Goal: Information Seeking & Learning: Find contact information

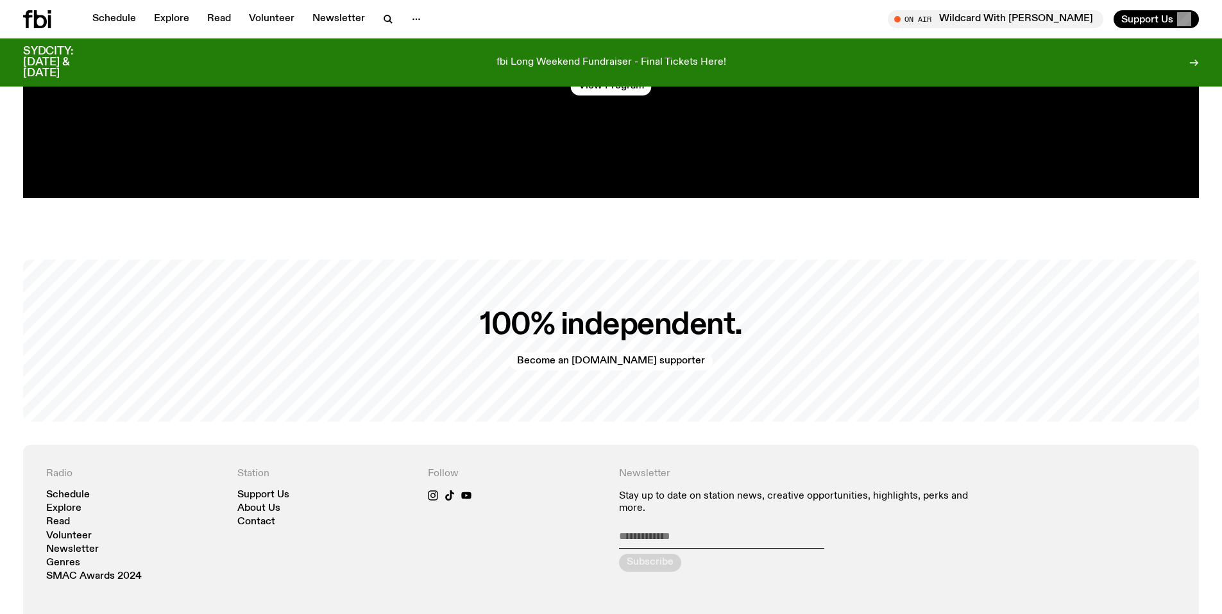
scroll to position [3098, 0]
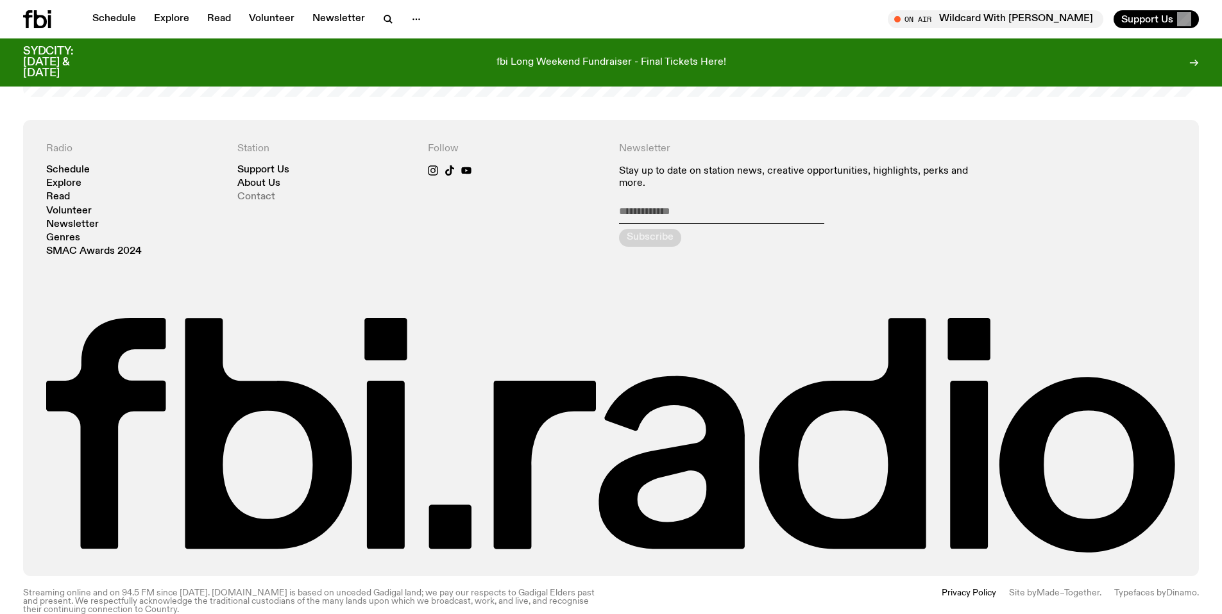
click at [269, 192] on link "Contact" at bounding box center [256, 197] width 38 height 10
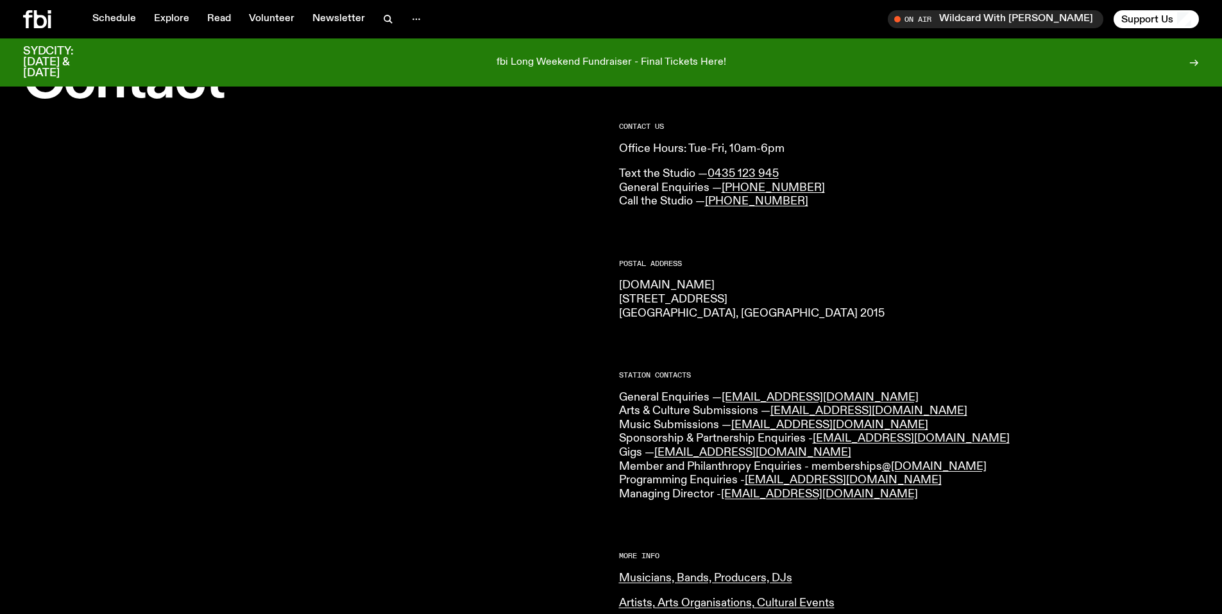
scroll to position [90, 0]
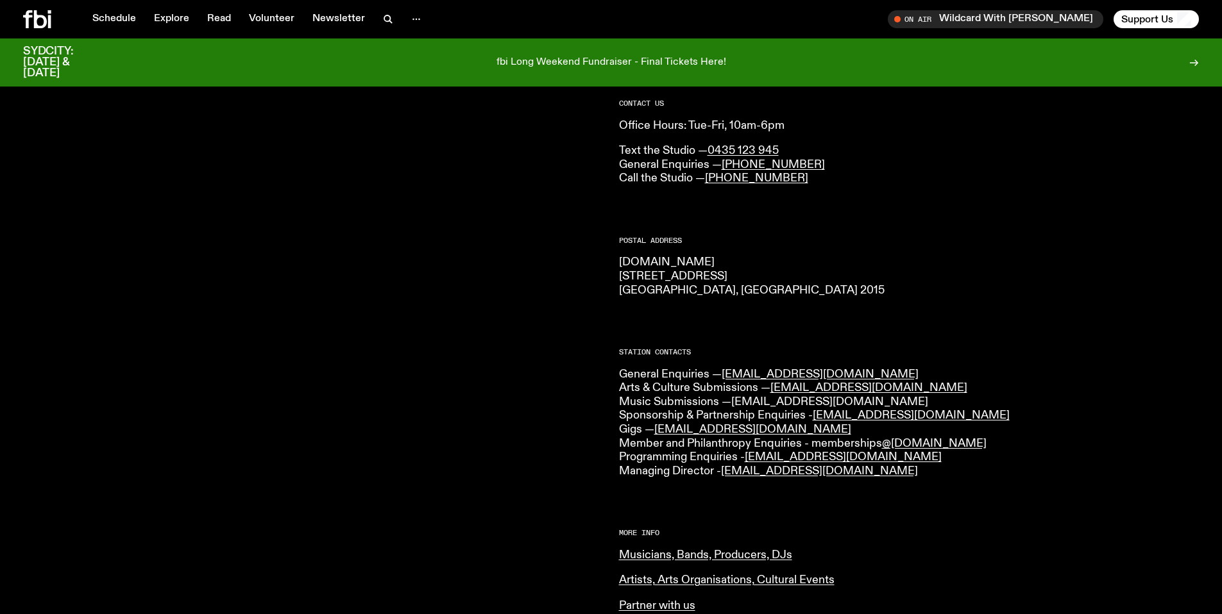
click at [767, 405] on link "music@fbiradio.com" at bounding box center [829, 402] width 197 height 12
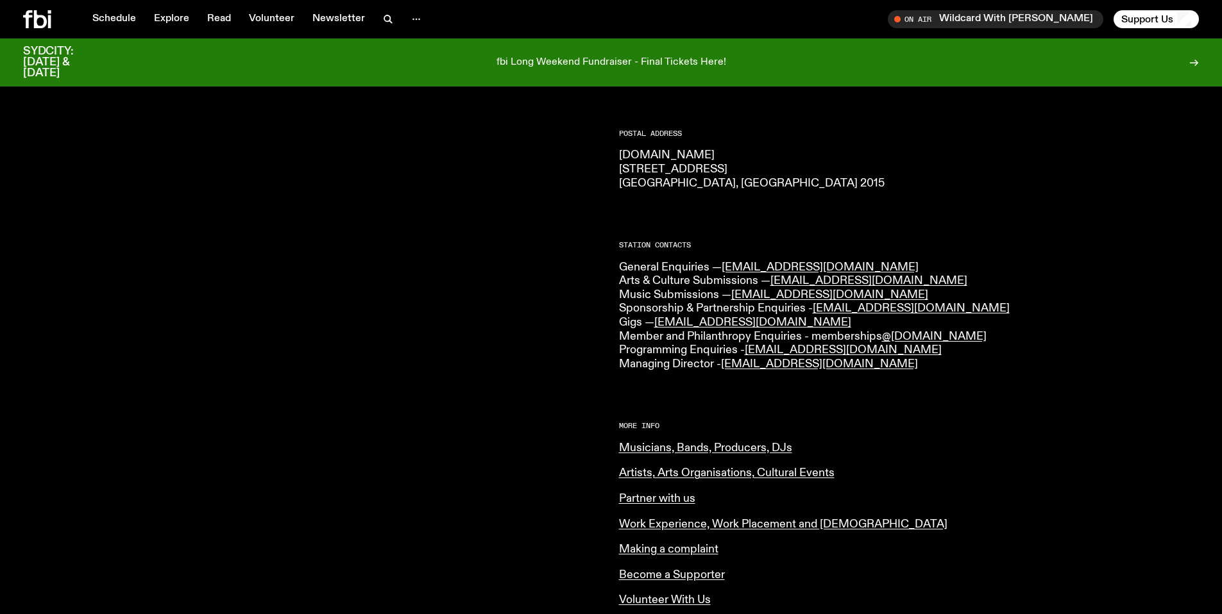
scroll to position [500, 0]
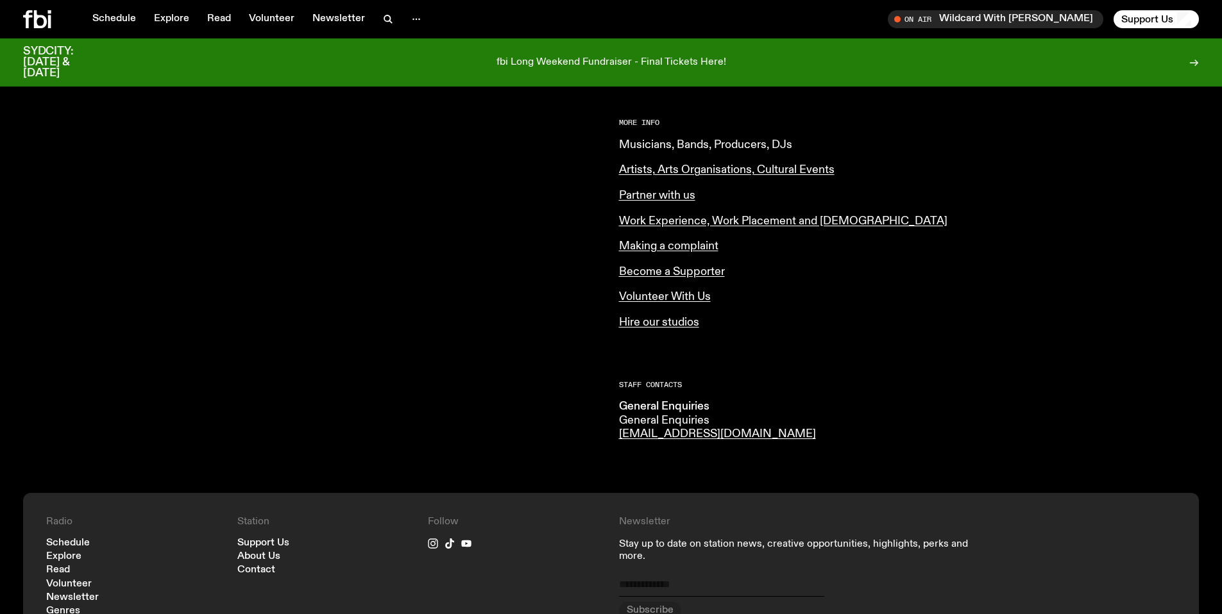
click at [744, 148] on link "Musicians, Bands, Producers, DJs" at bounding box center [705, 145] width 173 height 12
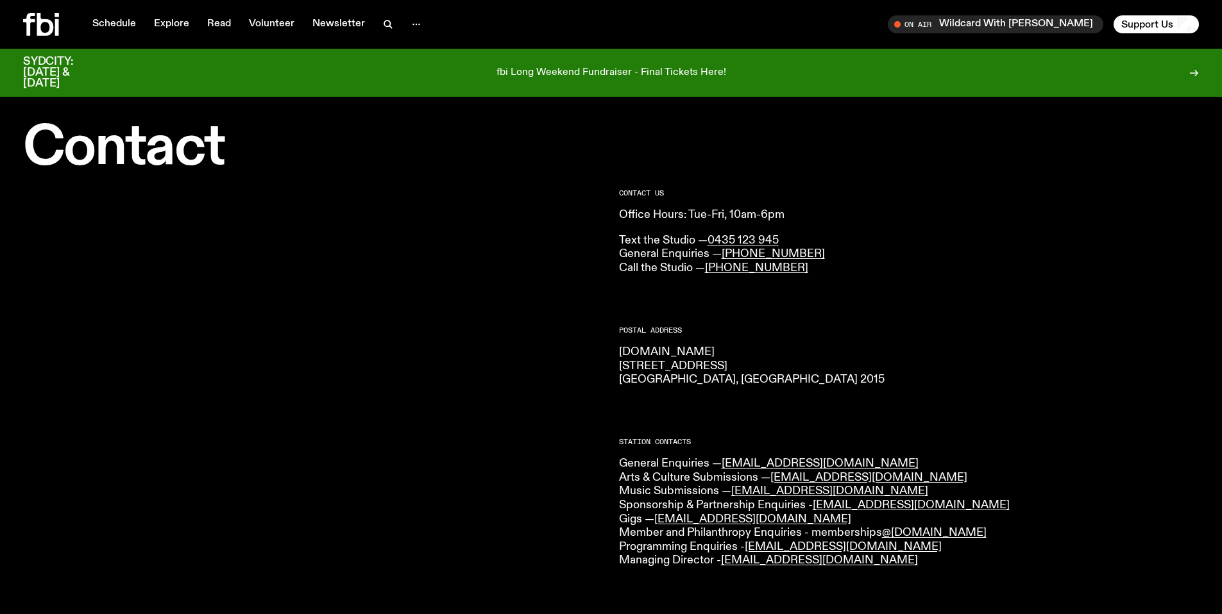
scroll to position [0, 0]
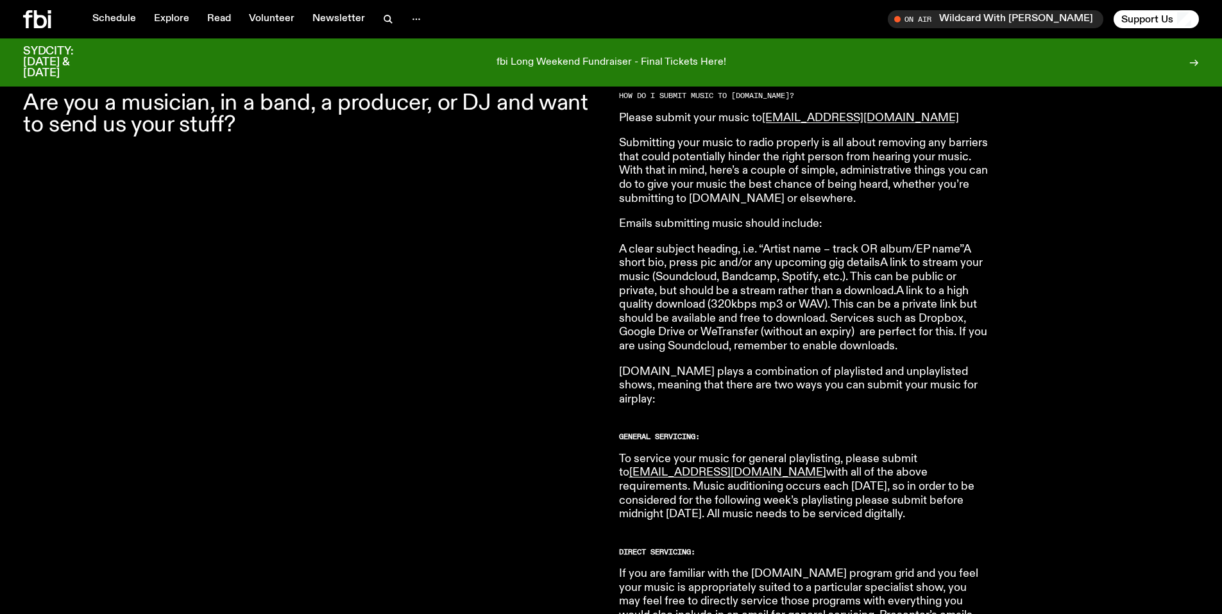
scroll to position [438, 0]
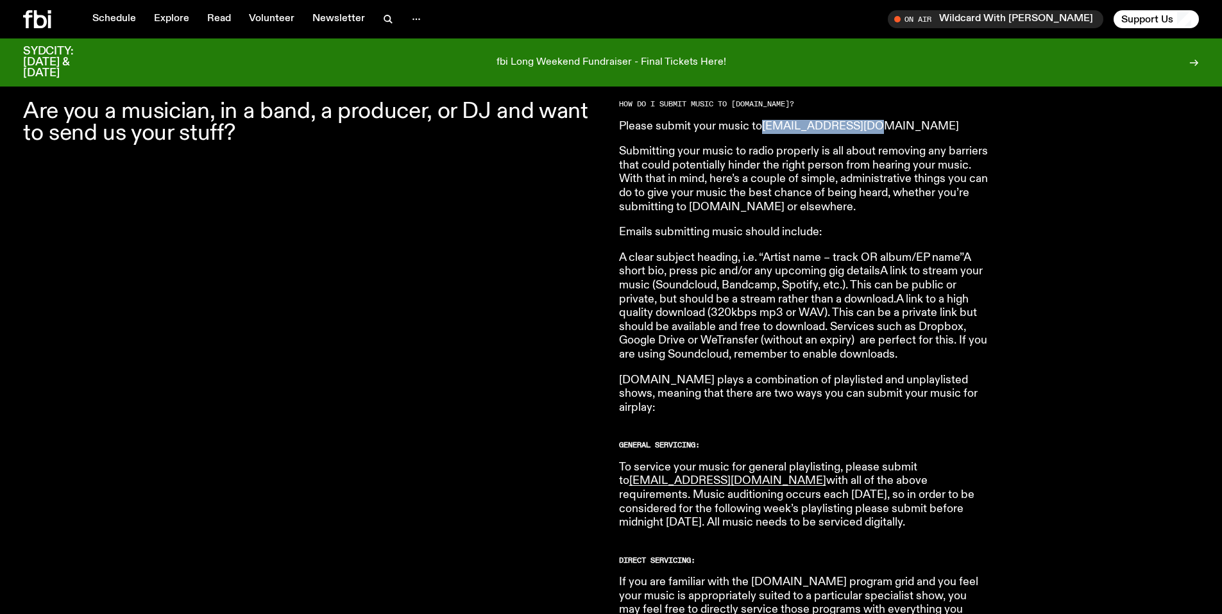
drag, startPoint x: 866, startPoint y: 127, endPoint x: 765, endPoint y: 128, distance: 101.3
click at [765, 128] on p "Please submit your music to [EMAIL_ADDRESS][DOMAIN_NAME]" at bounding box center [803, 127] width 369 height 14
copy link "[EMAIL_ADDRESS][DOMAIN_NAME]"
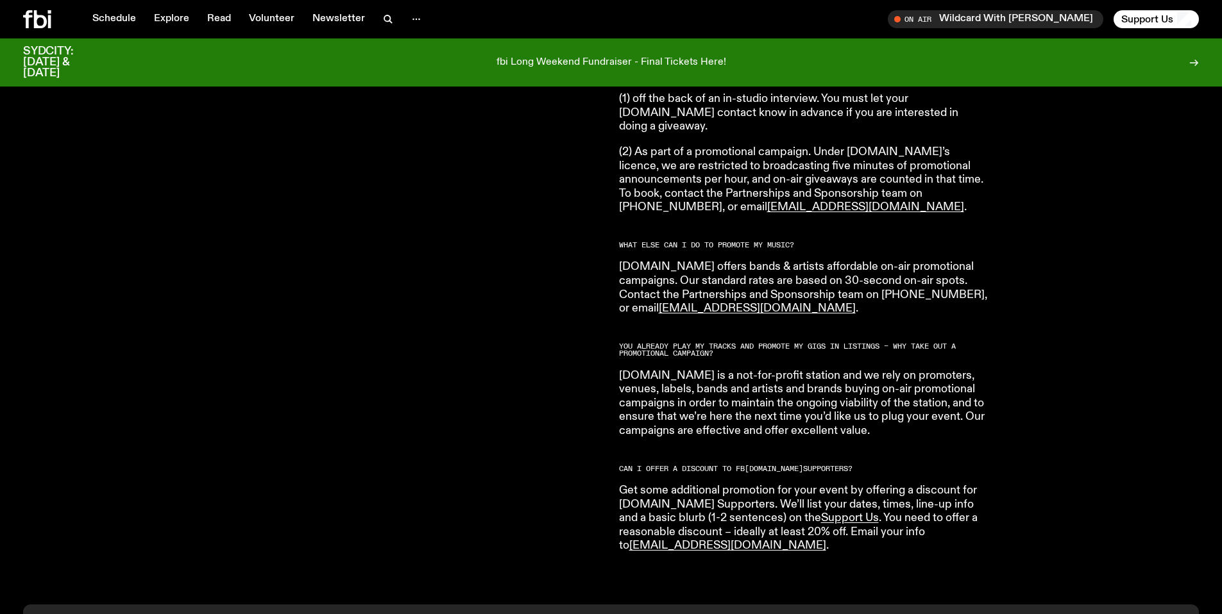
scroll to position [2158, 0]
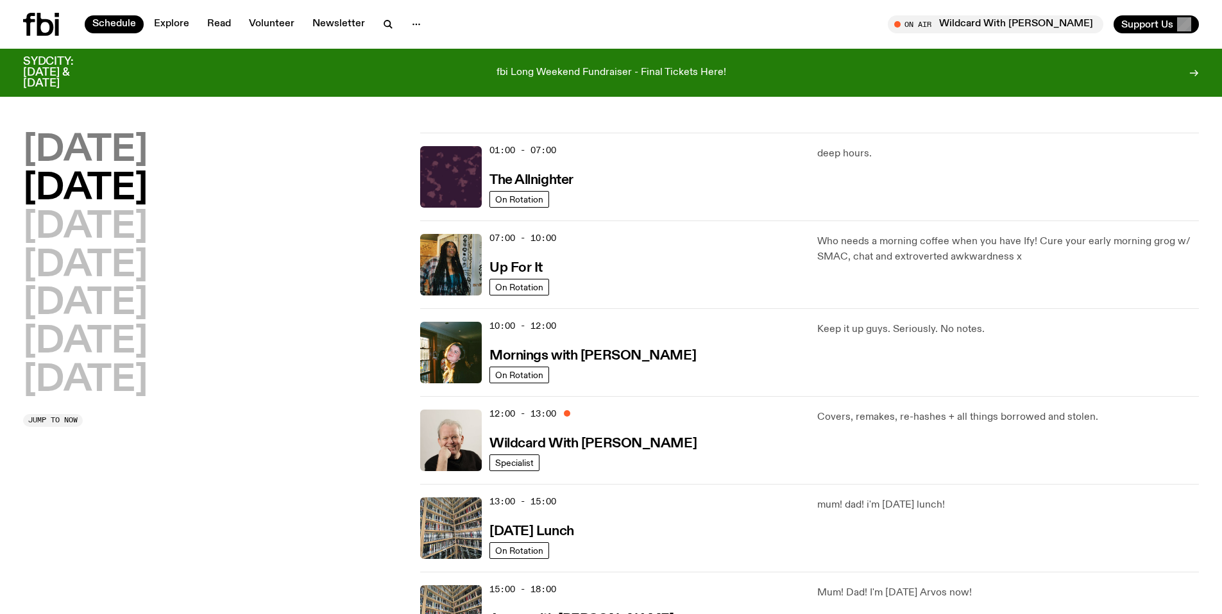
click at [144, 144] on h2 "[DATE]" at bounding box center [85, 151] width 124 height 36
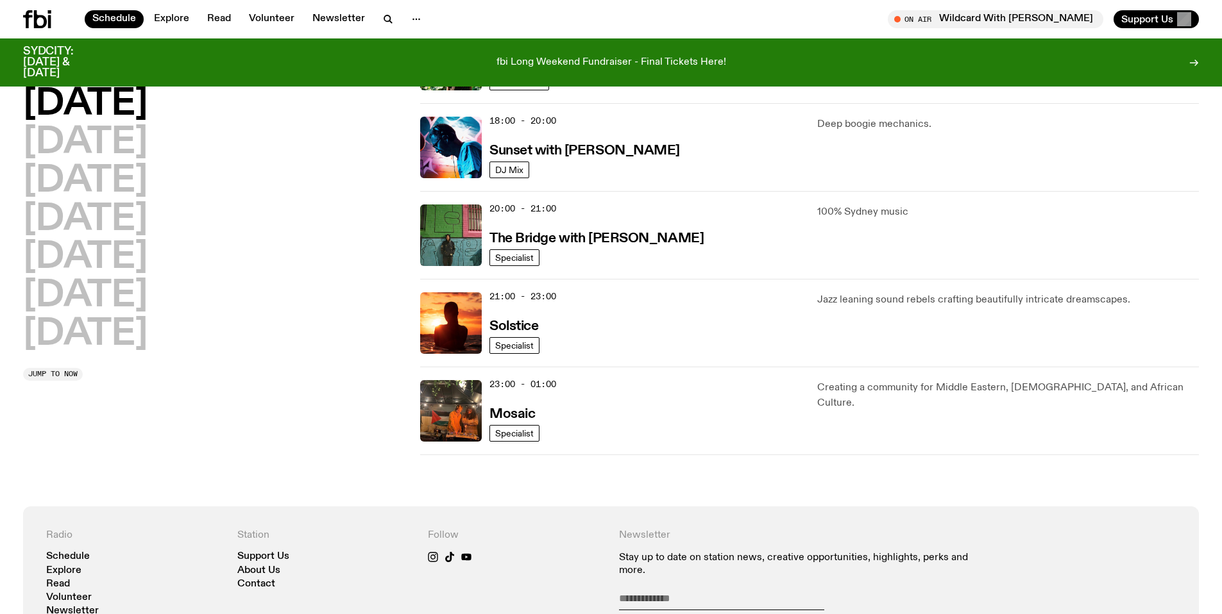
scroll to position [564, 0]
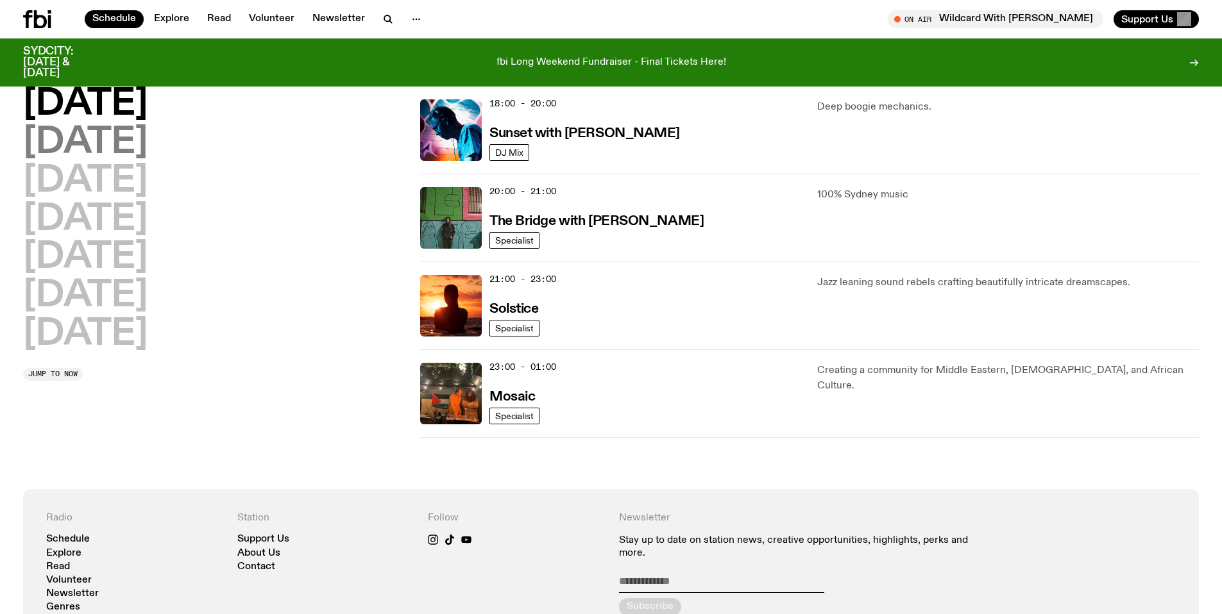
click at [124, 140] on h2 "Tuesday" at bounding box center [85, 143] width 124 height 36
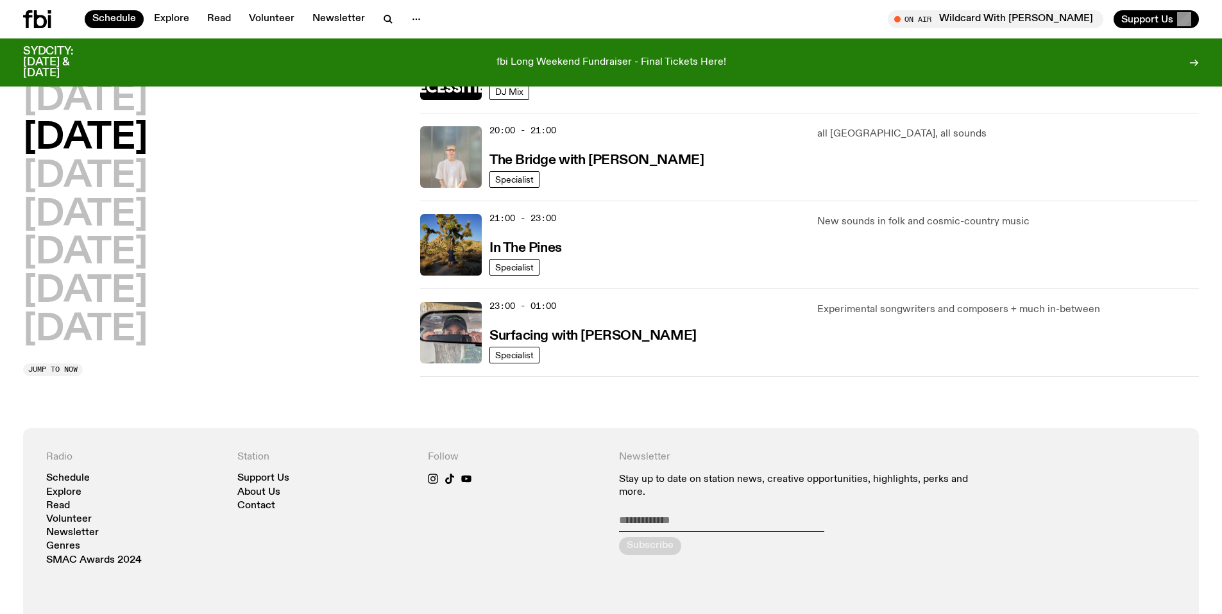
scroll to position [630, 0]
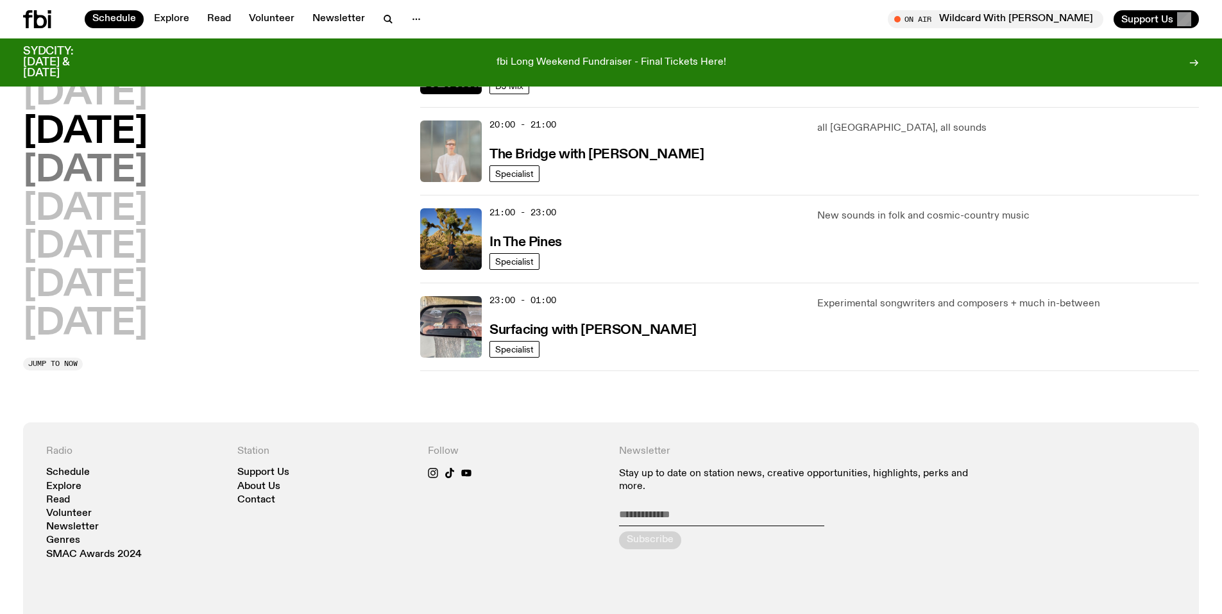
click at [110, 173] on h2 "Wednesday" at bounding box center [85, 171] width 124 height 36
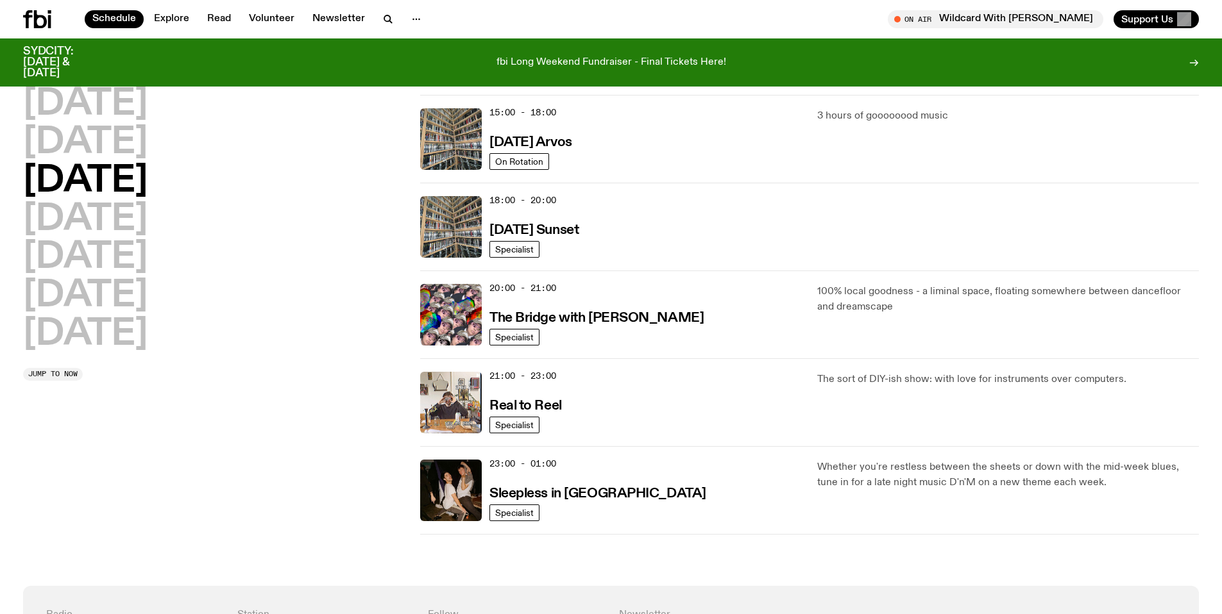
scroll to position [576, 0]
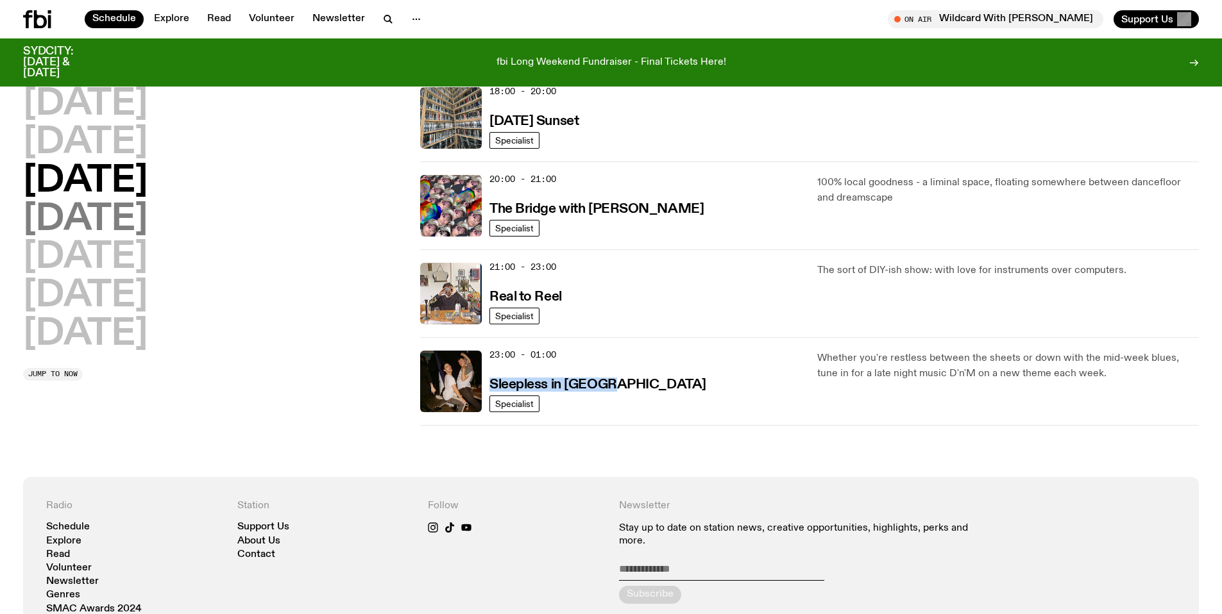
click at [117, 226] on h2 "Thursday" at bounding box center [85, 220] width 124 height 36
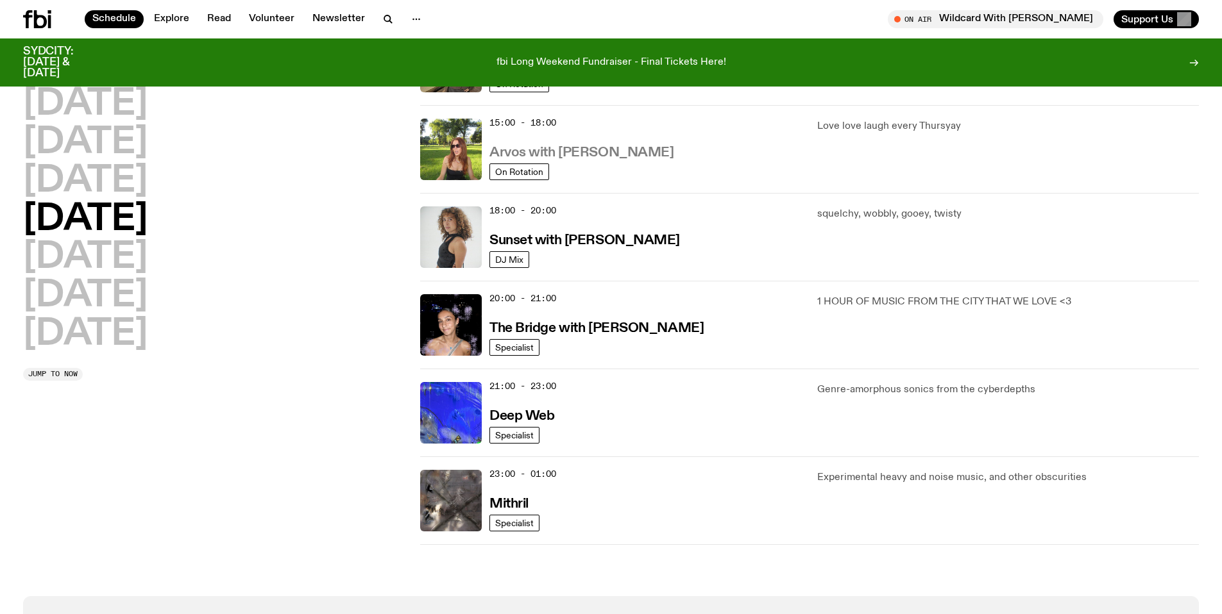
scroll to position [534, 0]
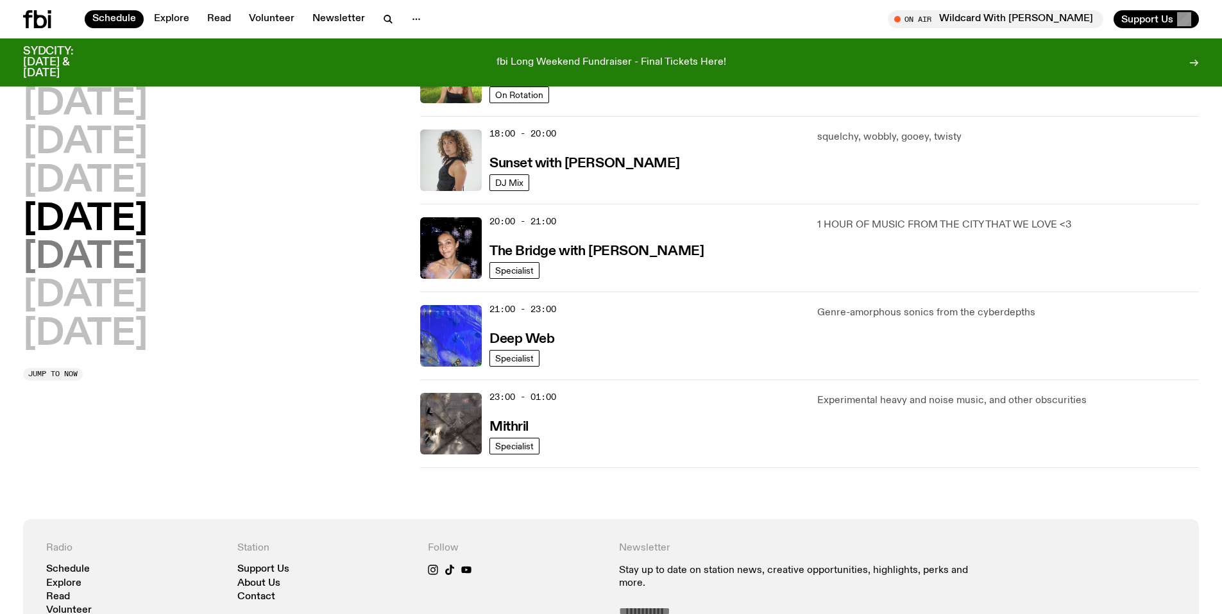
click at [99, 264] on h2 "Friday" at bounding box center [85, 258] width 124 height 36
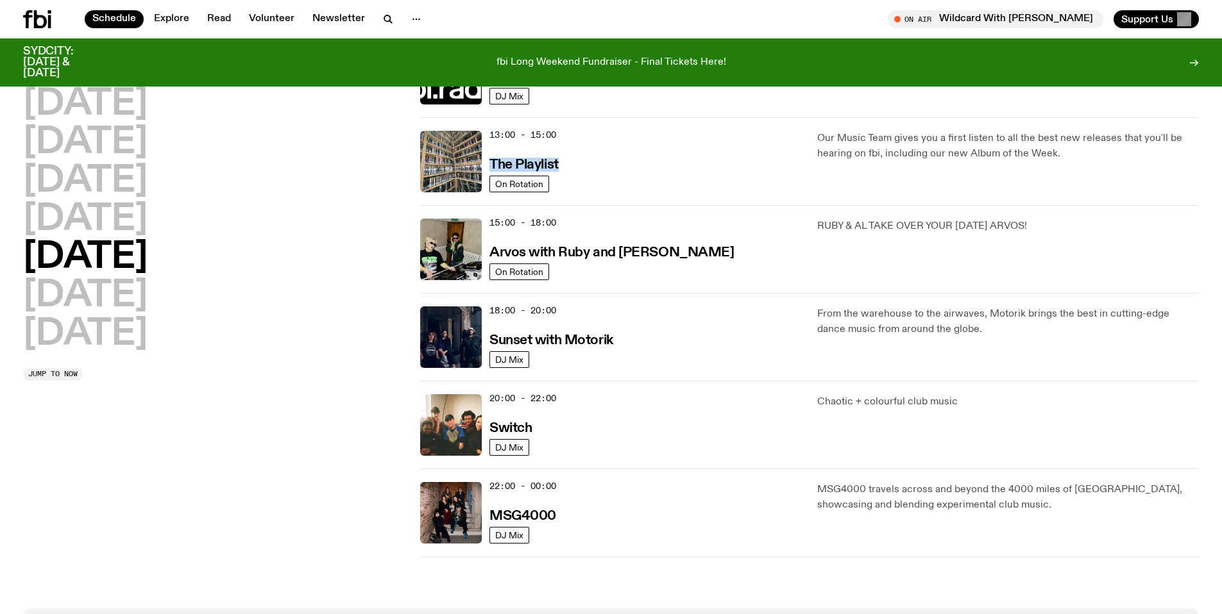
scroll to position [455, 0]
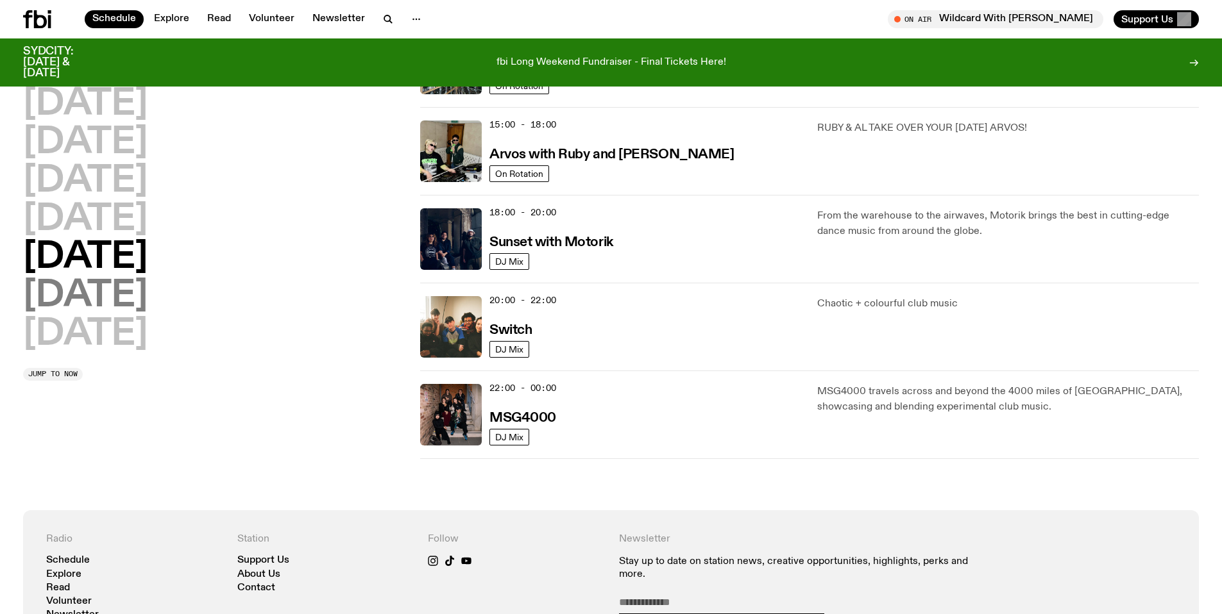
click at [103, 304] on h2 "Saturday" at bounding box center [85, 296] width 124 height 36
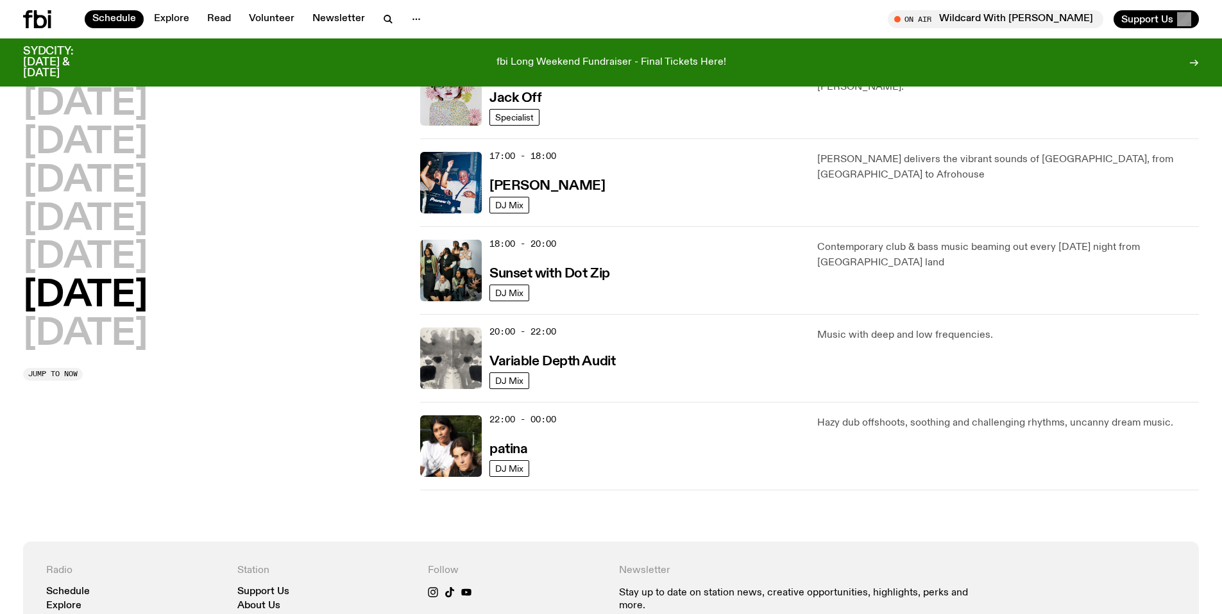
scroll to position [699, 0]
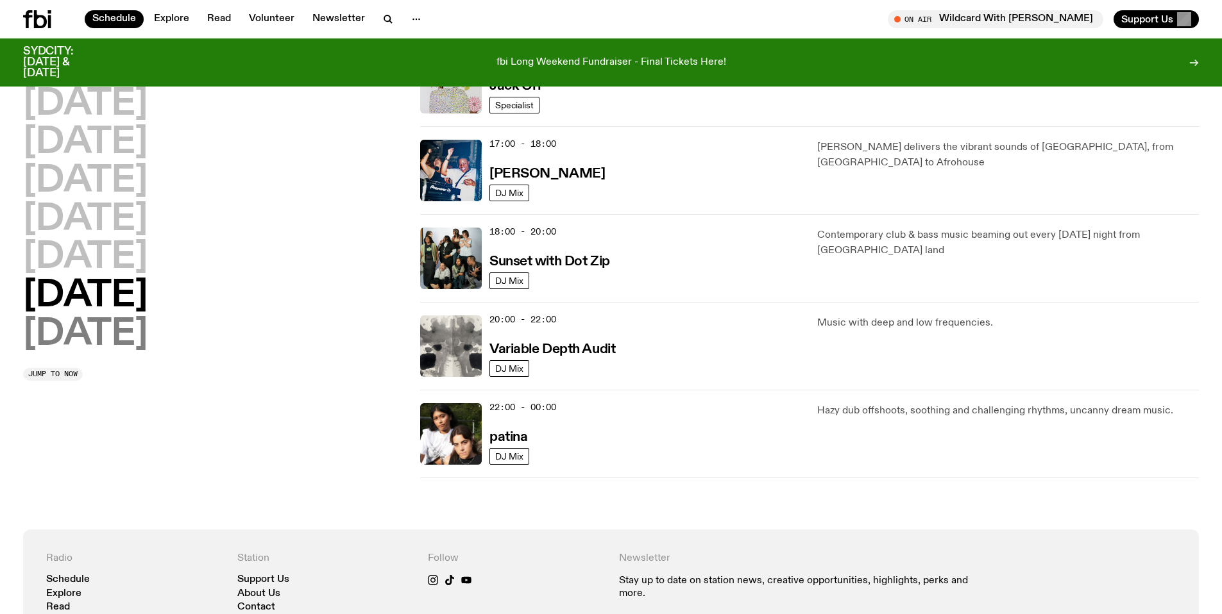
click at [53, 340] on h2 "Sunday" at bounding box center [85, 335] width 124 height 36
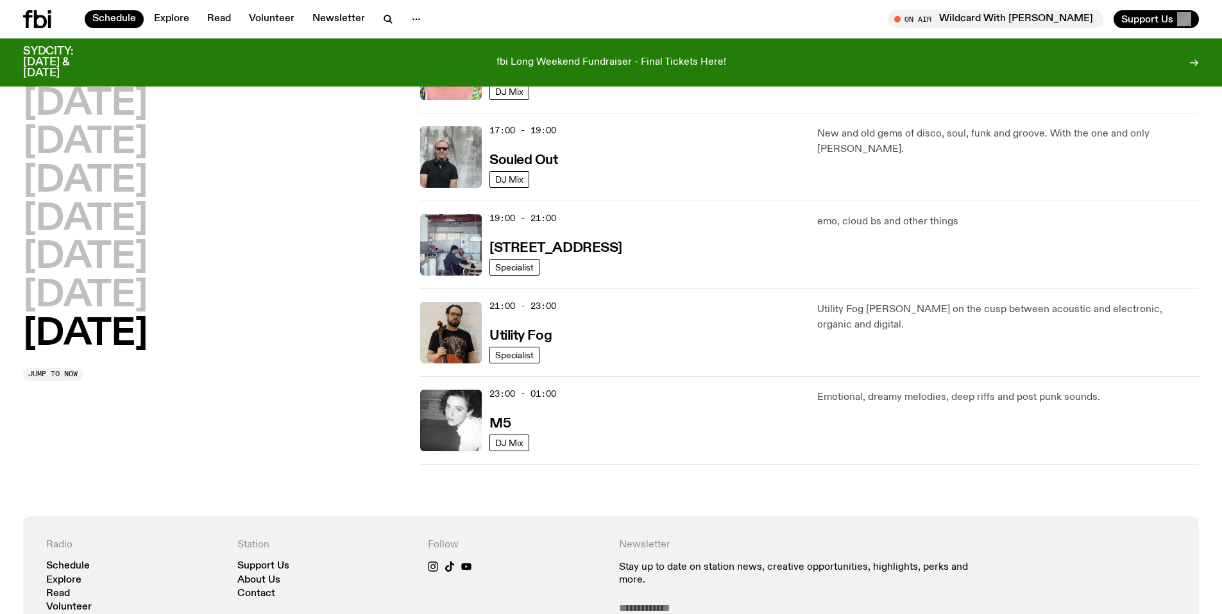
scroll to position [869, 0]
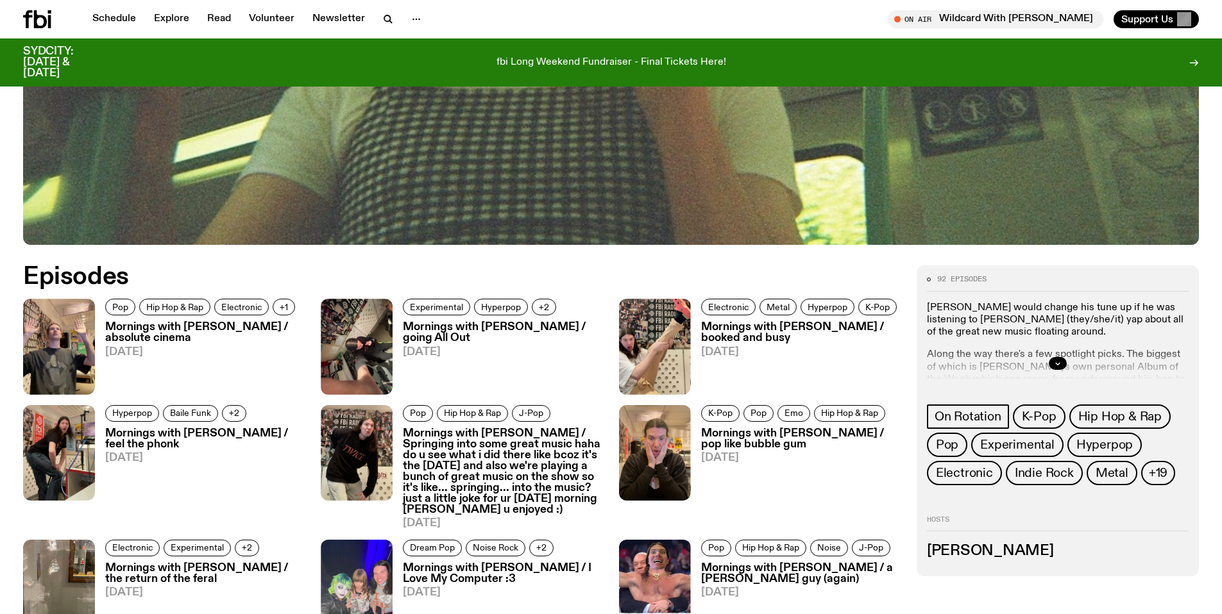
scroll to position [539, 0]
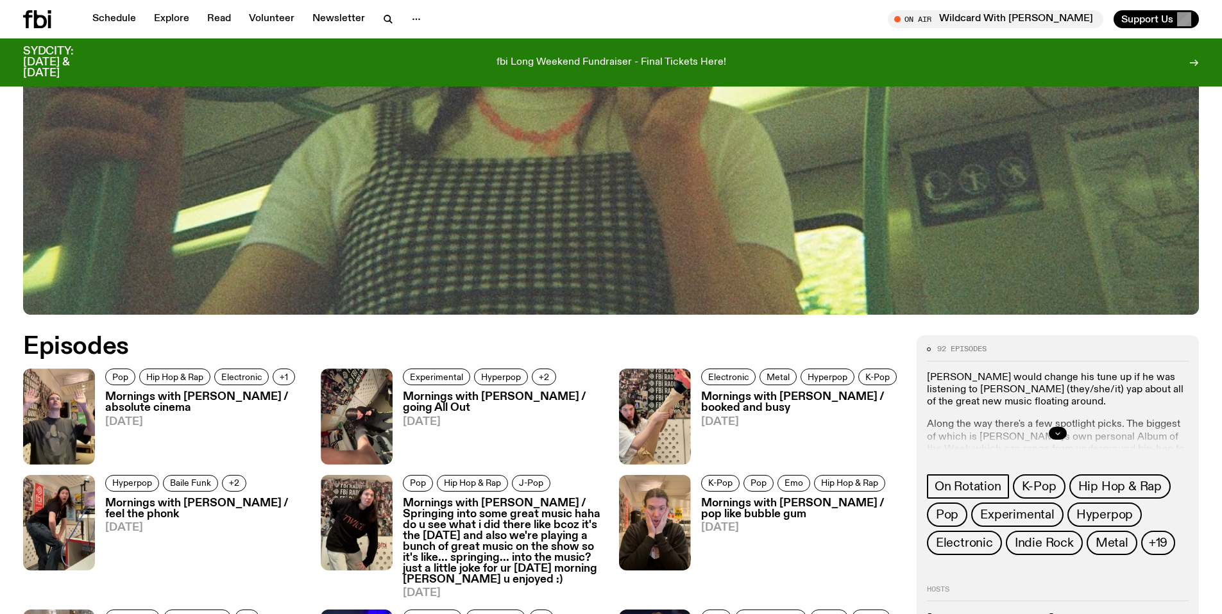
click at [1059, 433] on icon "button" at bounding box center [1058, 434] width 4 height 2
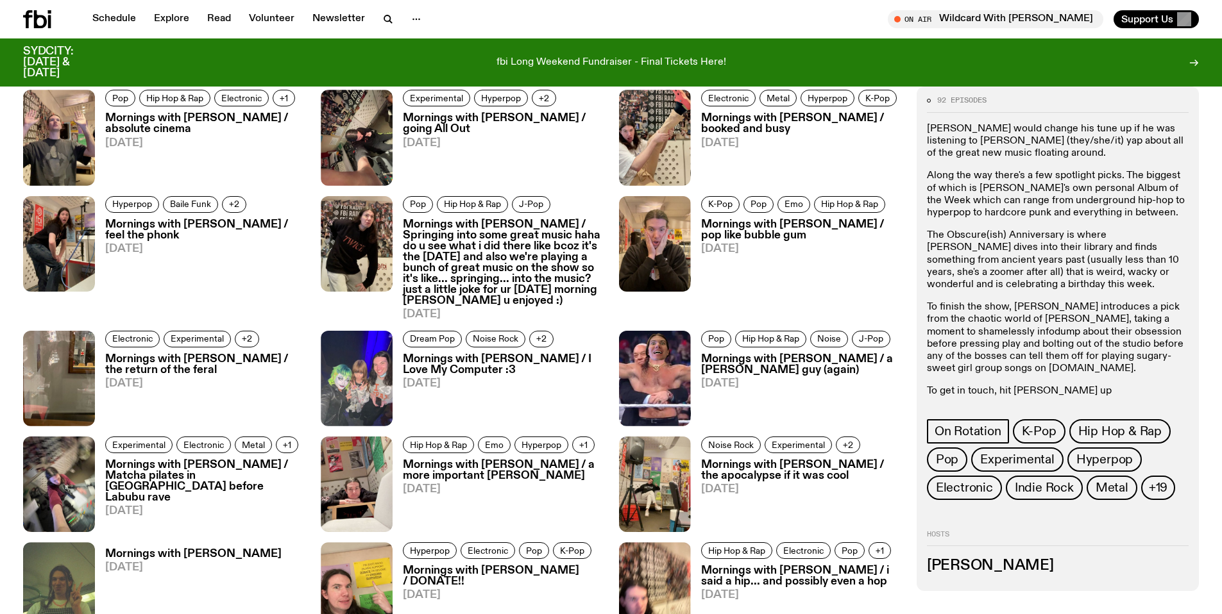
scroll to position [783, 0]
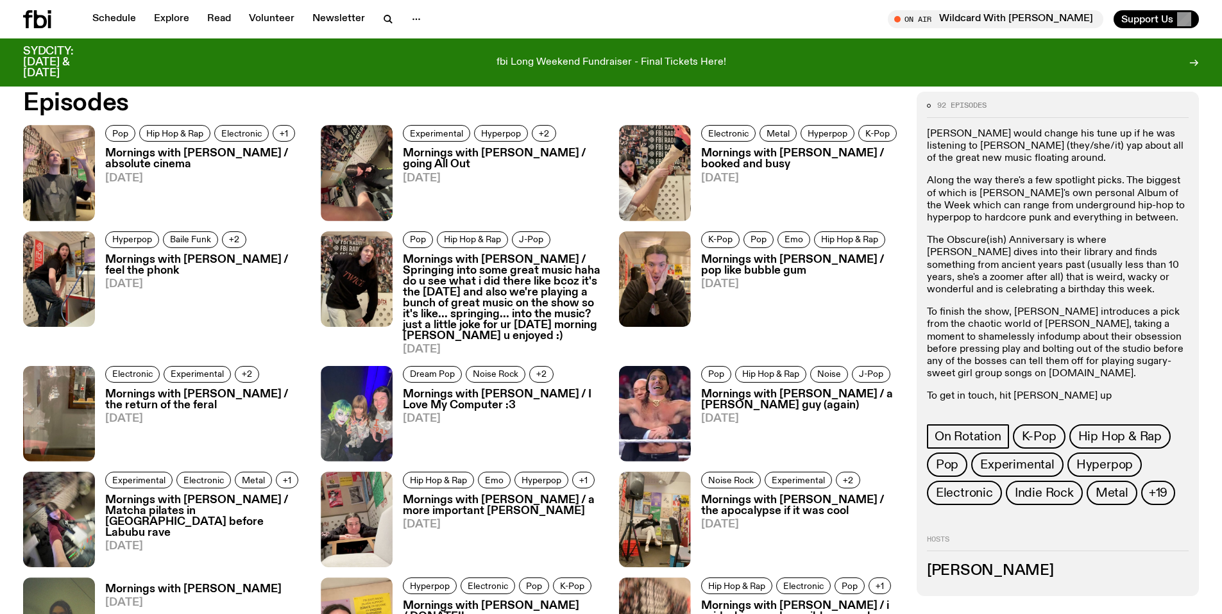
click at [175, 160] on h3 "Mornings with Jim Kretschmer / absolute cinema" at bounding box center [205, 159] width 200 height 22
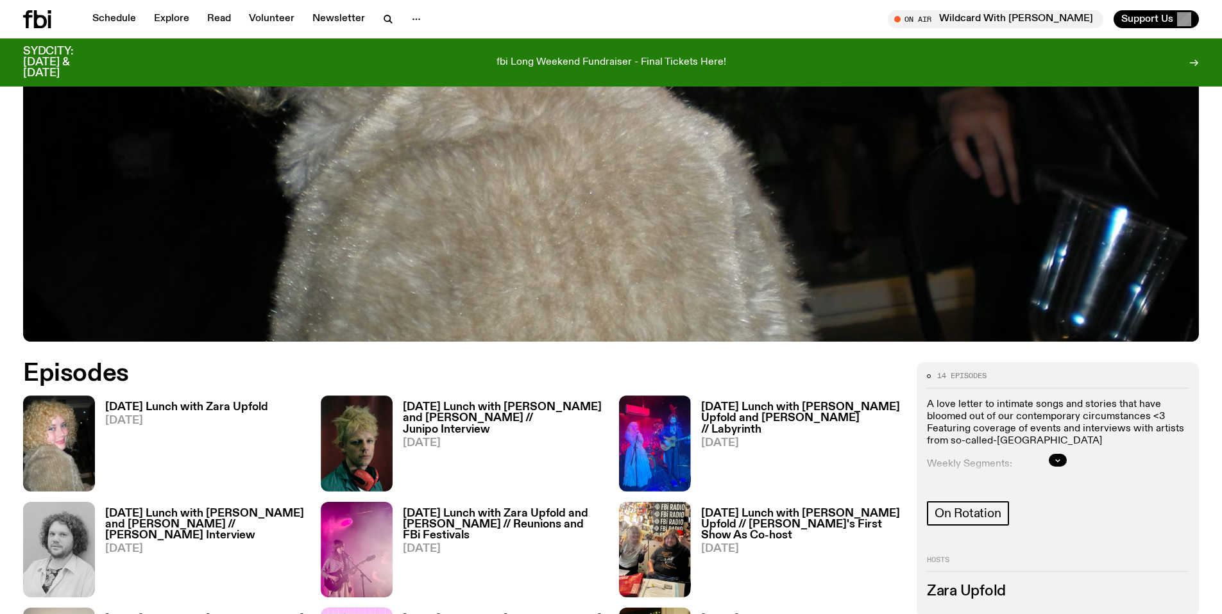
scroll to position [513, 0]
click at [1066, 460] on button "button" at bounding box center [1058, 459] width 18 height 13
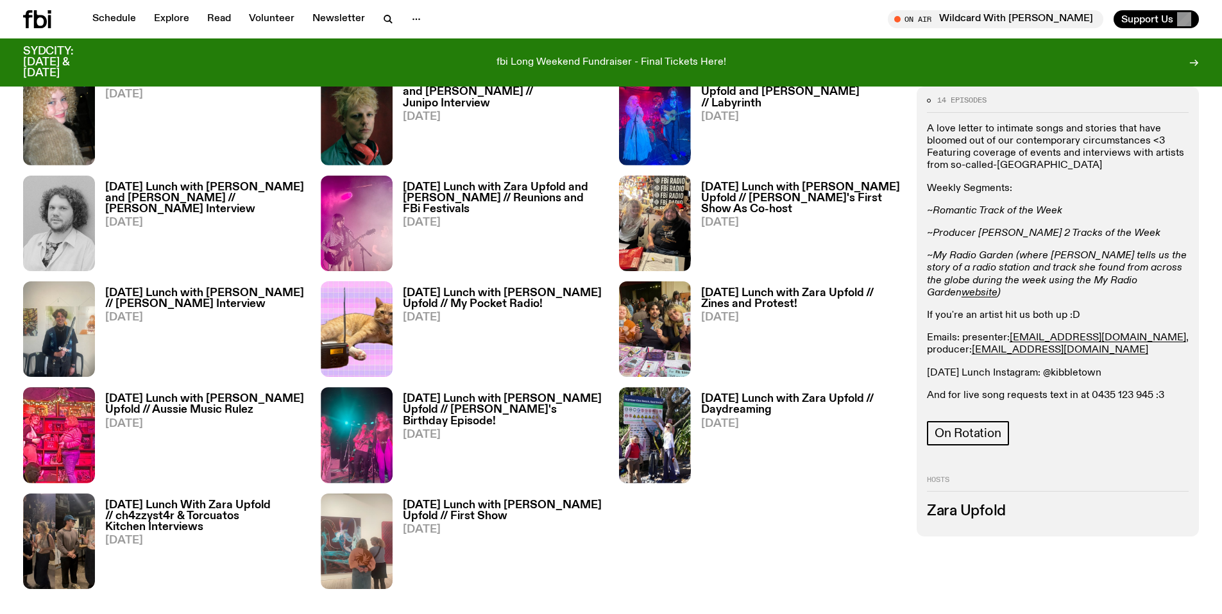
scroll to position [878, 0]
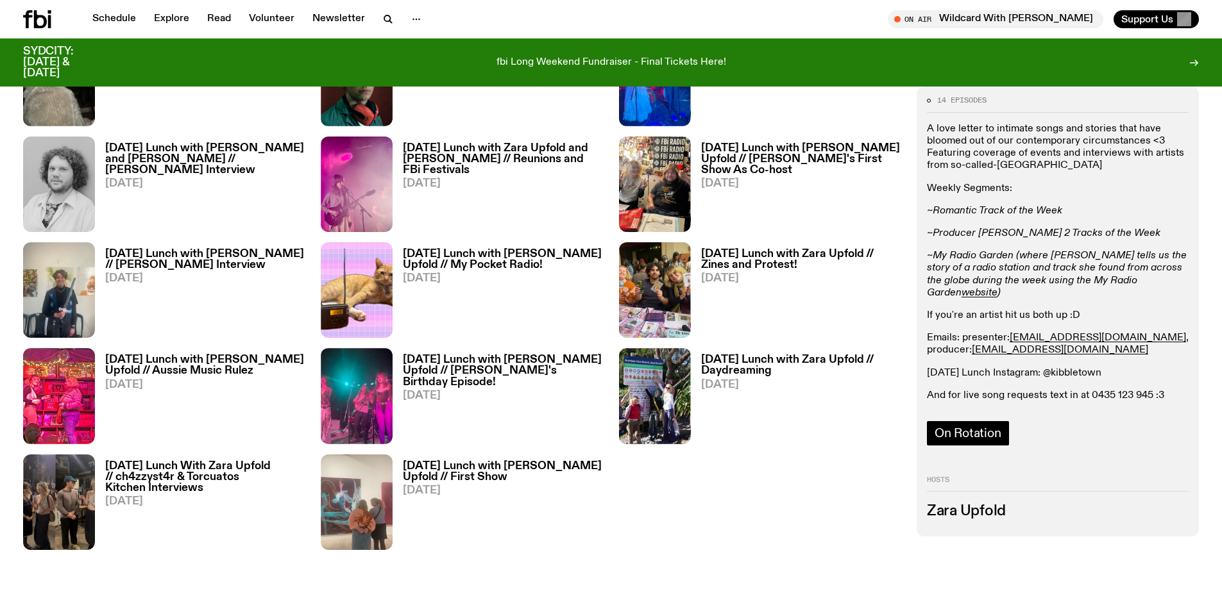
click at [995, 433] on span "On Rotation" at bounding box center [967, 434] width 67 height 14
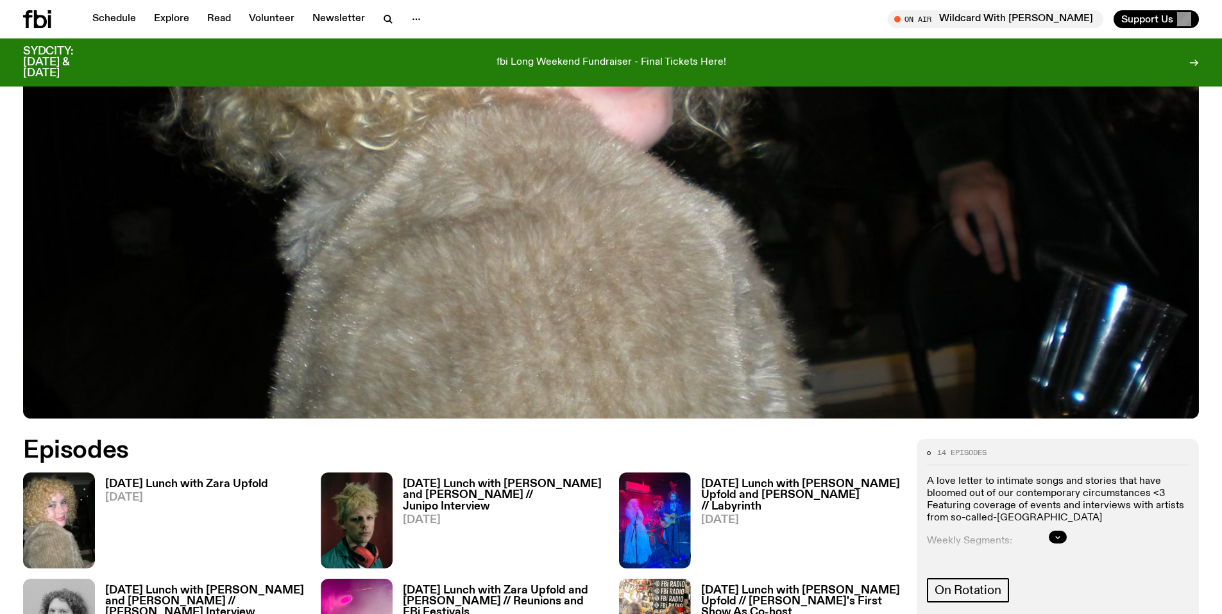
scroll to position [552, 0]
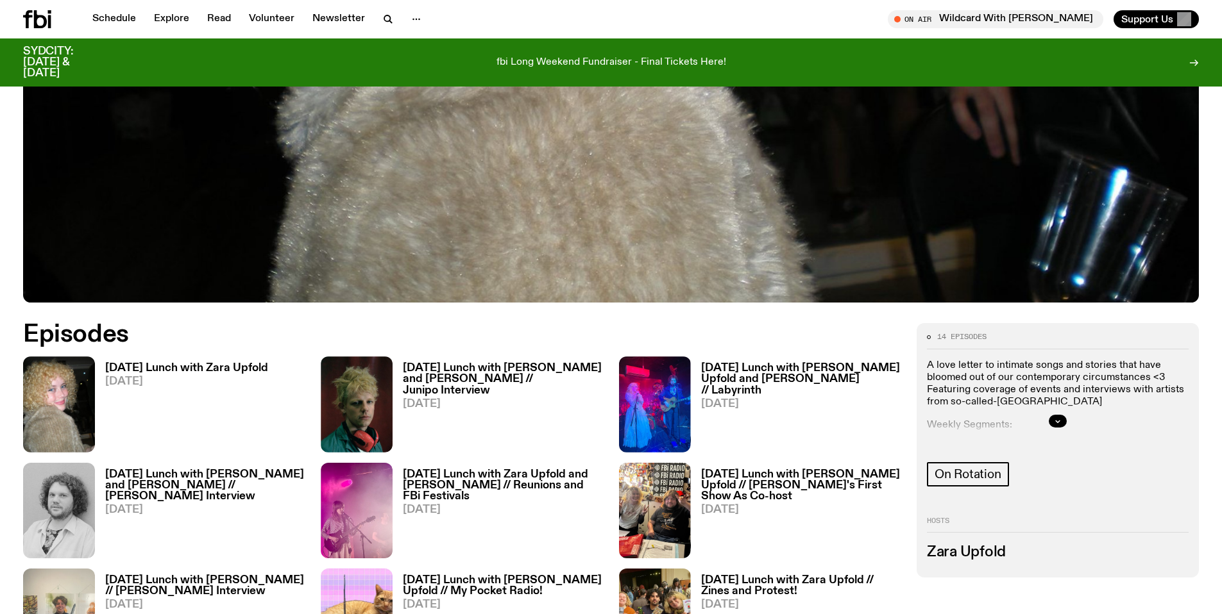
click at [260, 371] on h3 "[DATE] Lunch with Zara Upfold" at bounding box center [186, 368] width 163 height 11
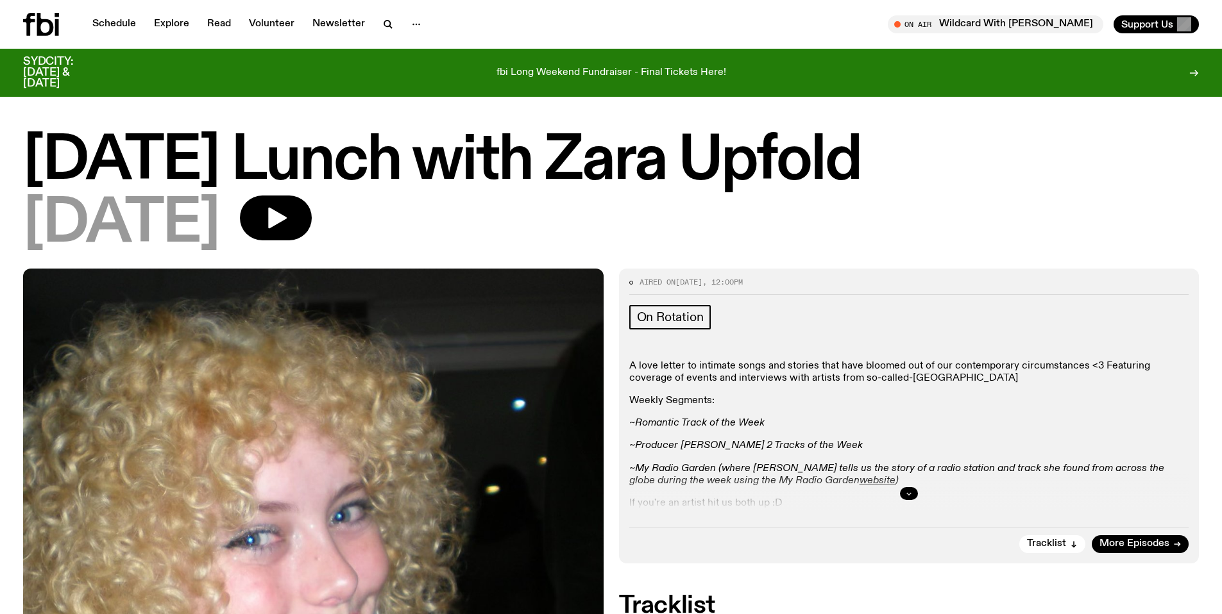
click at [908, 493] on icon "button" at bounding box center [909, 494] width 8 height 8
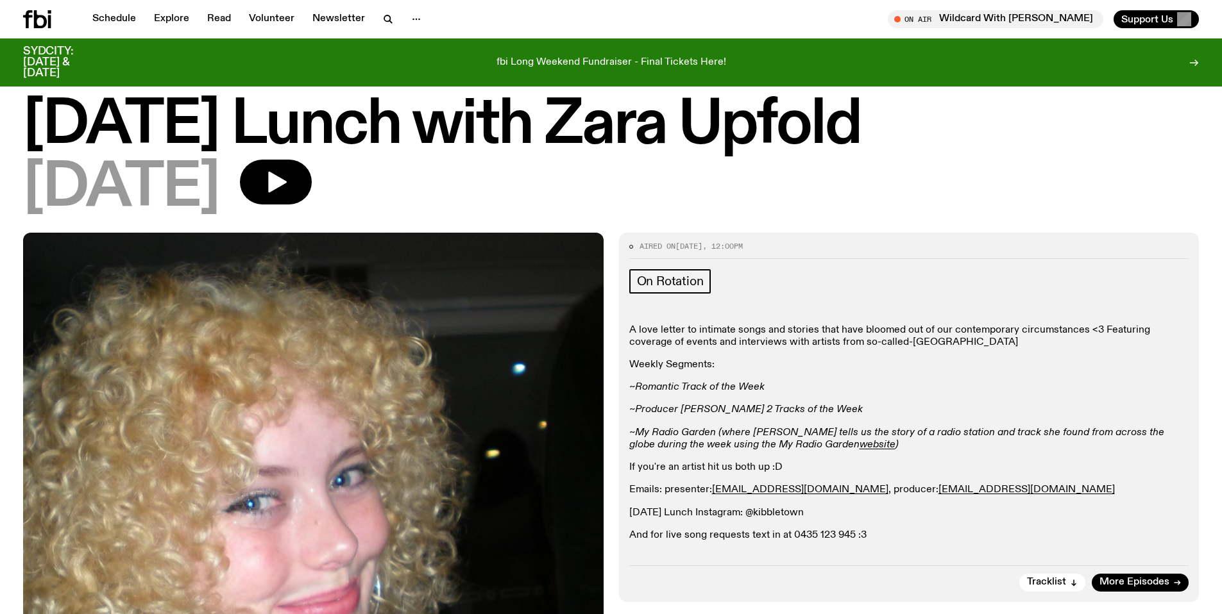
scroll to position [146, 0]
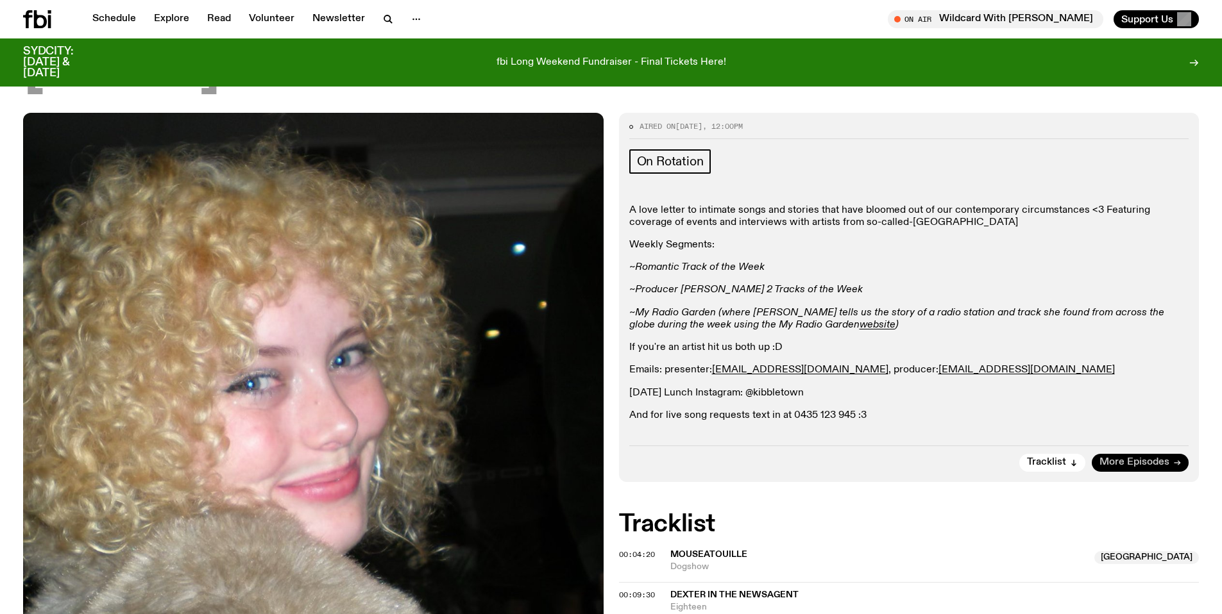
click at [1149, 463] on span "More Episodes" at bounding box center [1134, 463] width 70 height 10
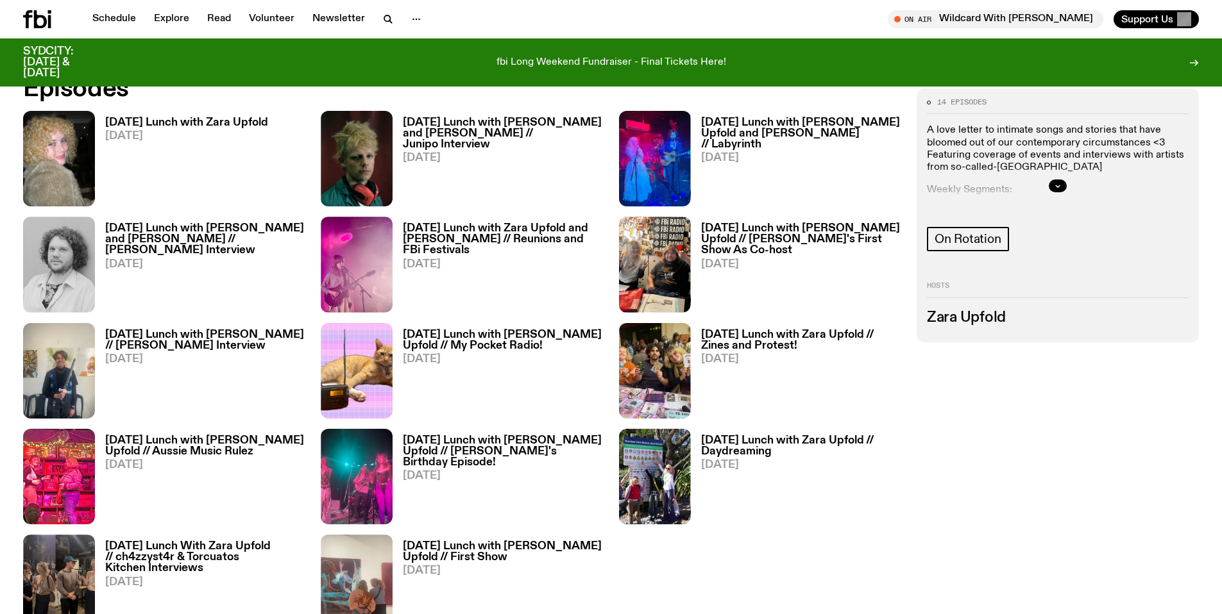
scroll to position [798, 0]
click at [512, 129] on h3 "Sunday Lunch with Zara Upfold and Adam Cook // Junipo Interview" at bounding box center [503, 133] width 200 height 33
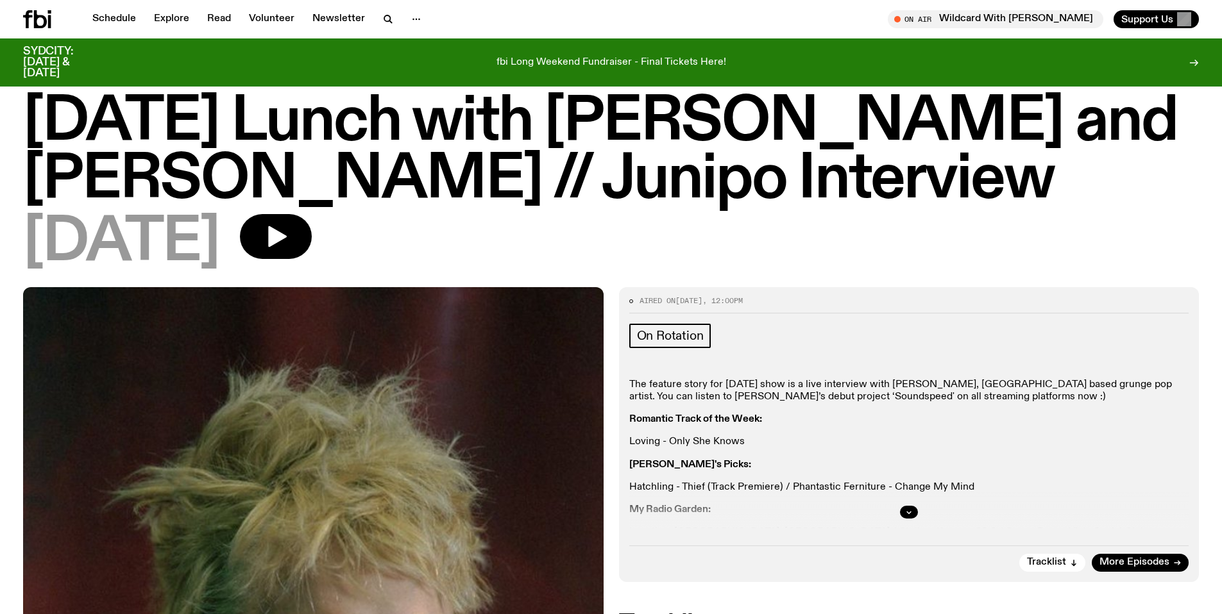
scroll to position [101, 0]
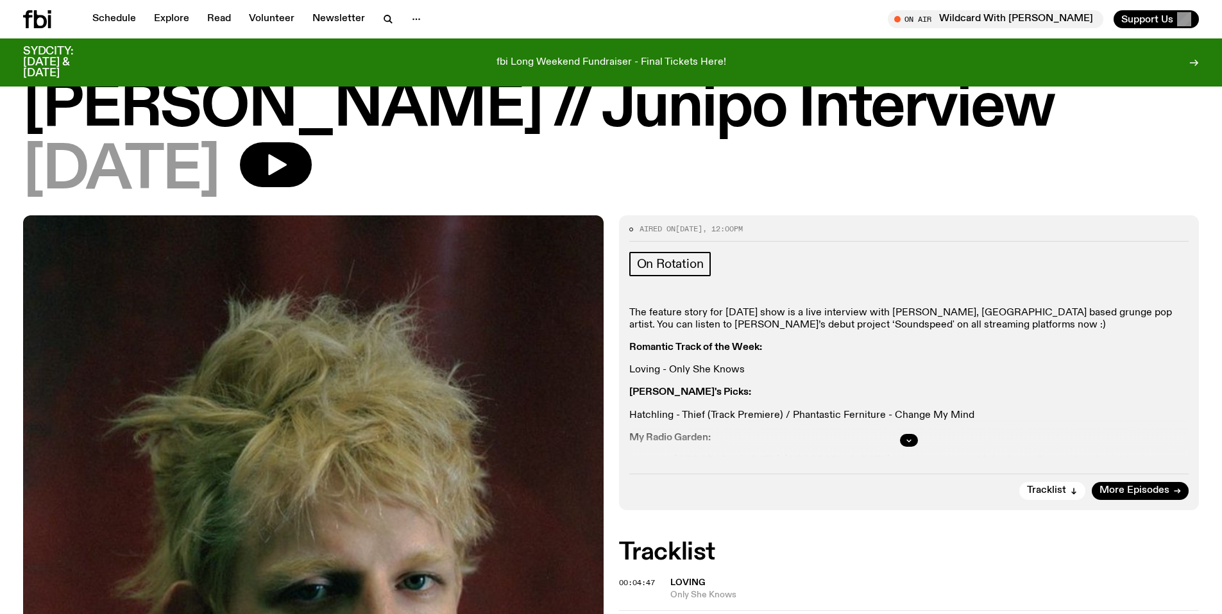
click at [917, 455] on div at bounding box center [909, 440] width 560 height 41
click at [911, 439] on icon "button" at bounding box center [909, 441] width 8 height 8
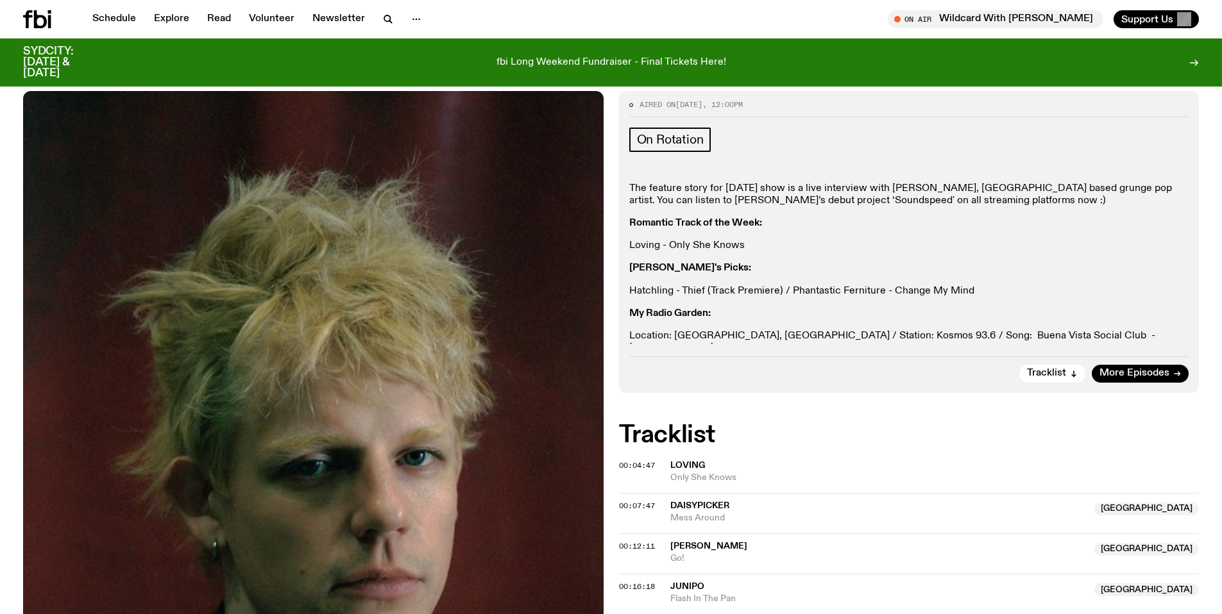
scroll to position [0, 0]
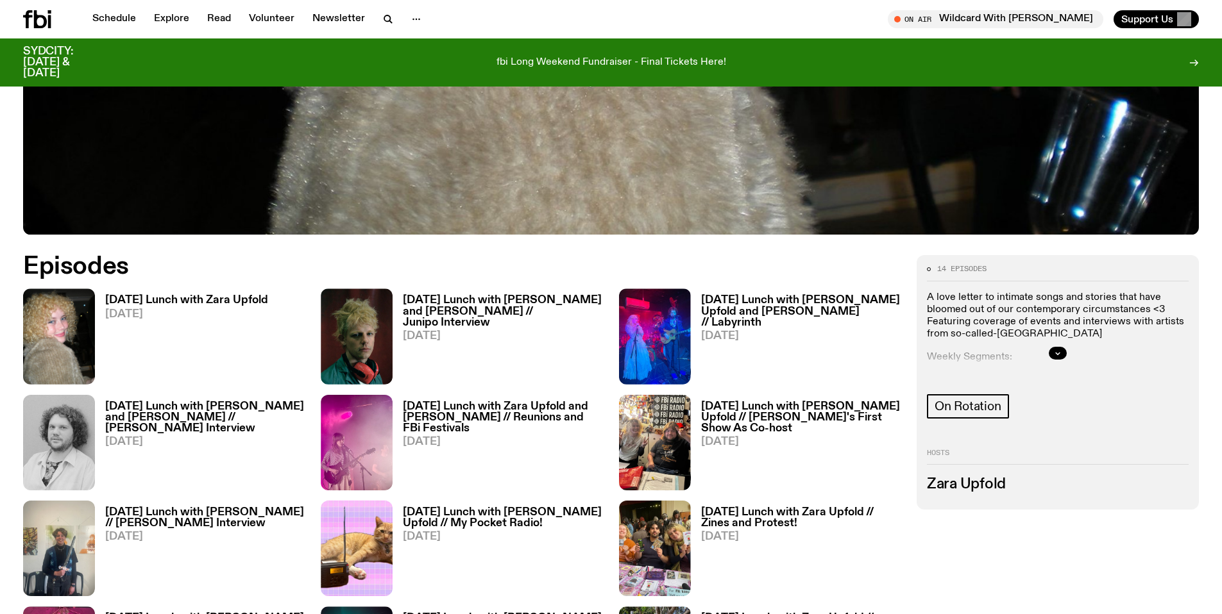
scroll to position [618, 0]
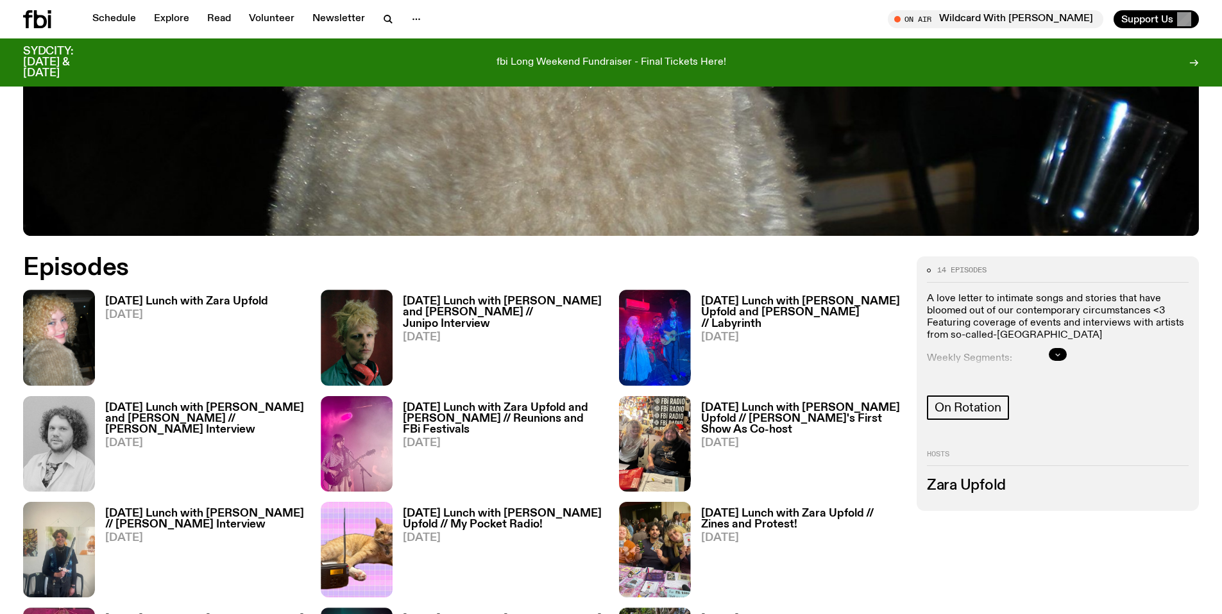
click at [1054, 354] on icon "button" at bounding box center [1058, 355] width 8 height 8
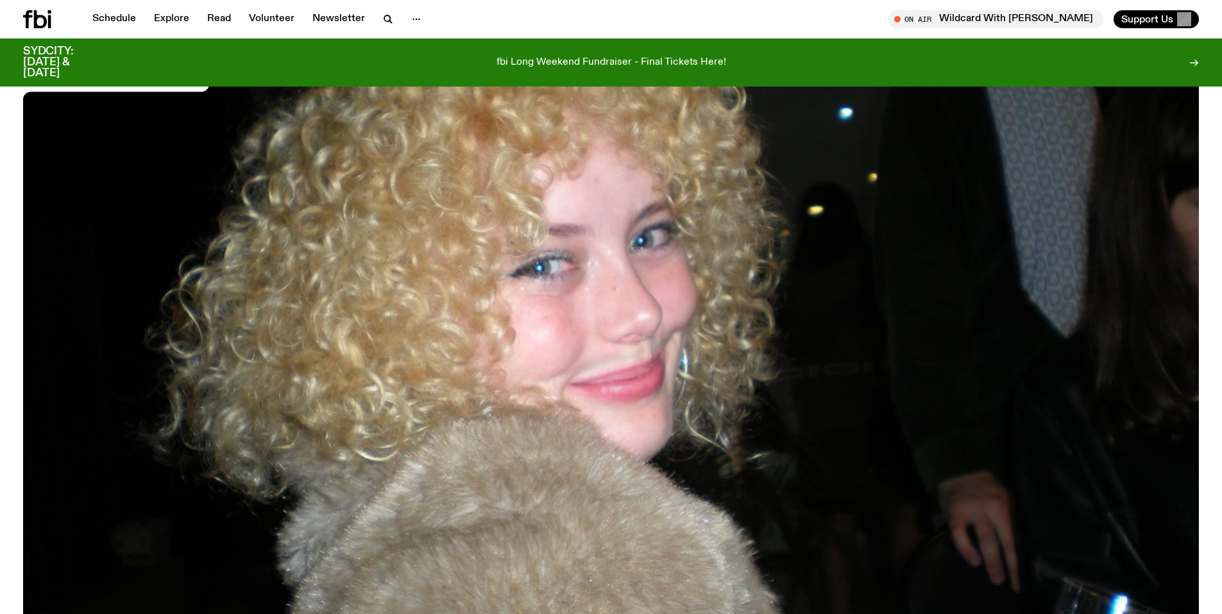
scroll to position [0, 0]
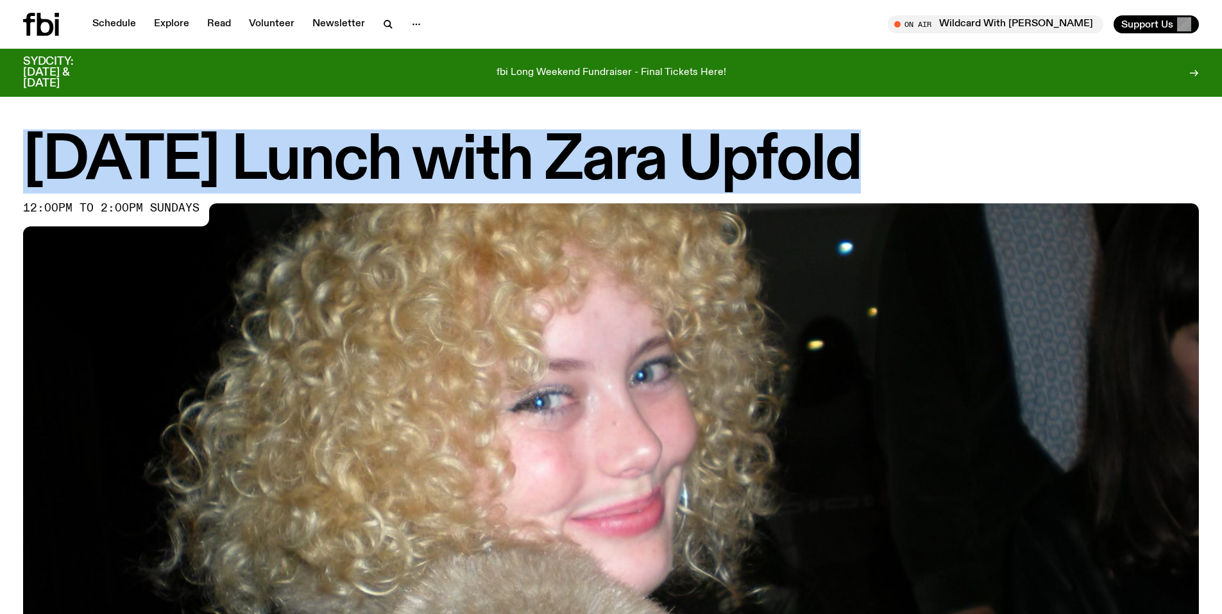
drag, startPoint x: 44, startPoint y: 176, endPoint x: 805, endPoint y: 156, distance: 760.9
click at [880, 149] on h1 "[DATE] Lunch with Zara Upfold" at bounding box center [611, 162] width 1176 height 58
copy h1 "[DATE] Lunch with Zara Upfold"
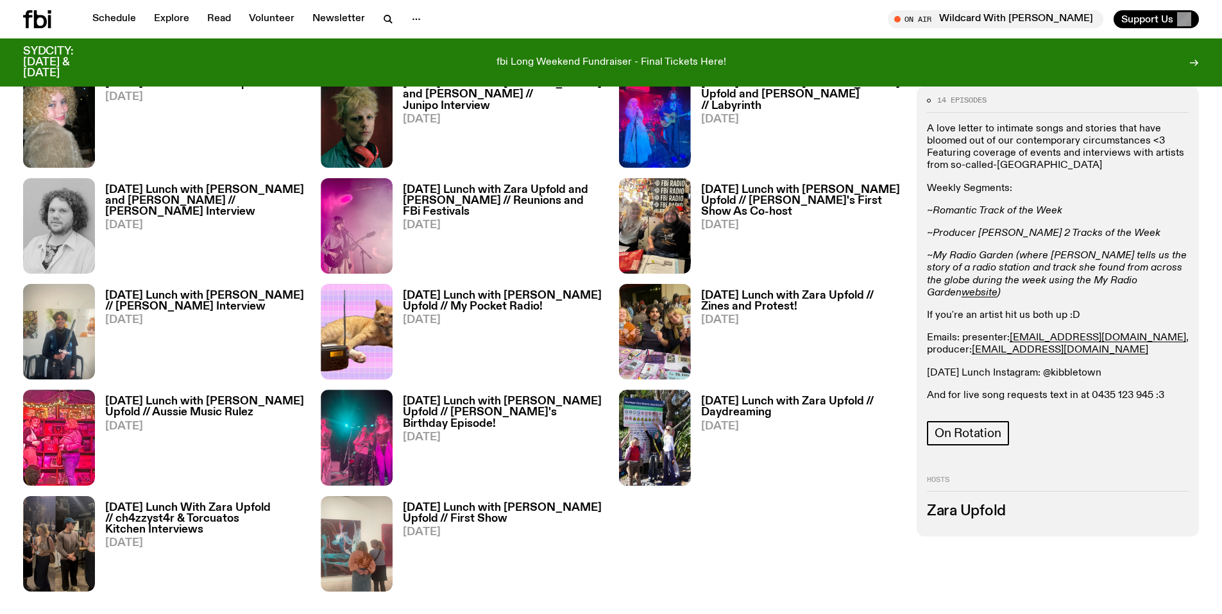
scroll to position [870, 0]
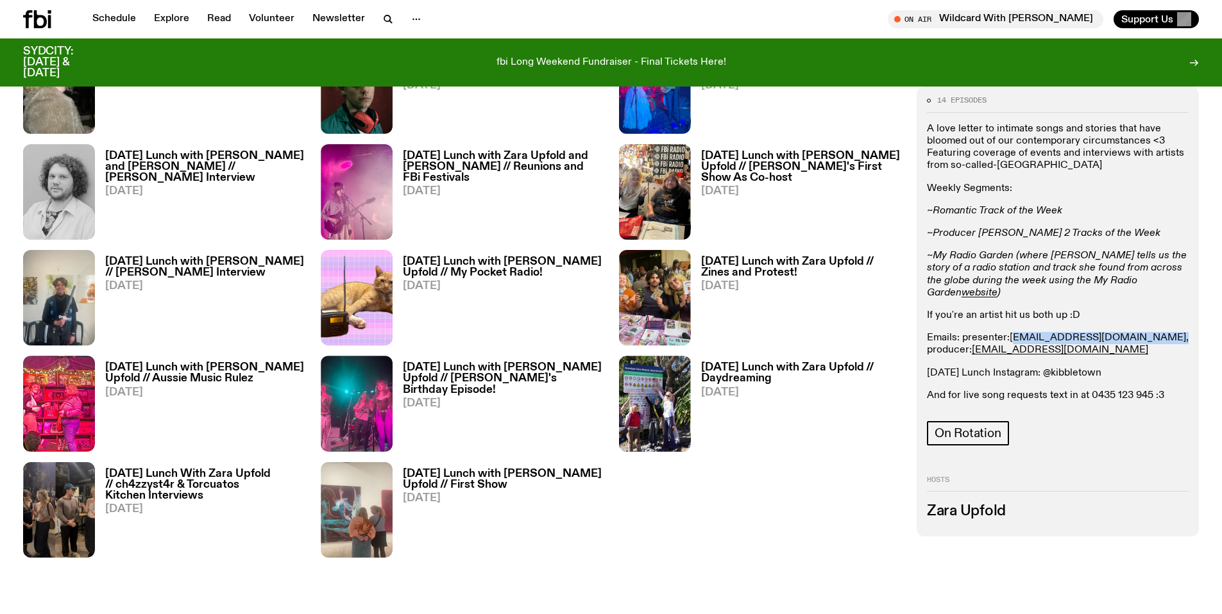
drag, startPoint x: 1102, startPoint y: 326, endPoint x: 1015, endPoint y: 325, distance: 87.2
click at [1015, 332] on p "Emails: presenter: zara.u@fbiradio.com , producer: cook.adam451@gmail.com" at bounding box center [1058, 344] width 262 height 24
click at [1108, 332] on p "Emails: presenter: zara.u@fbiradio.com , producer: cook.adam451@gmail.com" at bounding box center [1058, 344] width 262 height 24
click at [1086, 333] on link "zara.u@fbiradio.com" at bounding box center [1098, 338] width 176 height 10
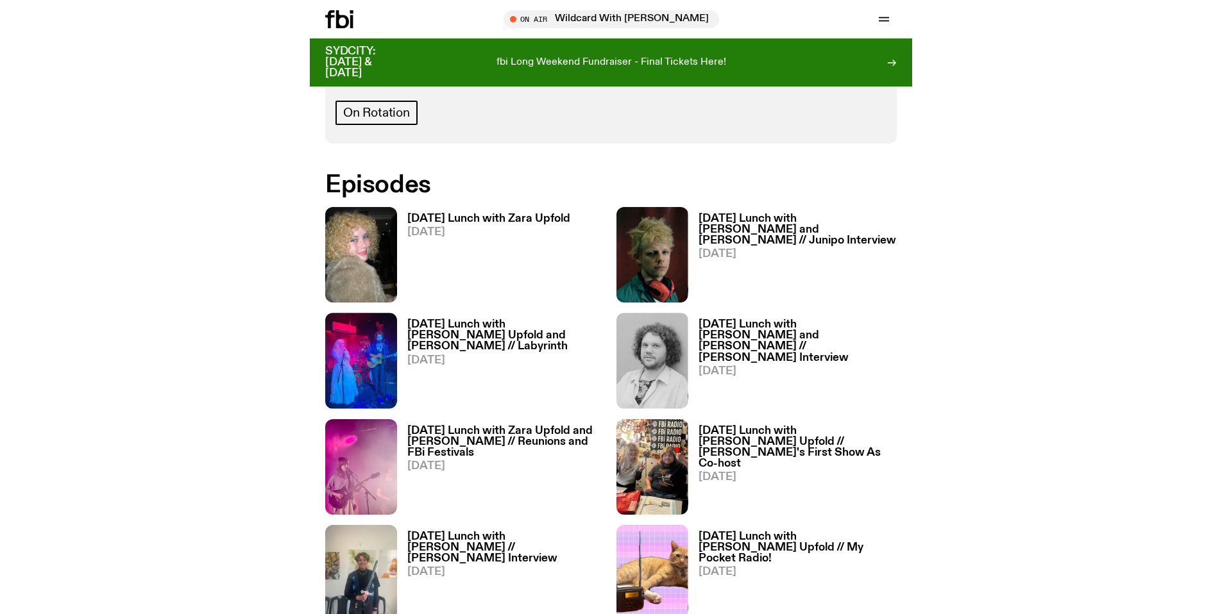
scroll to position [1013, 0]
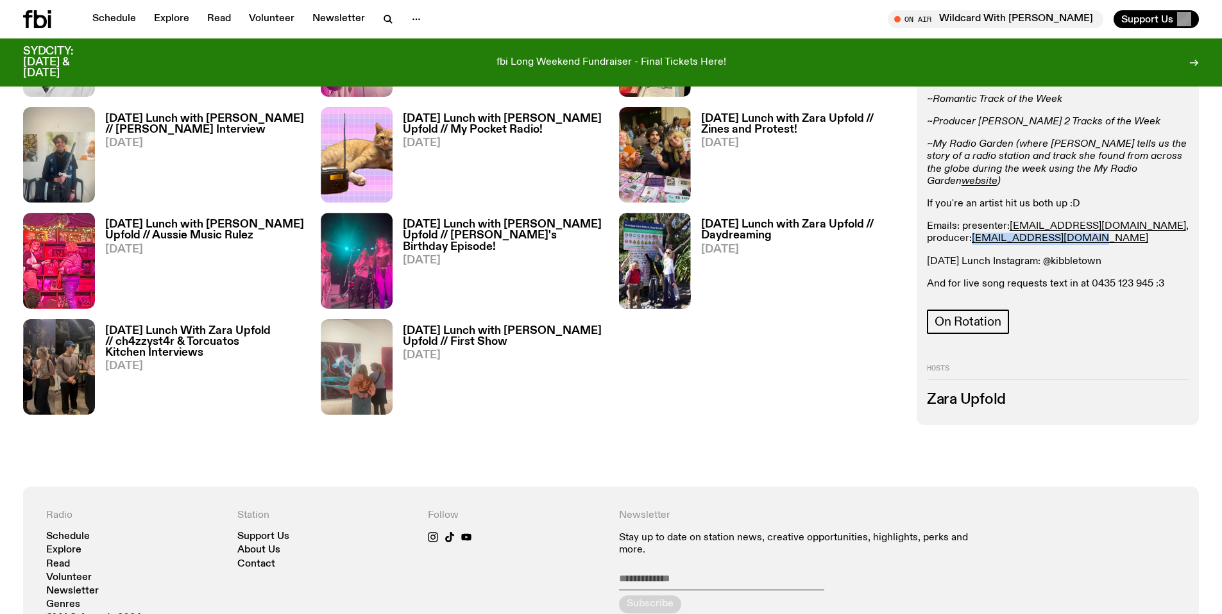
drag, startPoint x: 1052, startPoint y: 230, endPoint x: 924, endPoint y: 226, distance: 127.7
click at [924, 226] on div "14 episodes A love letter to intimate songs and stories that have bloomed out o…" at bounding box center [1058, 201] width 282 height 450
copy link "cook.adam451@gmail.com"
drag, startPoint x: 1101, startPoint y: 215, endPoint x: 1011, endPoint y: 217, distance: 90.5
click at [1011, 221] on p "Emails: presenter: zara.u@fbiradio.com , producer: cook.adam451@gmail.com" at bounding box center [1058, 233] width 262 height 24
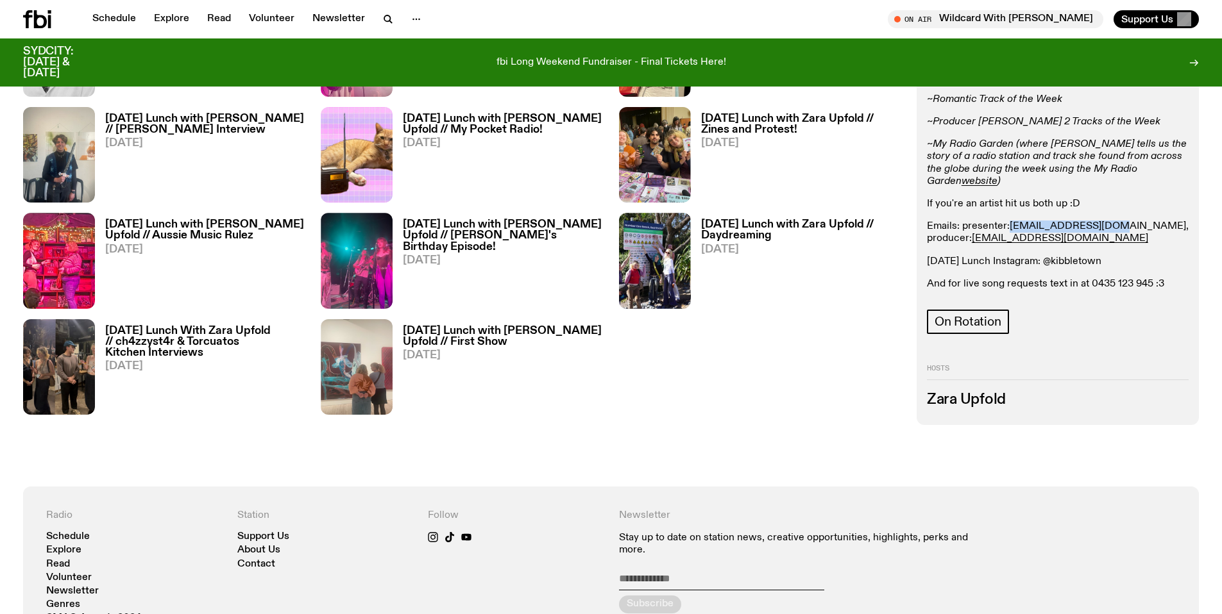
copy link "zara.u@fbiradio.com"
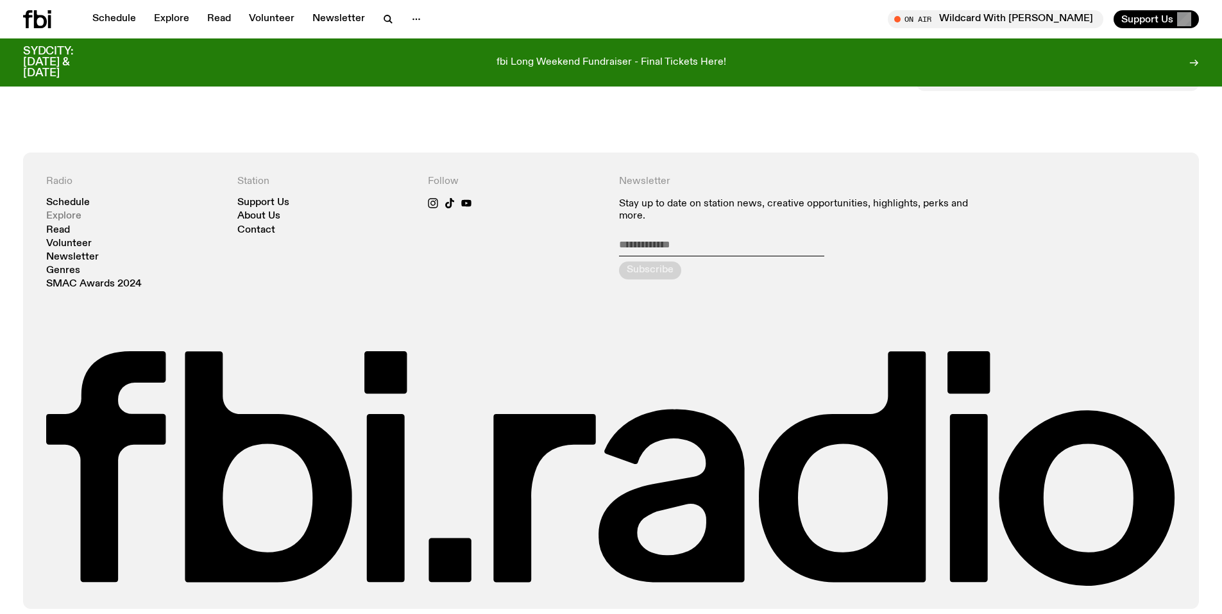
click at [70, 215] on link "Explore" at bounding box center [63, 217] width 35 height 10
click at [74, 200] on link "Schedule" at bounding box center [68, 203] width 44 height 10
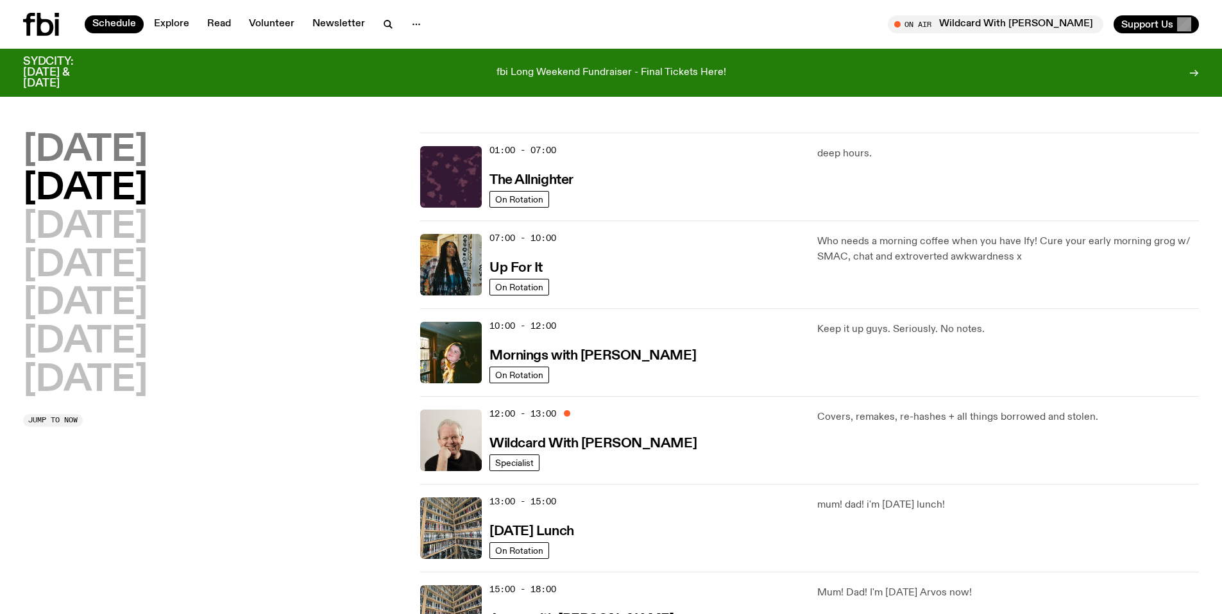
click at [126, 157] on h2 "Monday" at bounding box center [85, 151] width 124 height 36
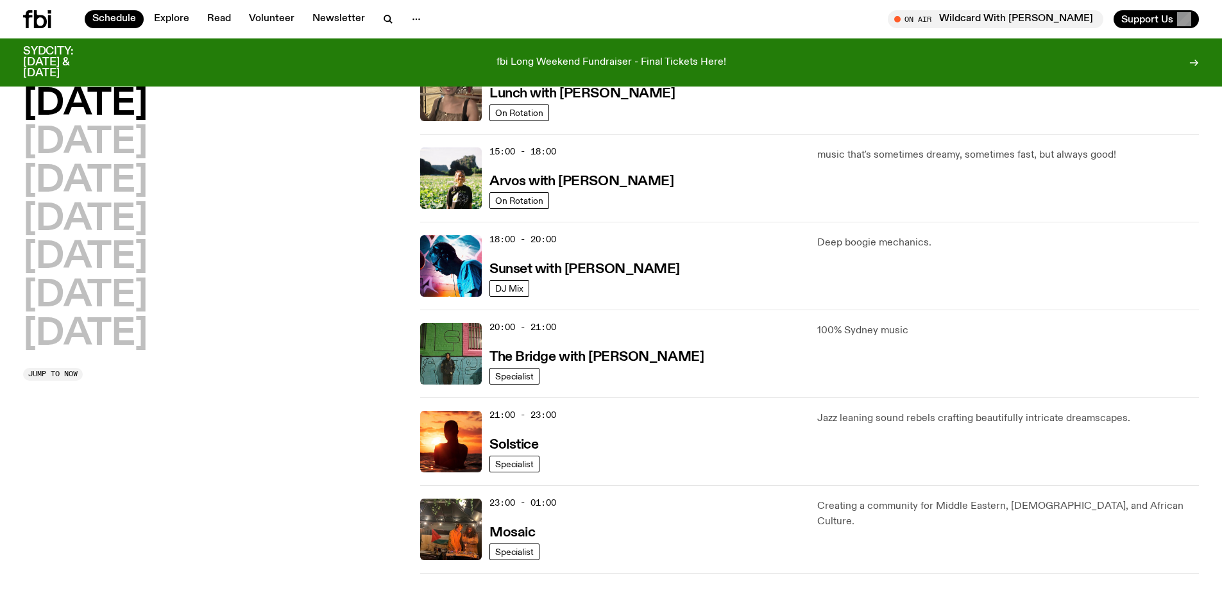
scroll to position [509, 0]
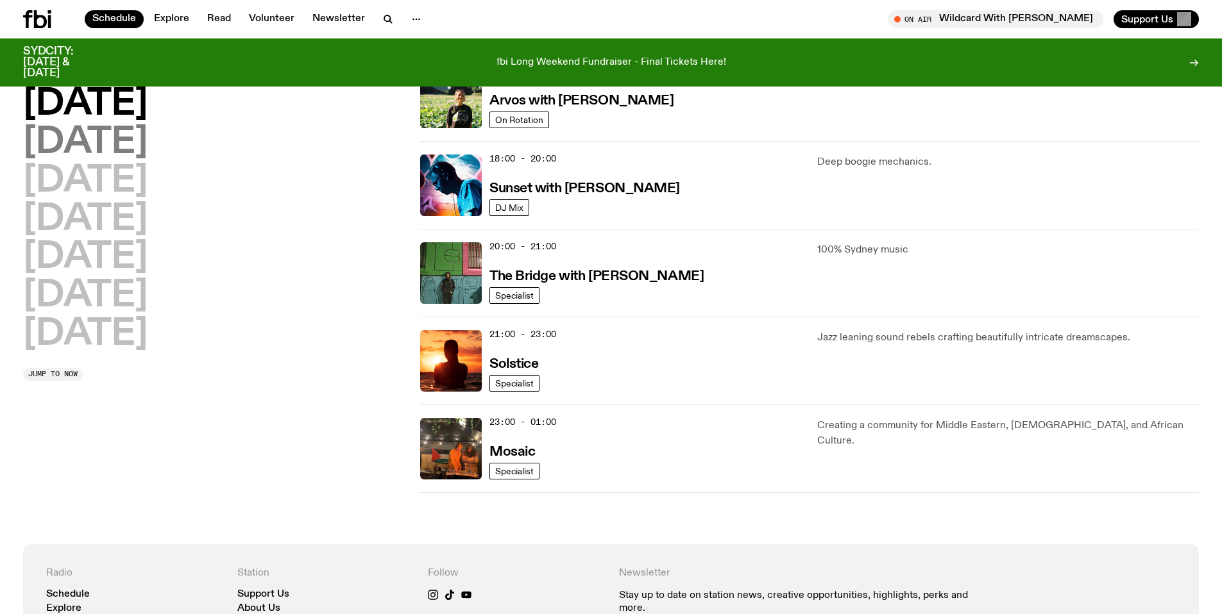
click at [92, 131] on h2 "Tuesday" at bounding box center [85, 143] width 124 height 36
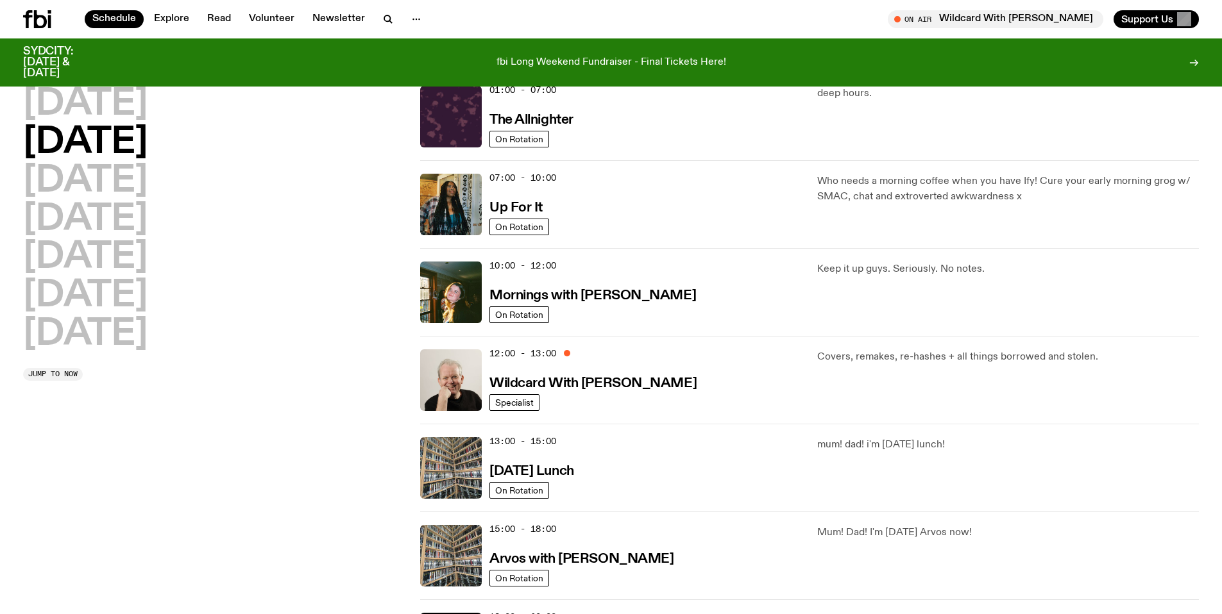
scroll to position [36, 0]
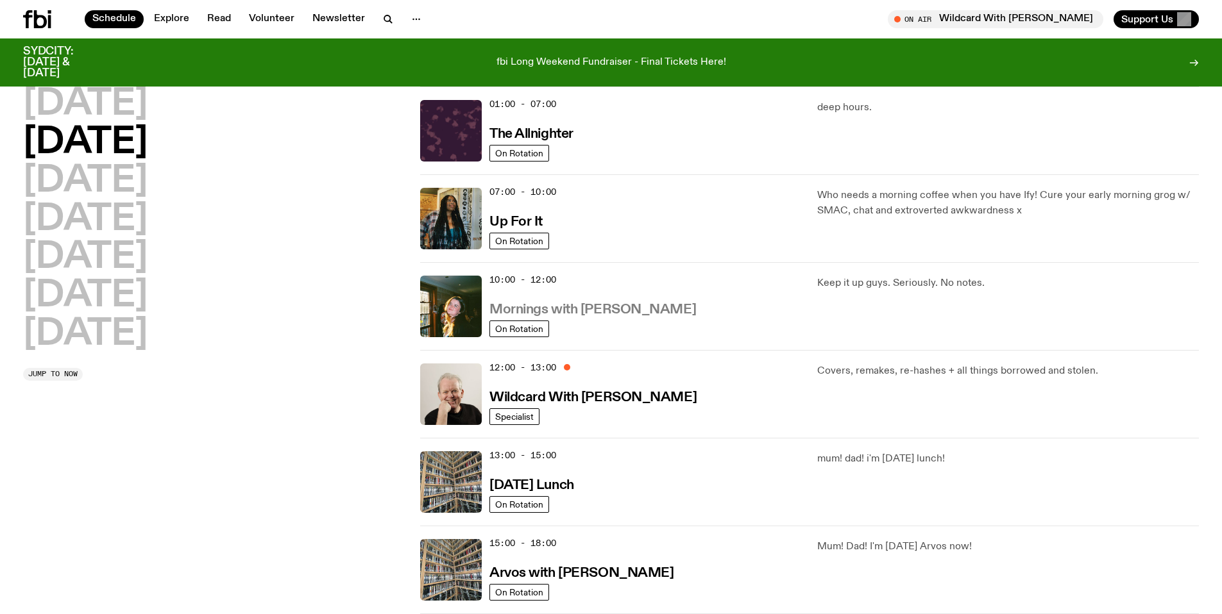
click at [631, 311] on h3 "Mornings with Freya Shields" at bounding box center [592, 309] width 207 height 13
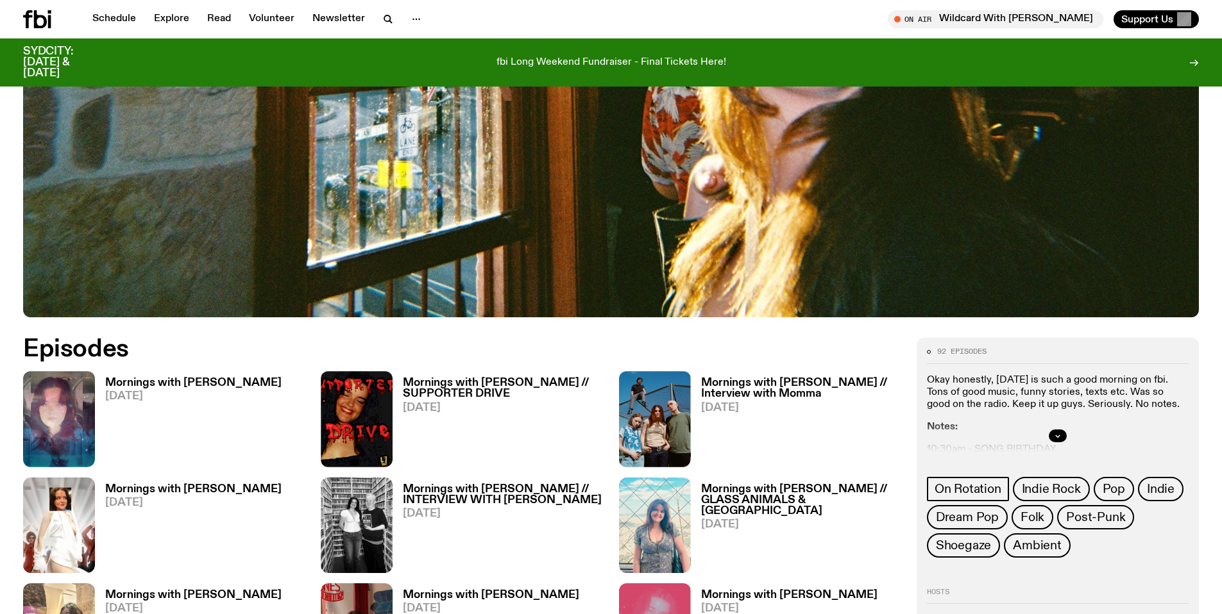
scroll to position [539, 0]
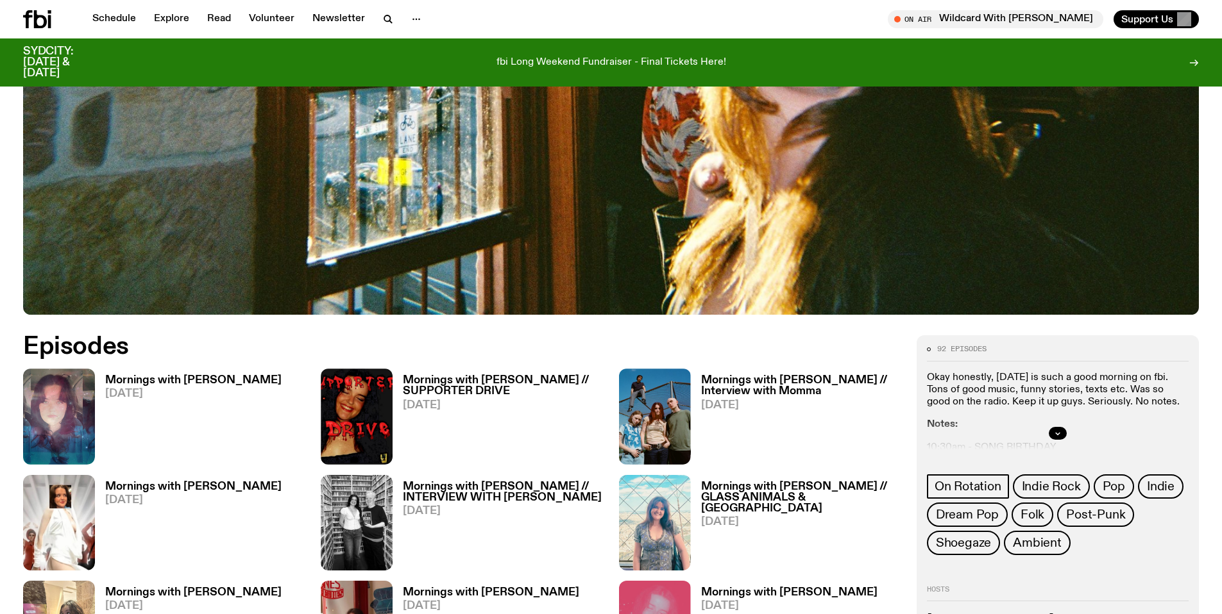
click at [1063, 421] on div at bounding box center [1058, 433] width 262 height 41
click at [1054, 430] on icon "button" at bounding box center [1058, 434] width 8 height 8
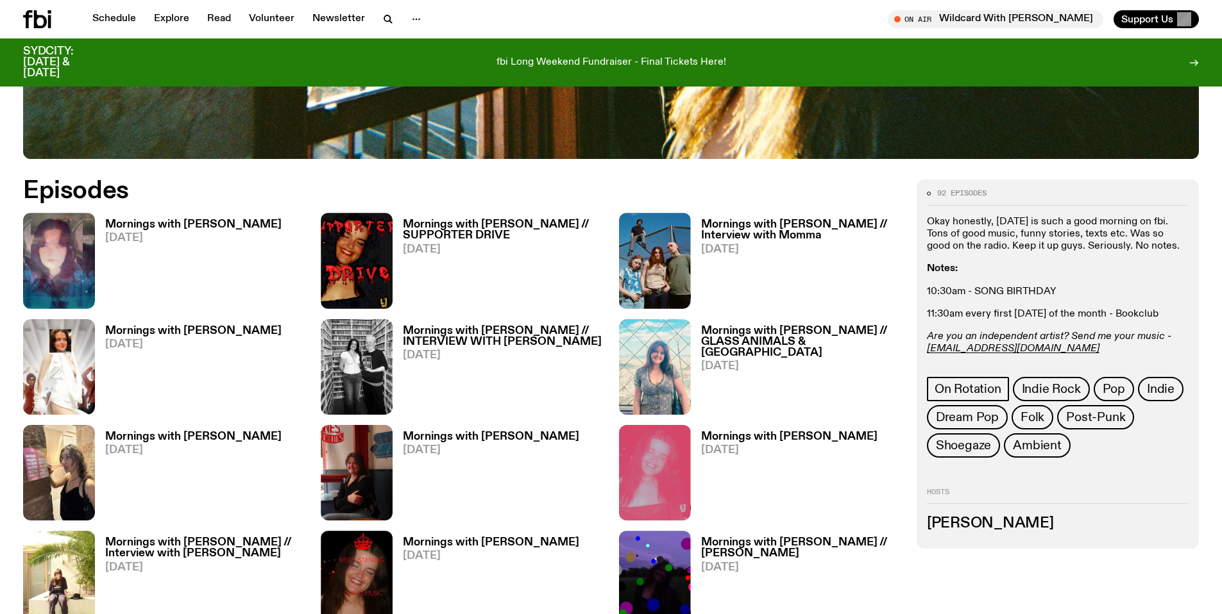
scroll to position [800, 0]
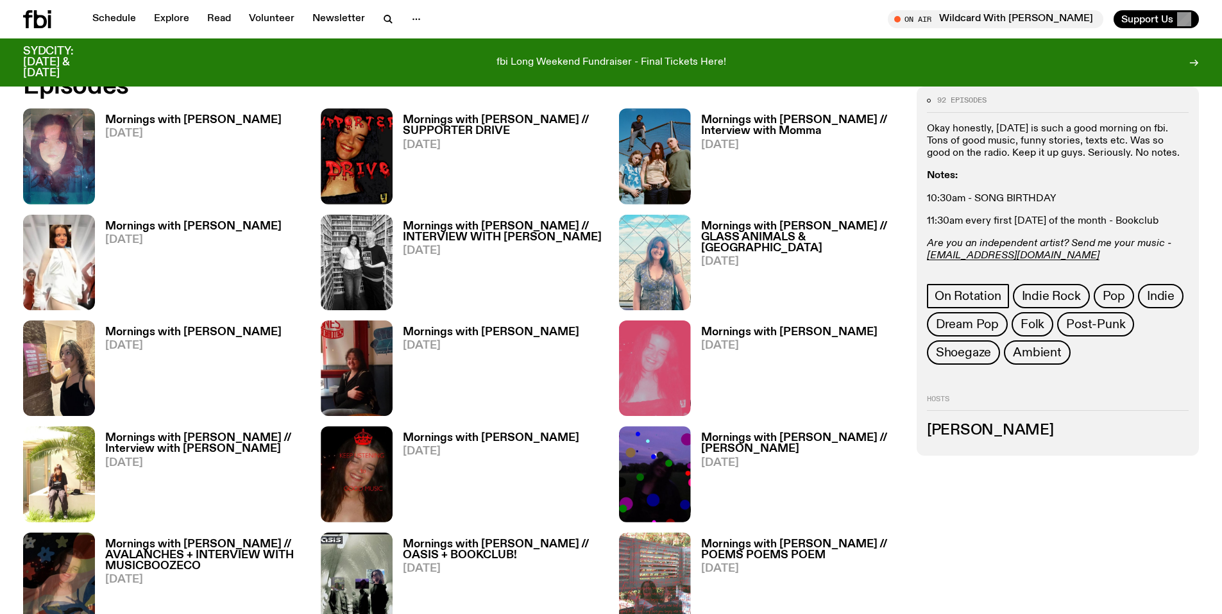
click at [176, 132] on span "30.09.25" at bounding box center [193, 133] width 176 height 11
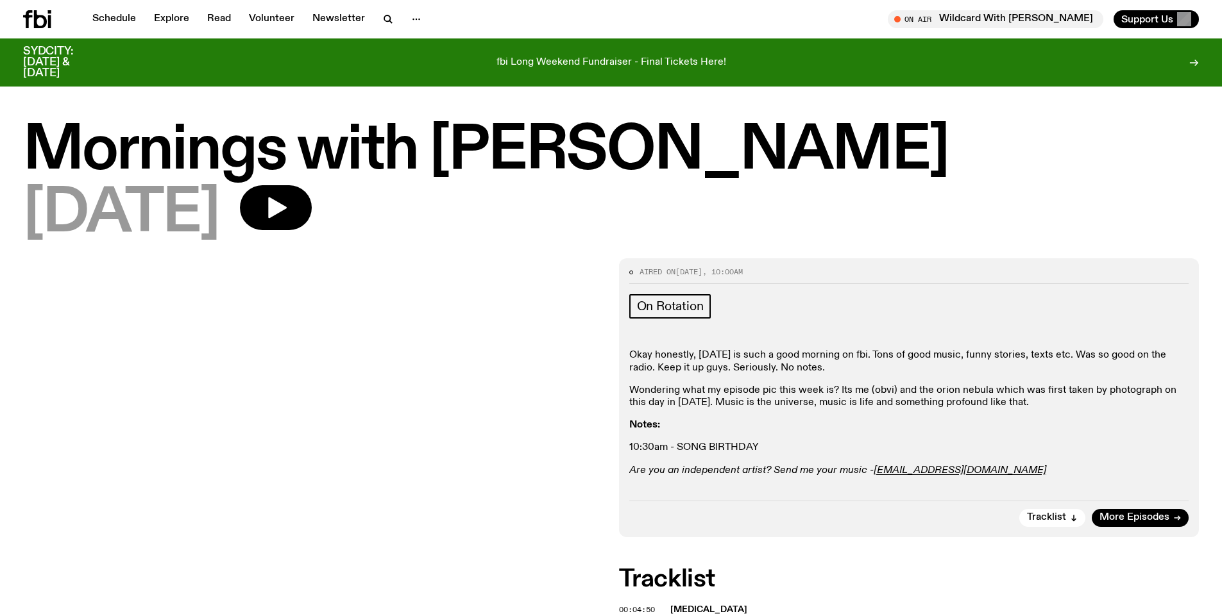
scroll to position [3, 0]
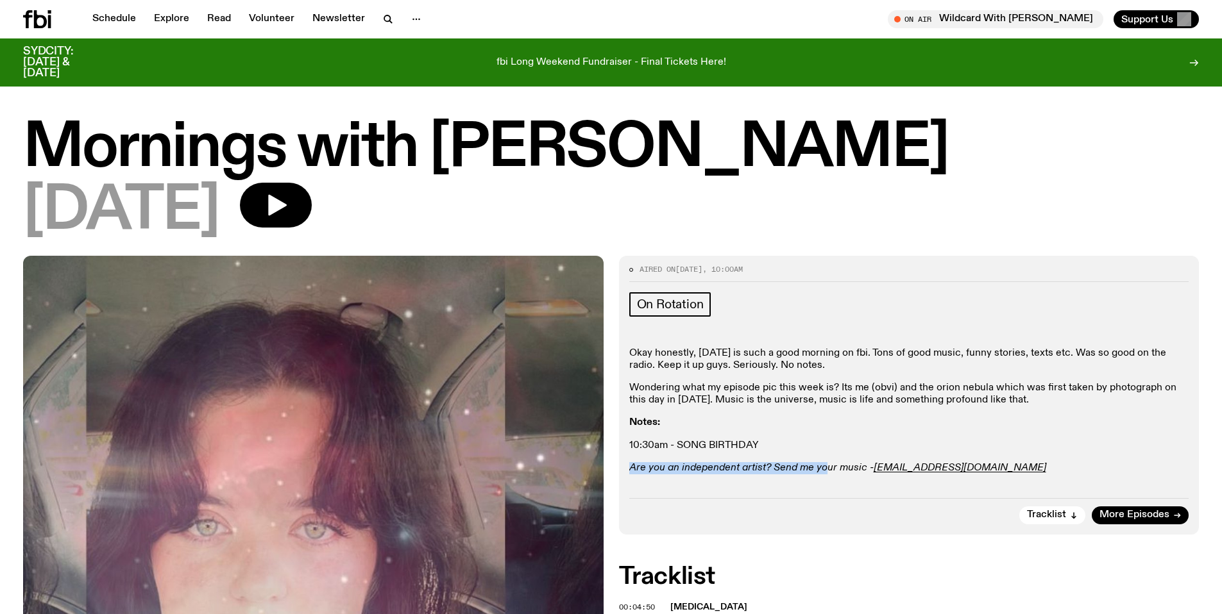
drag, startPoint x: 629, startPoint y: 471, endPoint x: 846, endPoint y: 466, distance: 216.8
click at [817, 466] on em "Are you an independent artist? Send me your music -" at bounding box center [751, 468] width 244 height 10
drag, startPoint x: 961, startPoint y: 471, endPoint x: 870, endPoint y: 470, distance: 91.1
click at [870, 470] on p "Are you an independent artist? Send me your music - freya.s@fbiradio.com" at bounding box center [909, 468] width 560 height 12
copy p "freya.s@fbiradio.com"
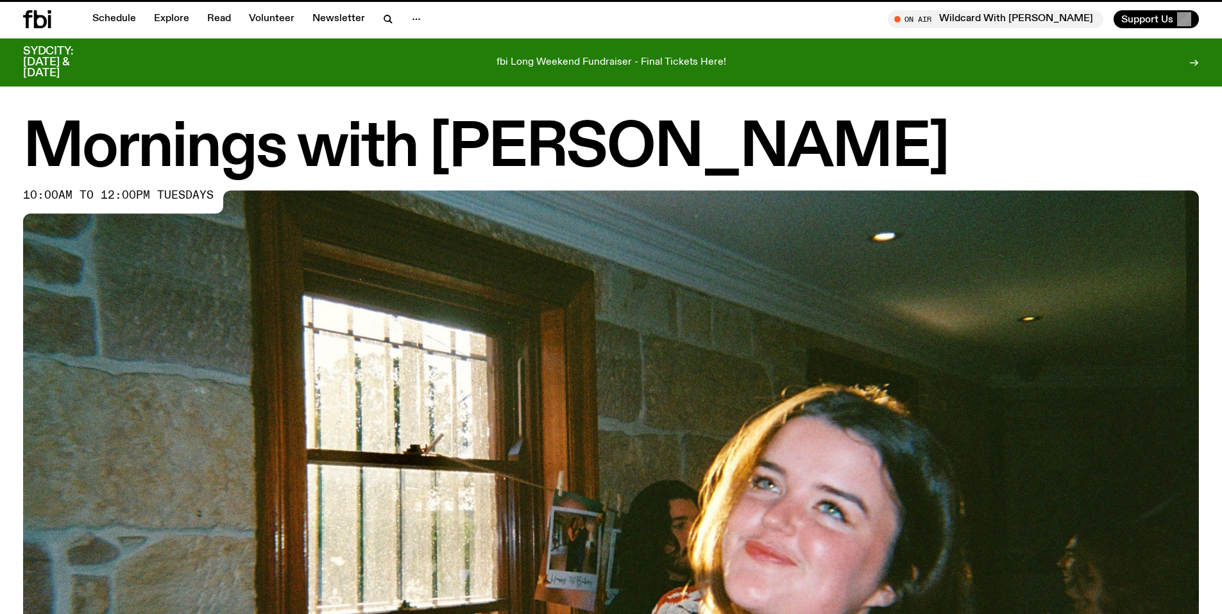
scroll to position [800, 0]
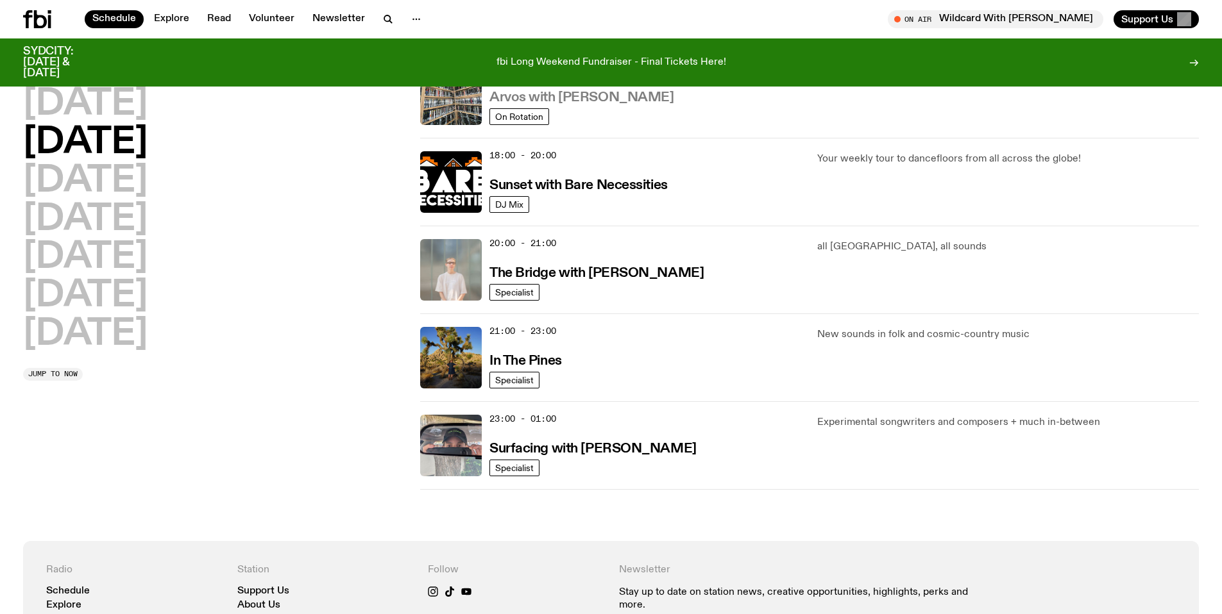
scroll to position [527, 0]
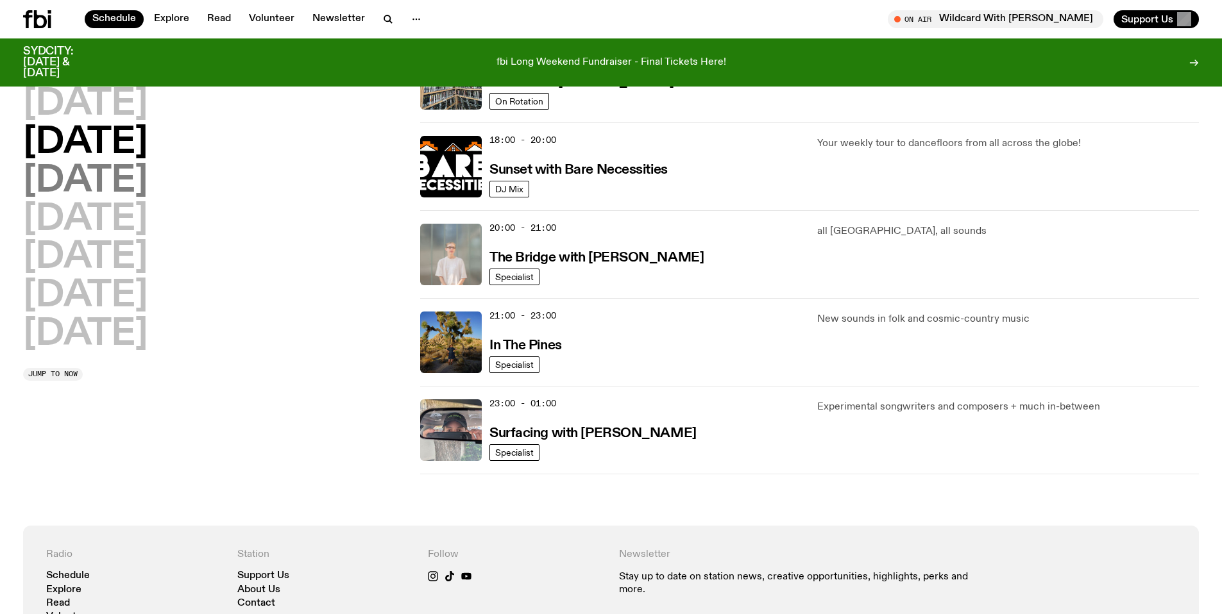
click at [103, 182] on h2 "Wednesday" at bounding box center [85, 182] width 124 height 36
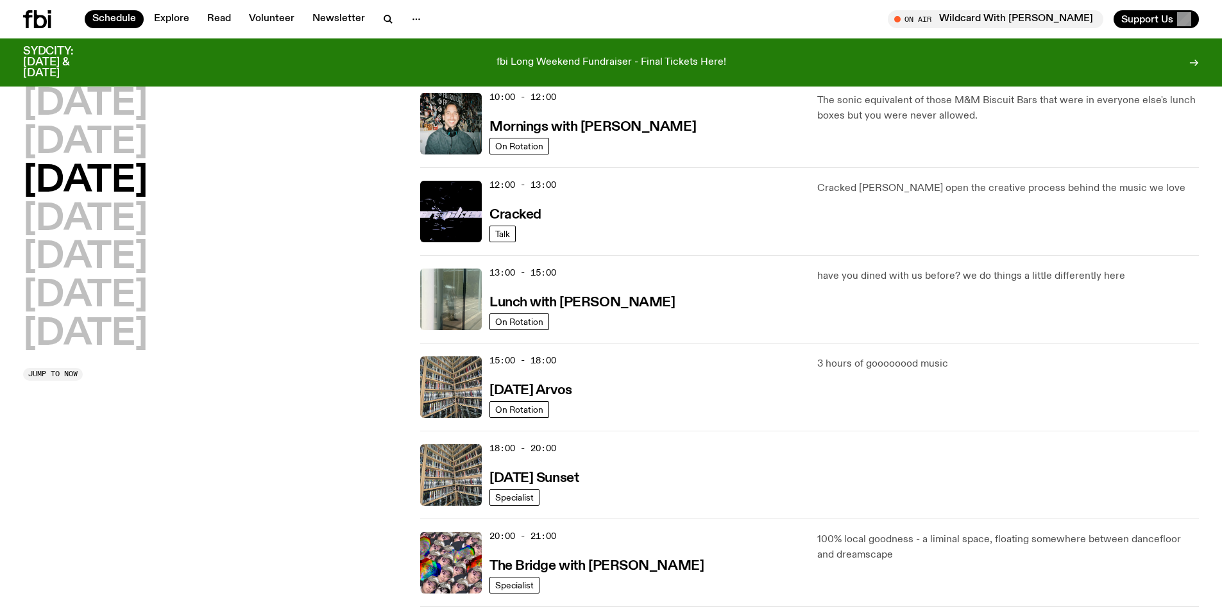
scroll to position [343, 0]
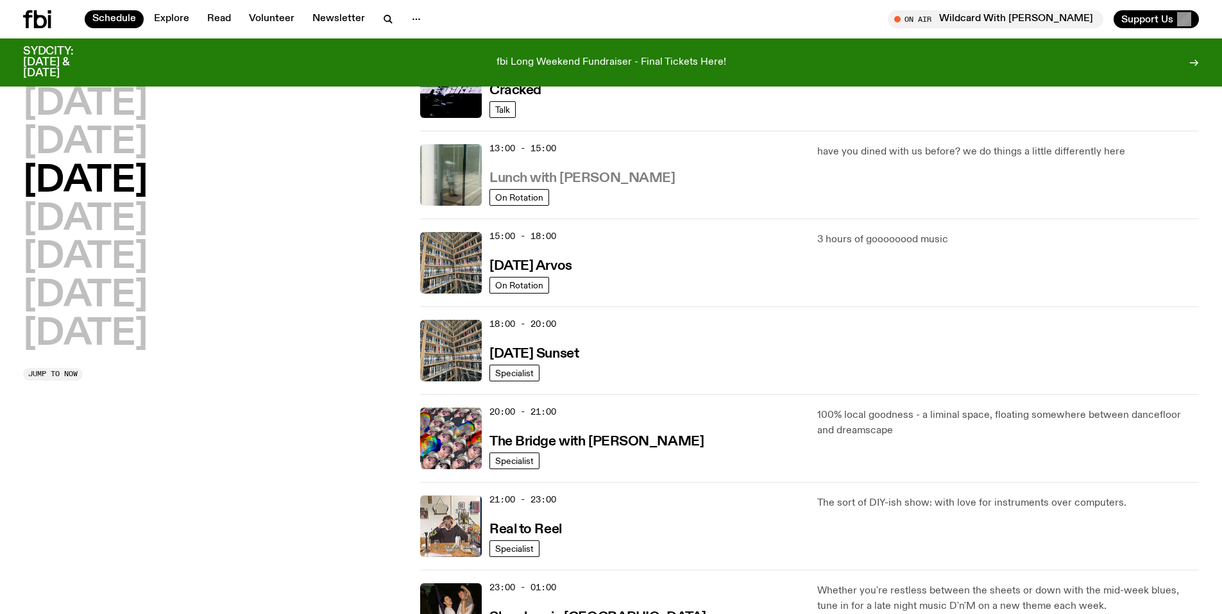
click at [630, 177] on h3 "Lunch with Louisa Christie" at bounding box center [581, 178] width 185 height 13
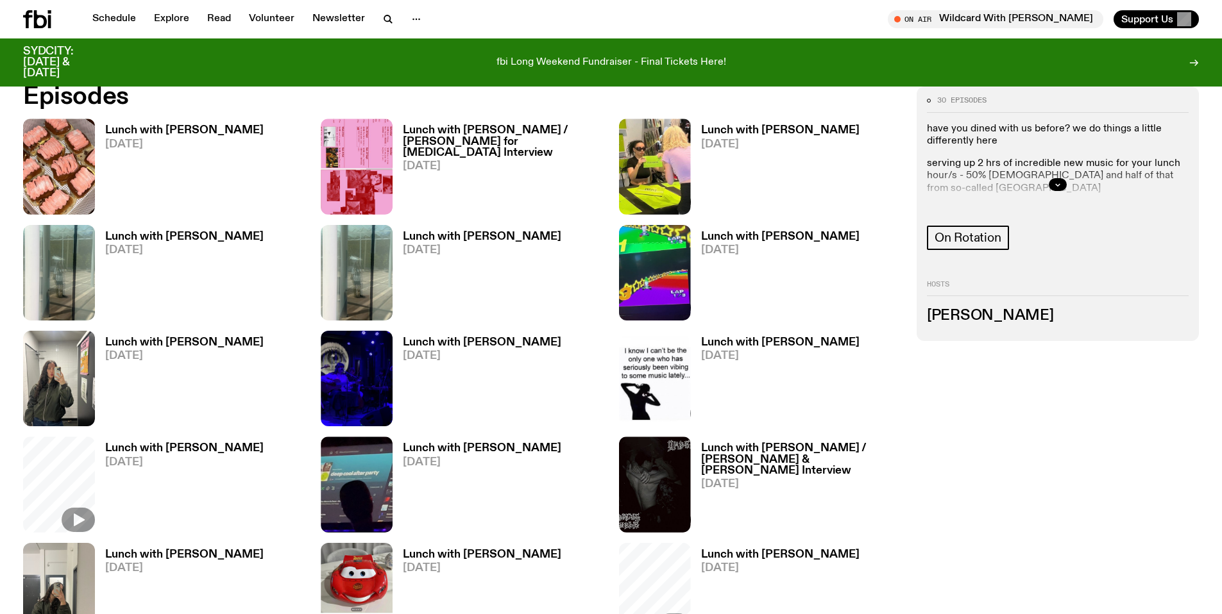
scroll to position [800, 0]
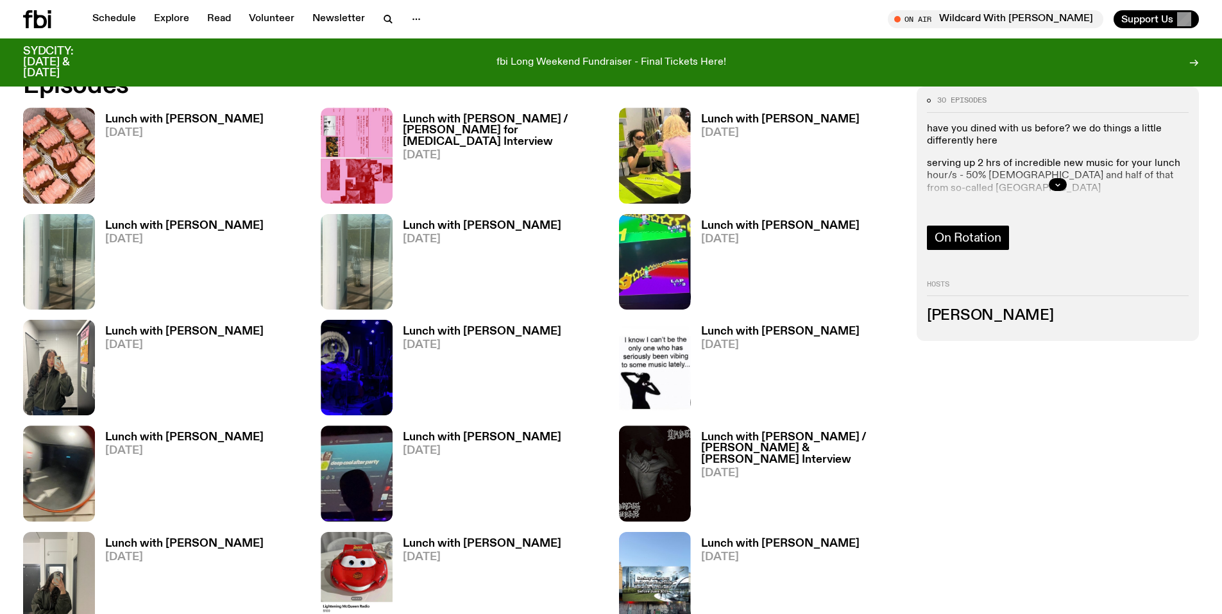
click at [976, 226] on div "On Rotation" at bounding box center [1058, 240] width 262 height 28
click at [1056, 182] on icon "button" at bounding box center [1058, 185] width 8 height 8
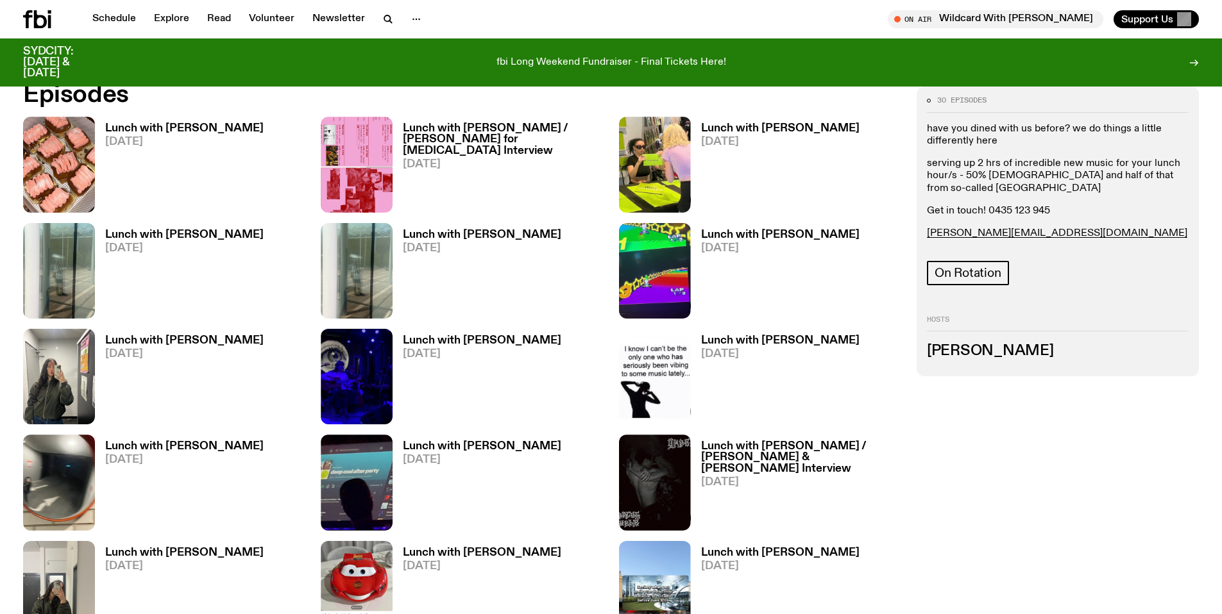
scroll to position [777, 0]
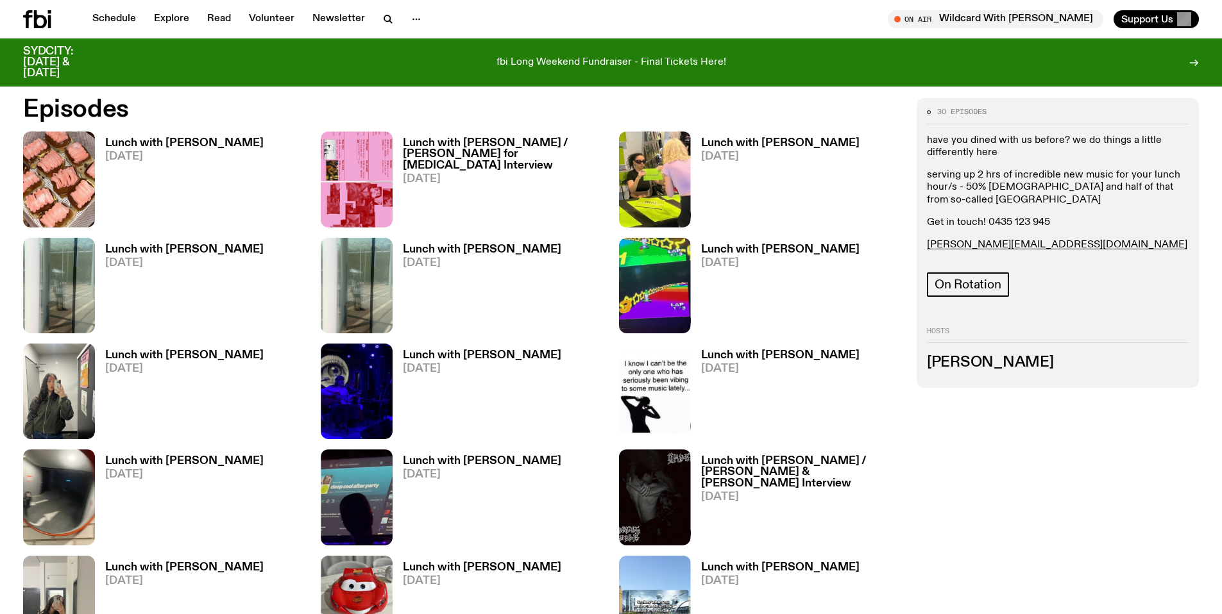
click at [207, 143] on h3 "Lunch with Louisa Christie" at bounding box center [184, 143] width 158 height 11
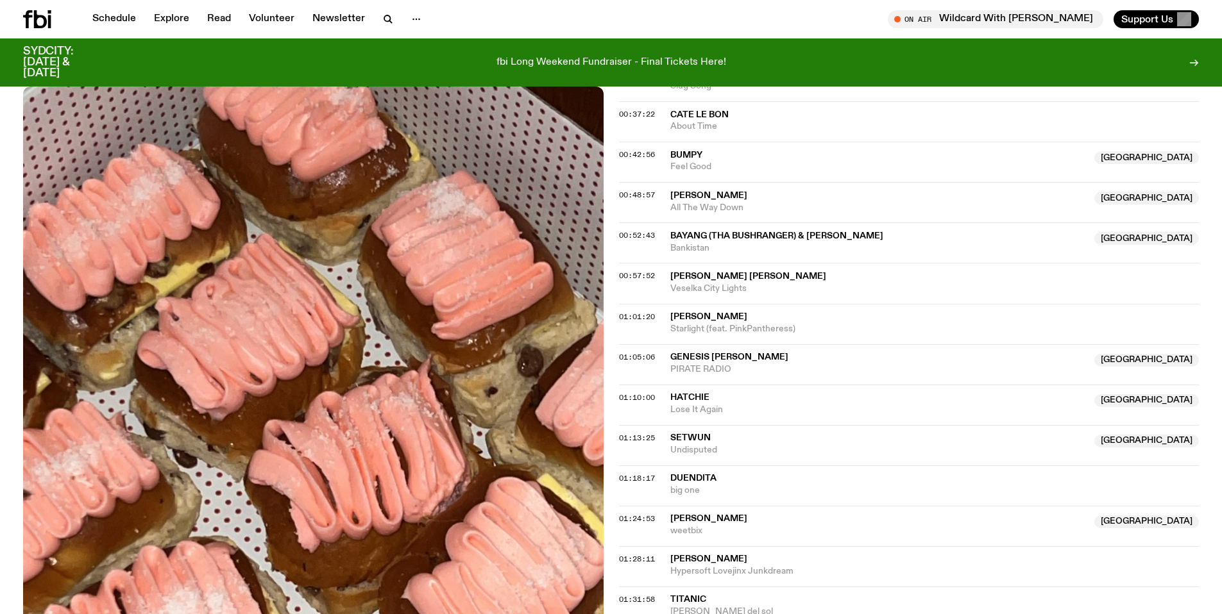
scroll to position [34, 0]
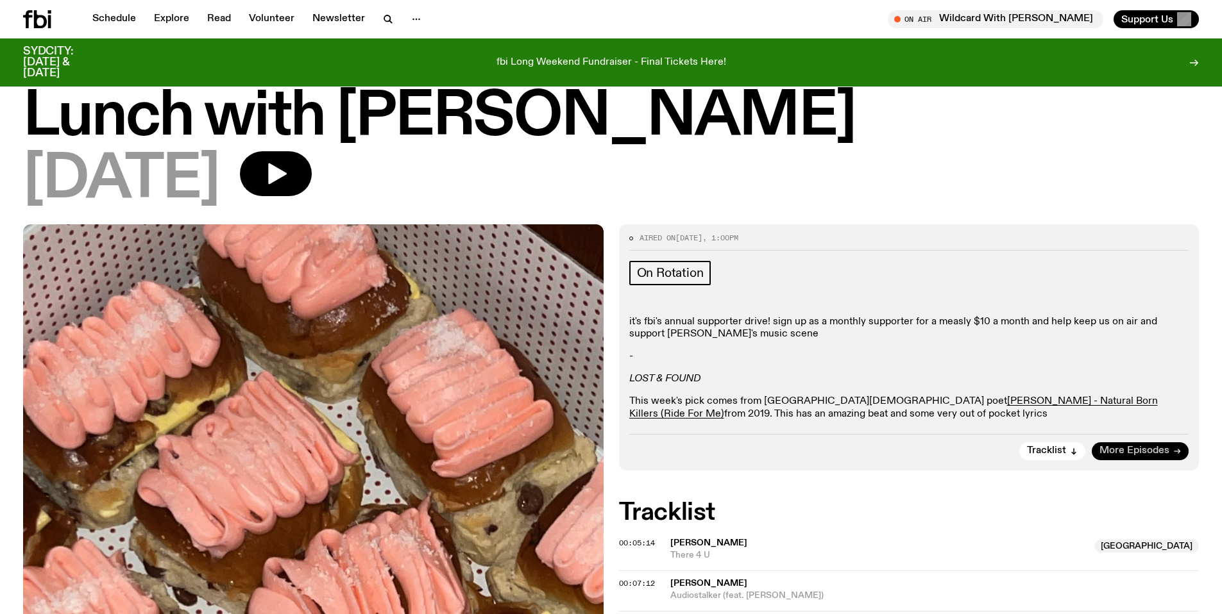
click at [1119, 451] on span "More Episodes" at bounding box center [1134, 451] width 70 height 10
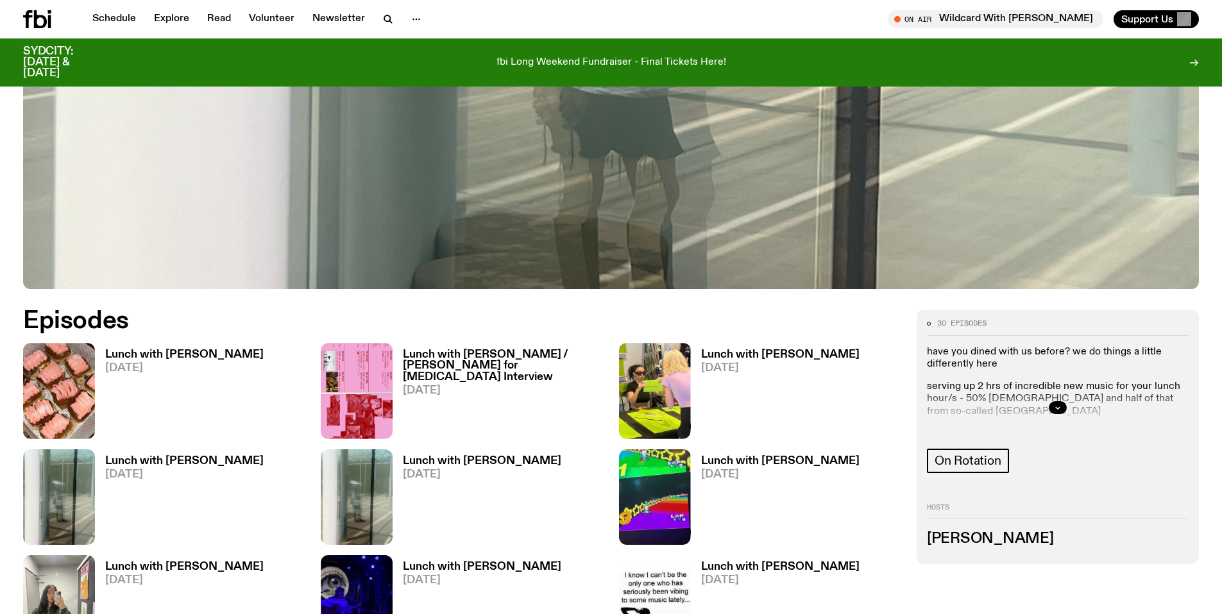
scroll to position [811, 0]
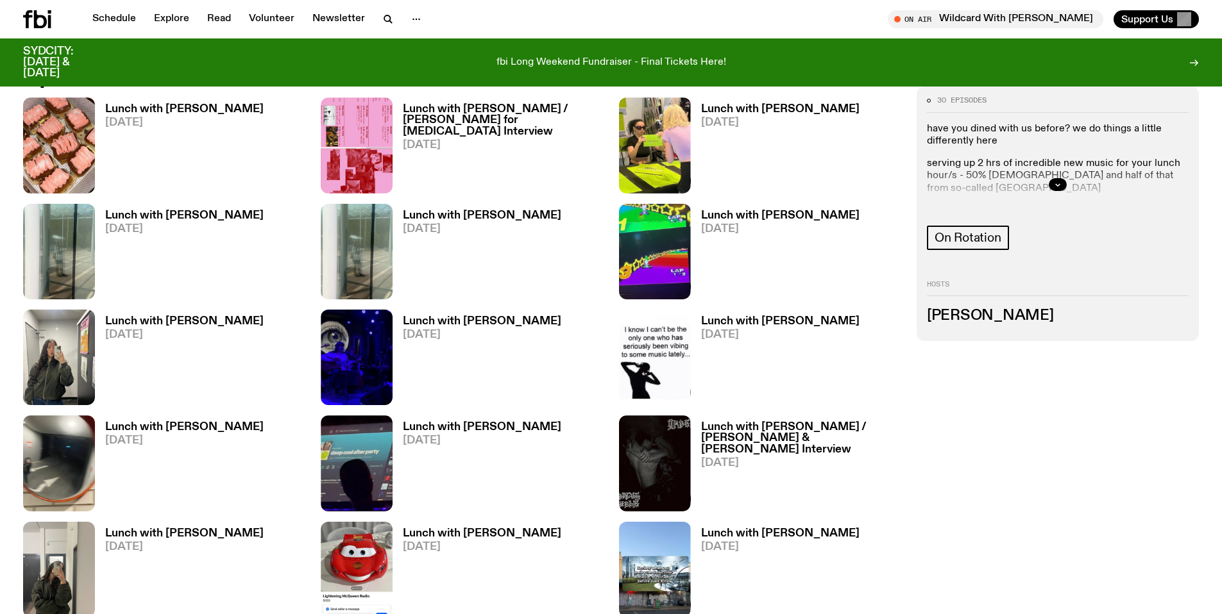
click at [496, 108] on h3 "Lunch with Louisa Christie / Amelia Broughton for Nosebleed Interview" at bounding box center [503, 120] width 200 height 33
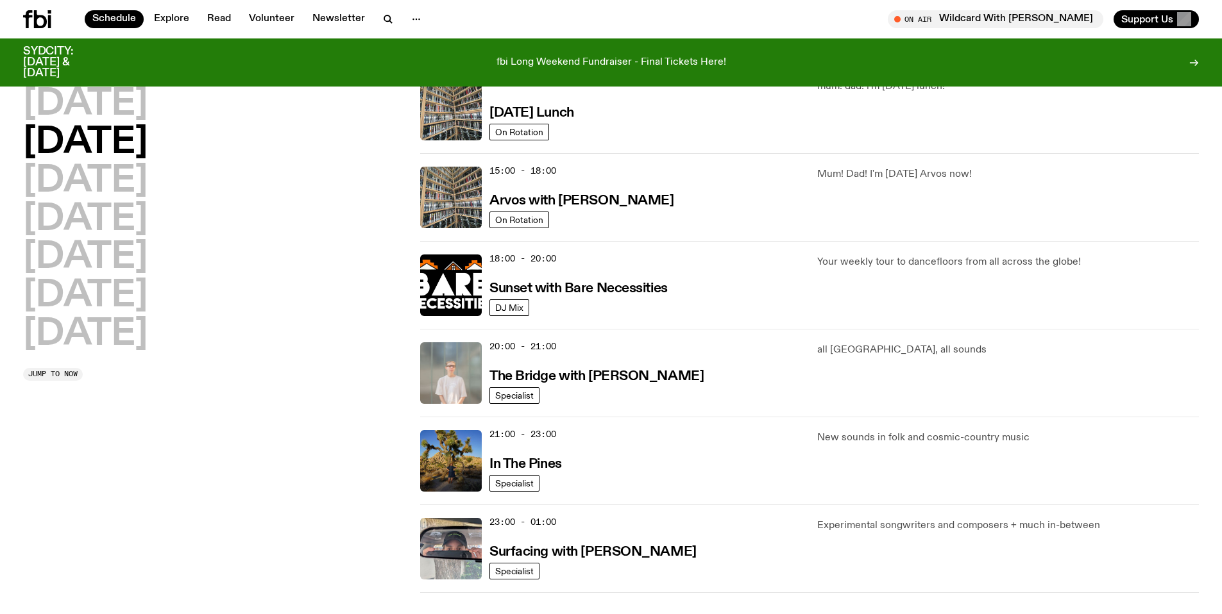
scroll to position [476, 0]
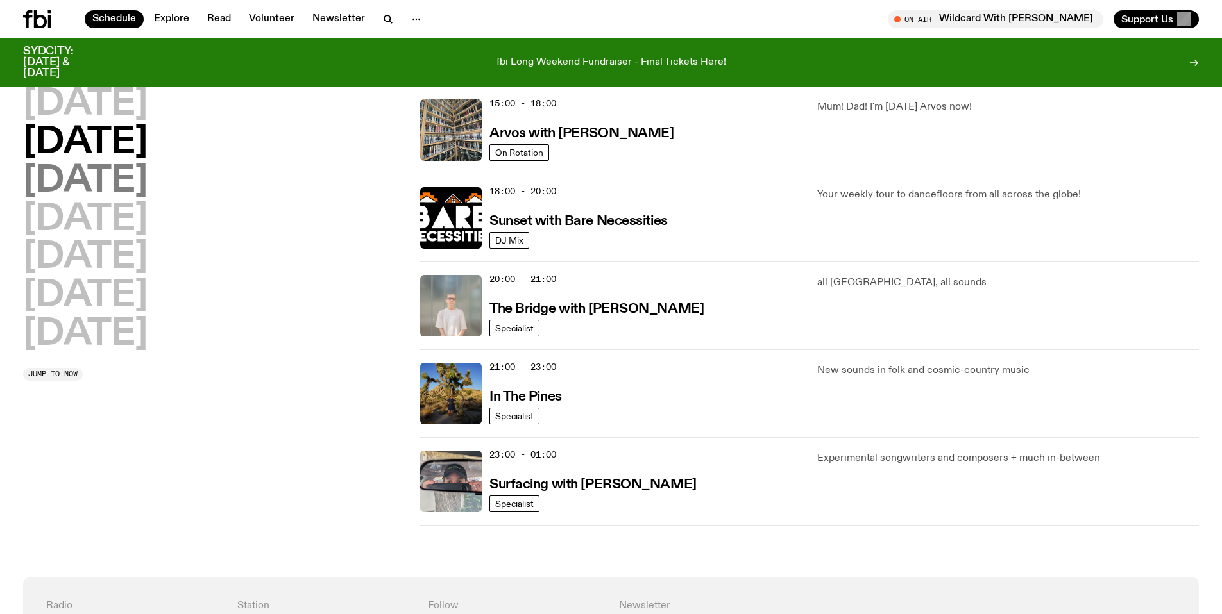
click at [148, 194] on h2 "Wednesday" at bounding box center [85, 182] width 124 height 36
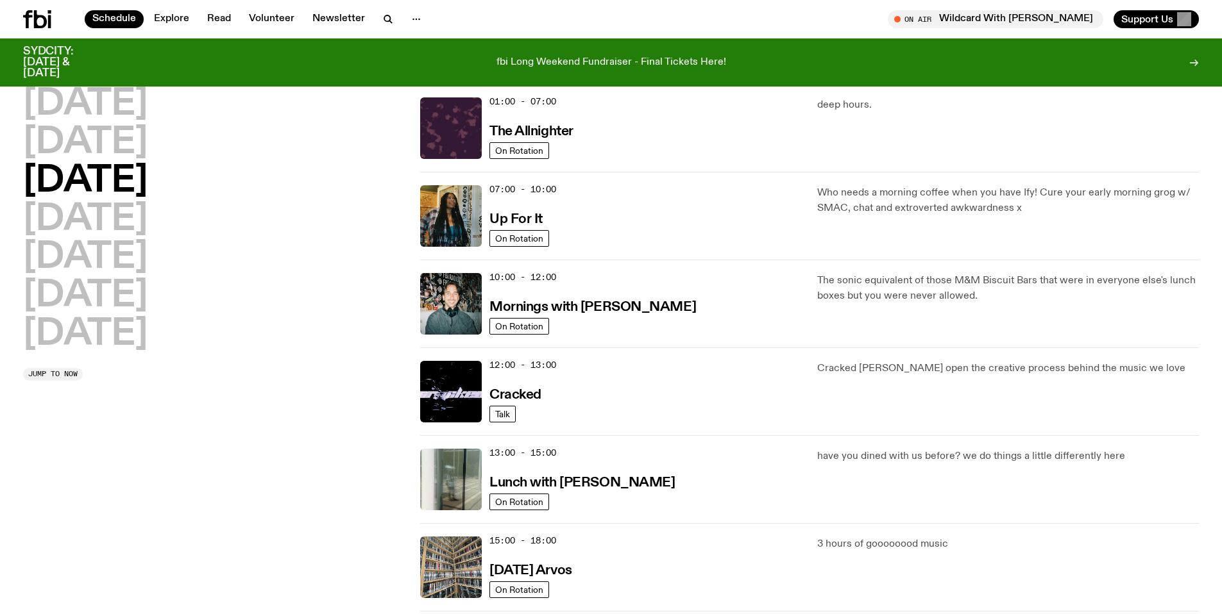
scroll to position [435, 0]
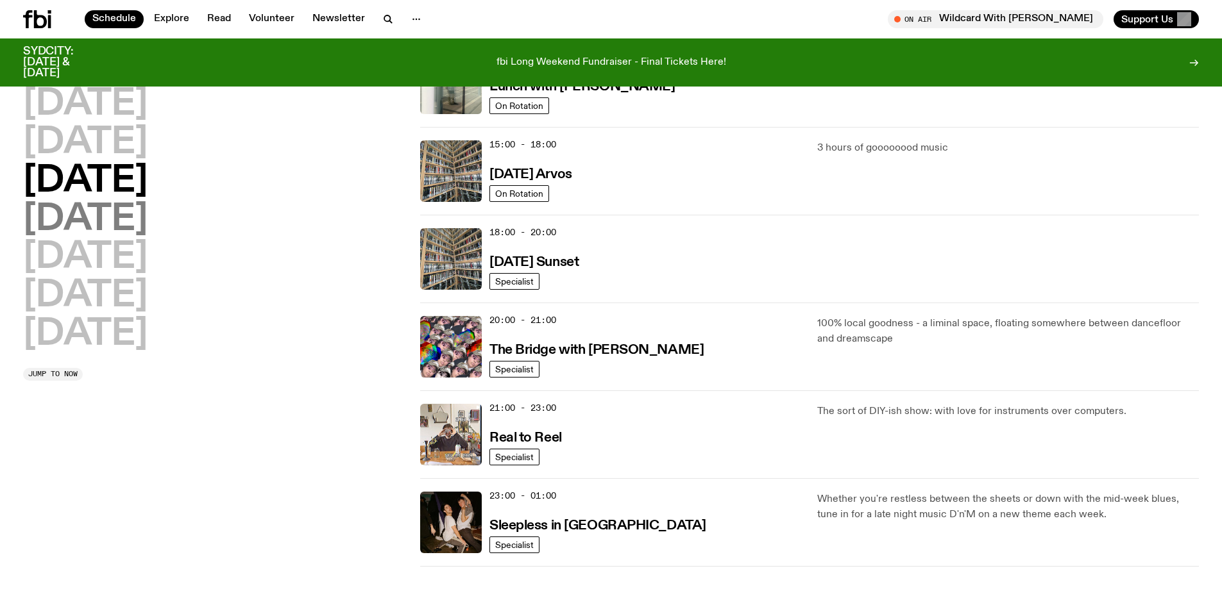
click at [115, 222] on h2 "Thursday" at bounding box center [85, 220] width 124 height 36
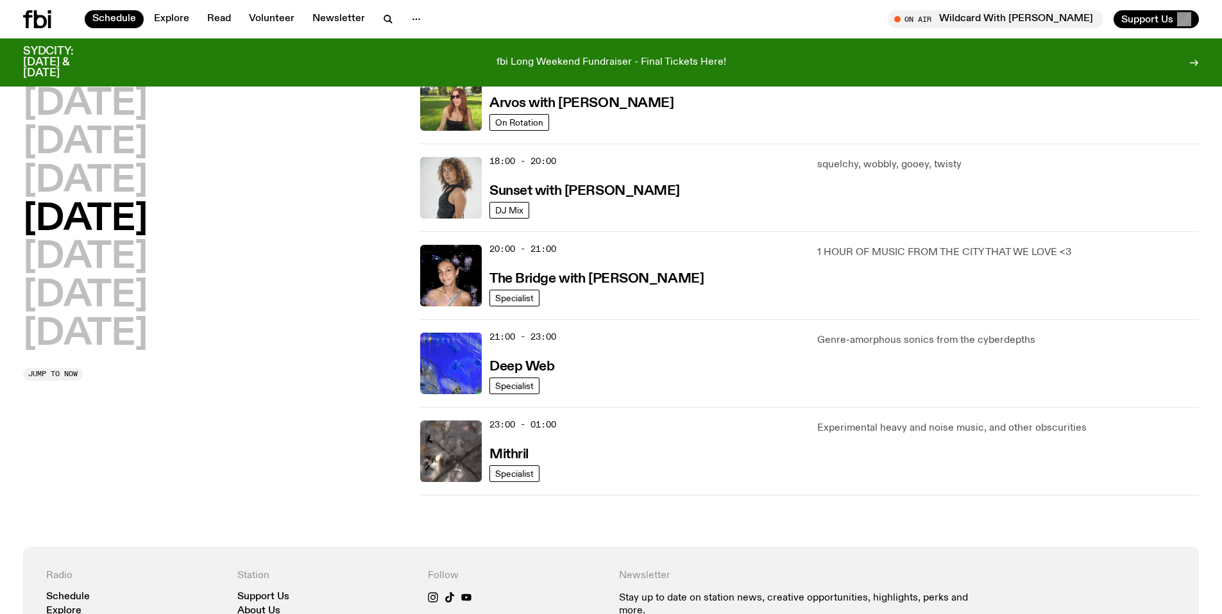
scroll to position [503, 0]
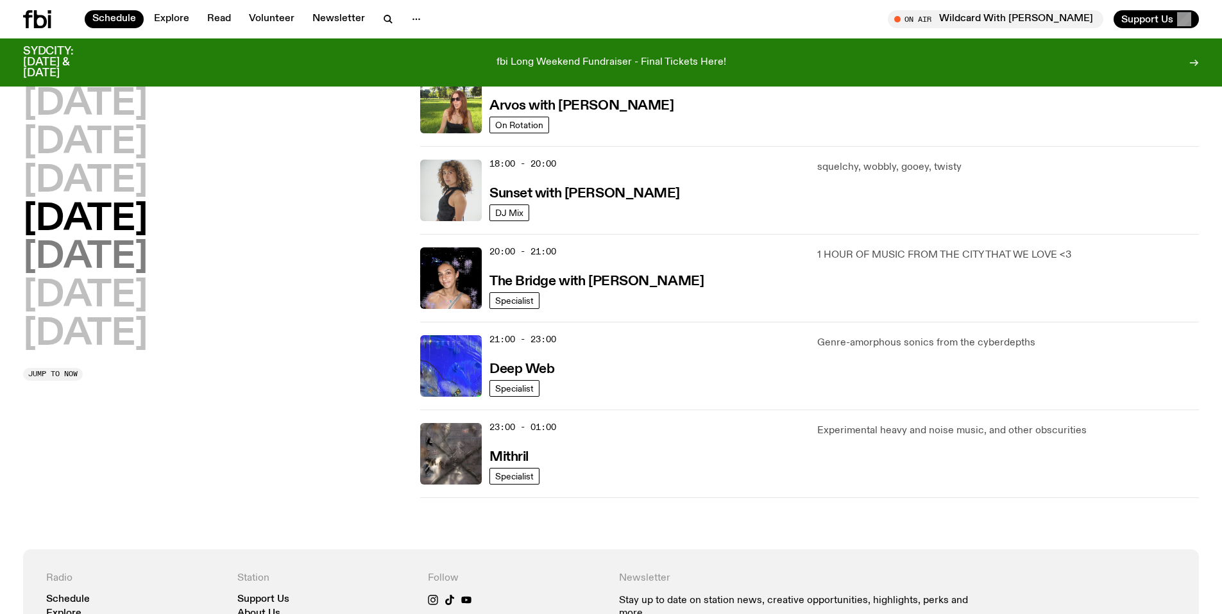
click at [92, 263] on h2 "Friday" at bounding box center [85, 258] width 124 height 36
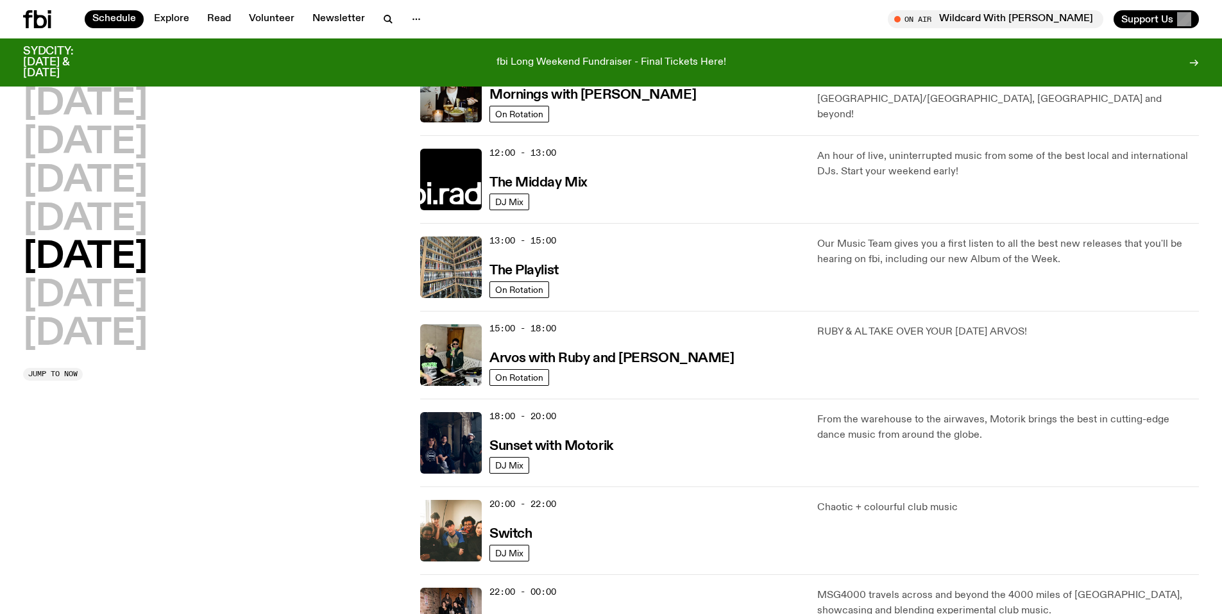
scroll to position [253, 0]
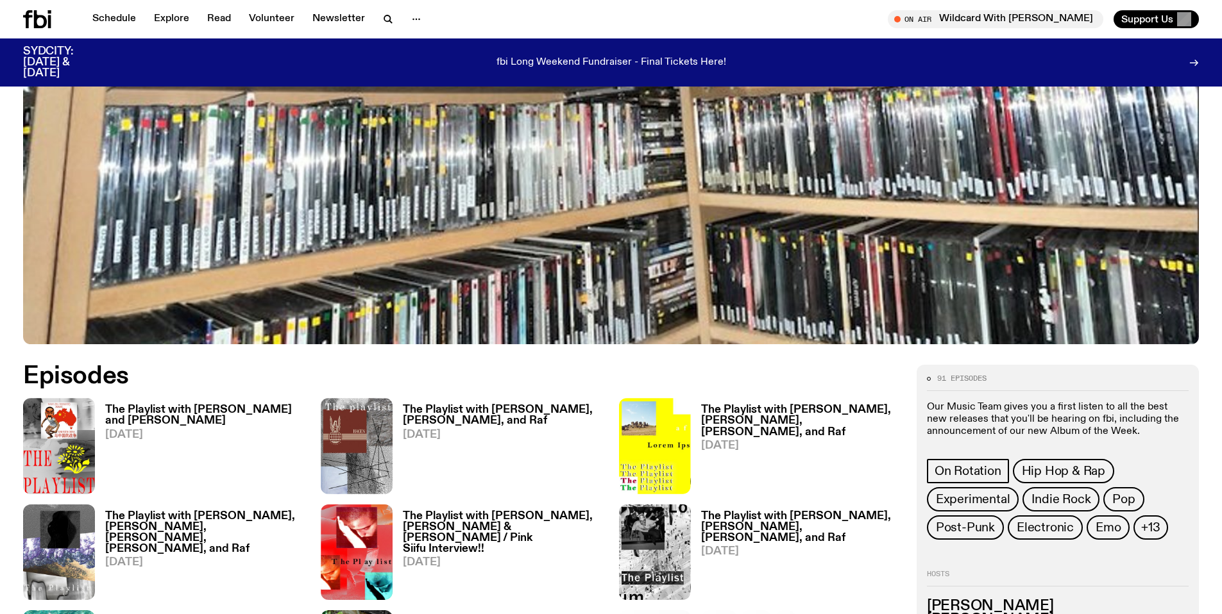
scroll to position [661, 0]
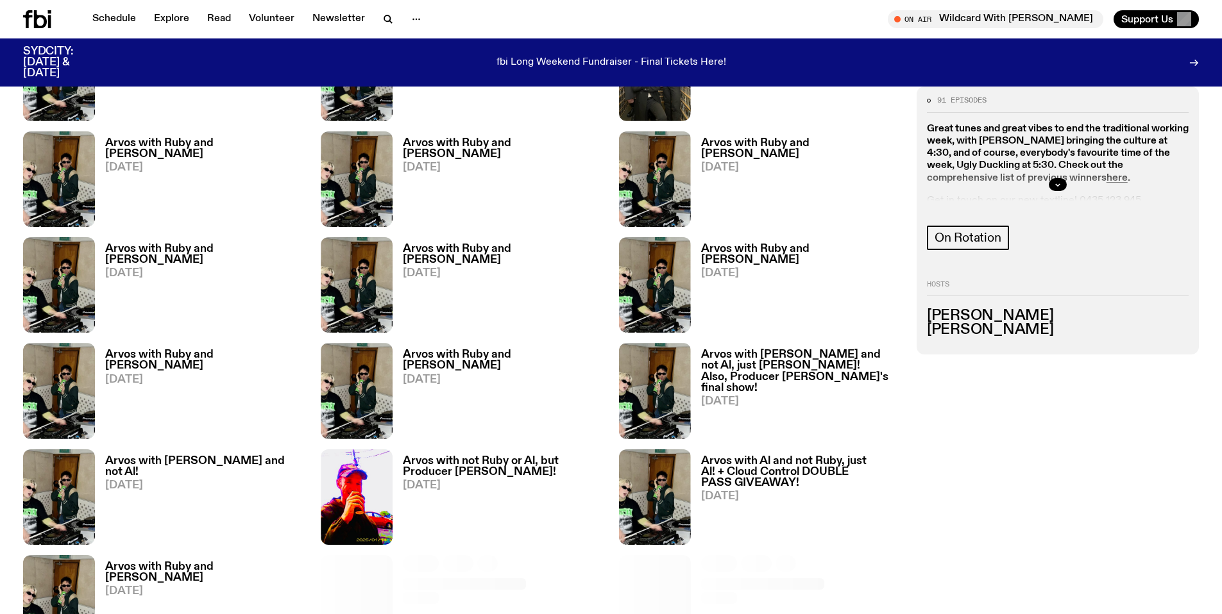
scroll to position [868, 0]
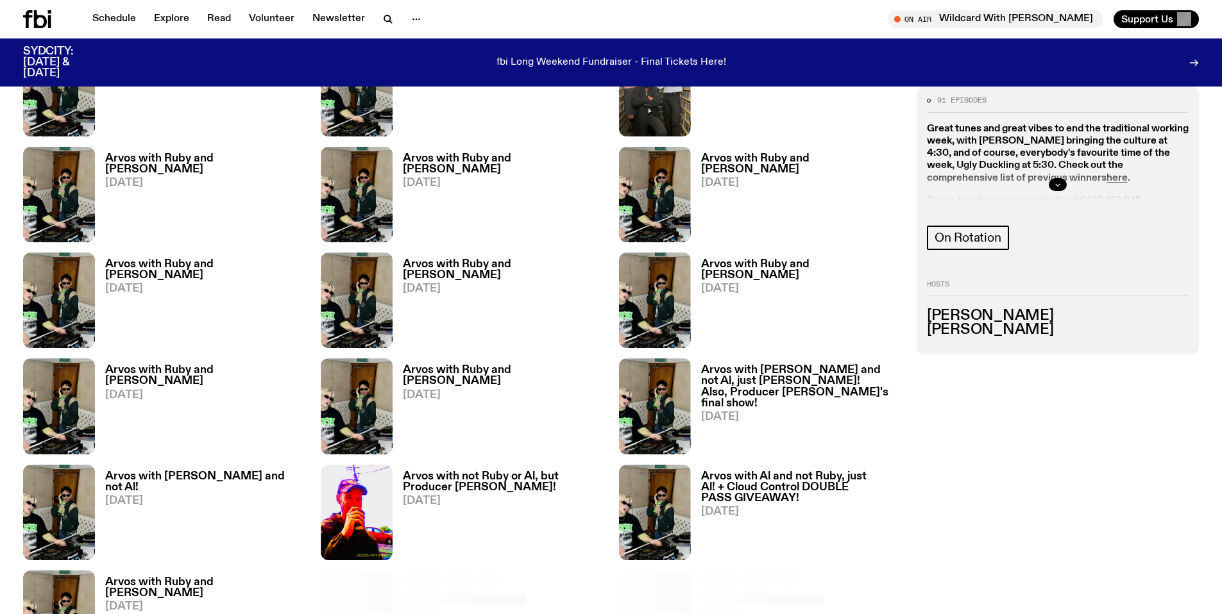
click at [1066, 185] on button "button" at bounding box center [1058, 184] width 18 height 13
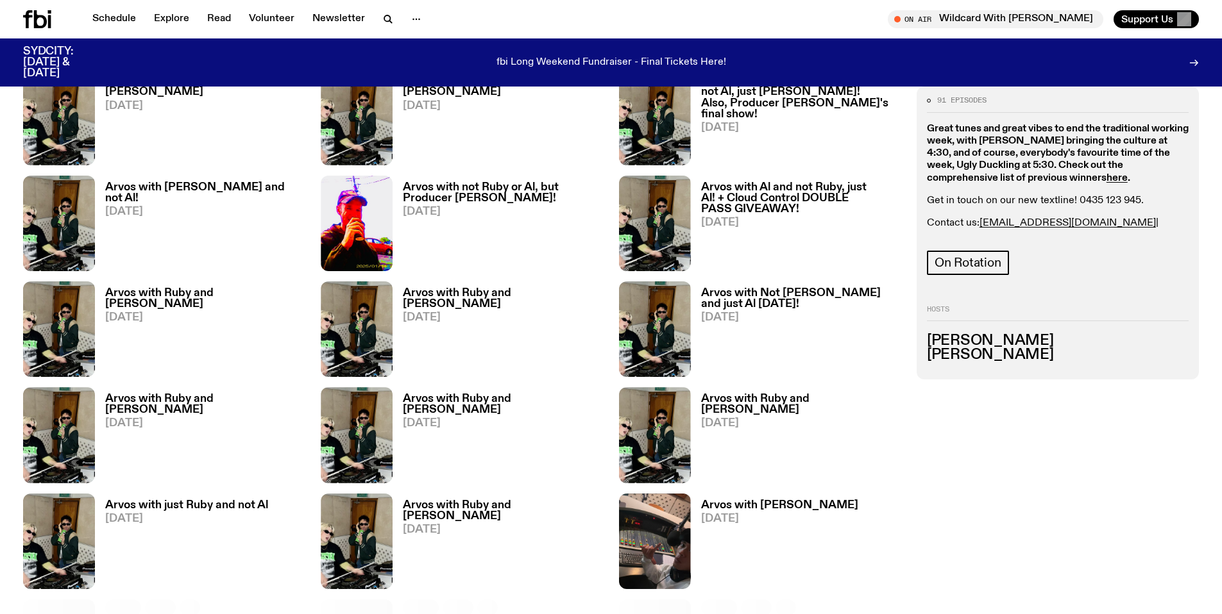
scroll to position [699, 0]
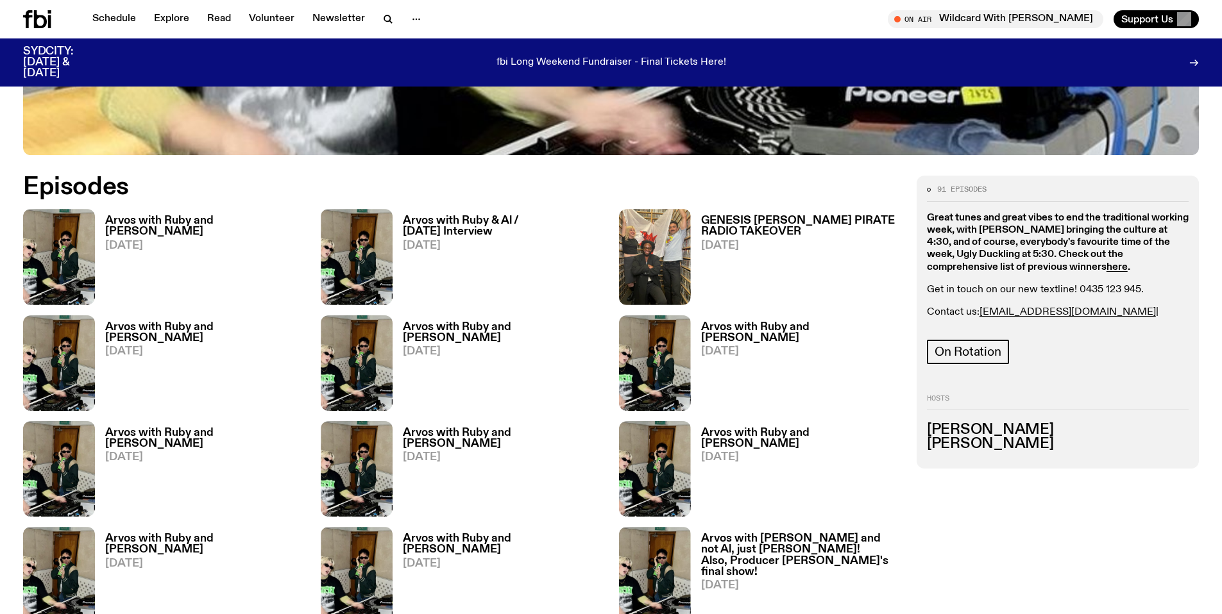
click at [122, 212] on div "Arvos with [PERSON_NAME] and Al [DATE]" at bounding box center [200, 257] width 210 height 96
click at [124, 218] on h3 "Arvos with Ruby and [PERSON_NAME]" at bounding box center [205, 226] width 200 height 22
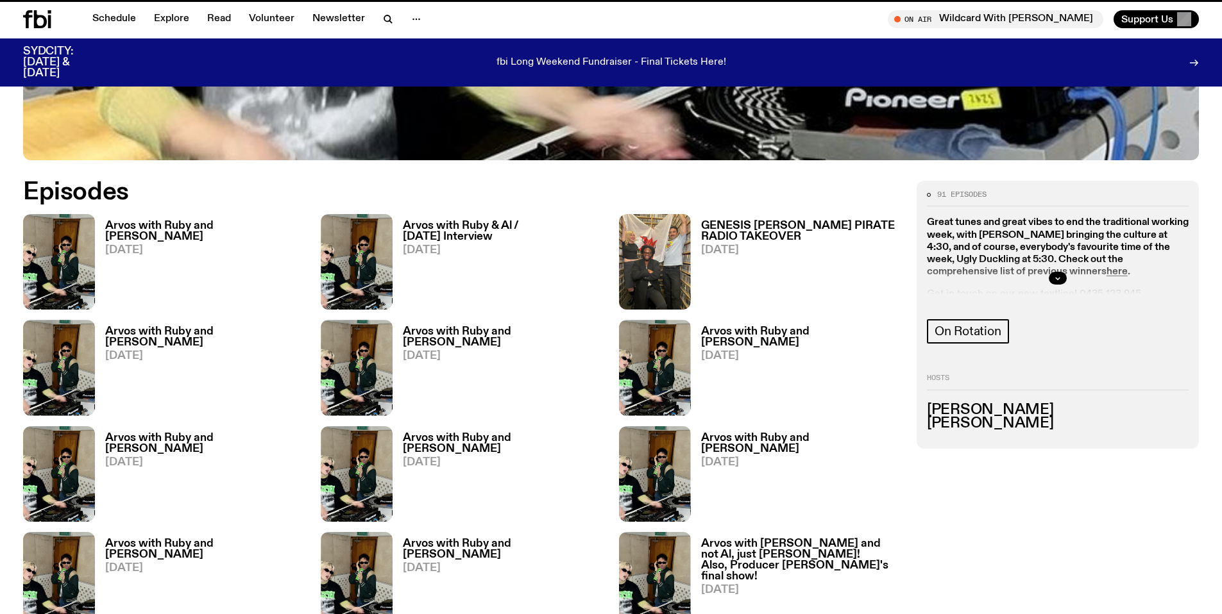
scroll to position [689, 0]
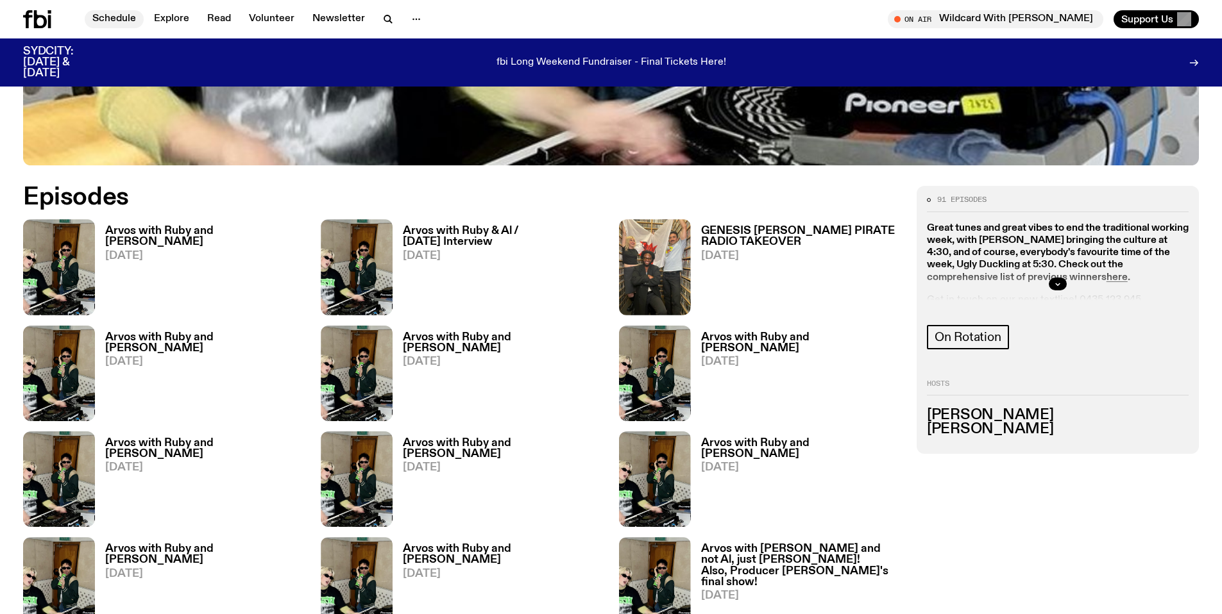
click at [116, 17] on link "Schedule" at bounding box center [114, 19] width 59 height 18
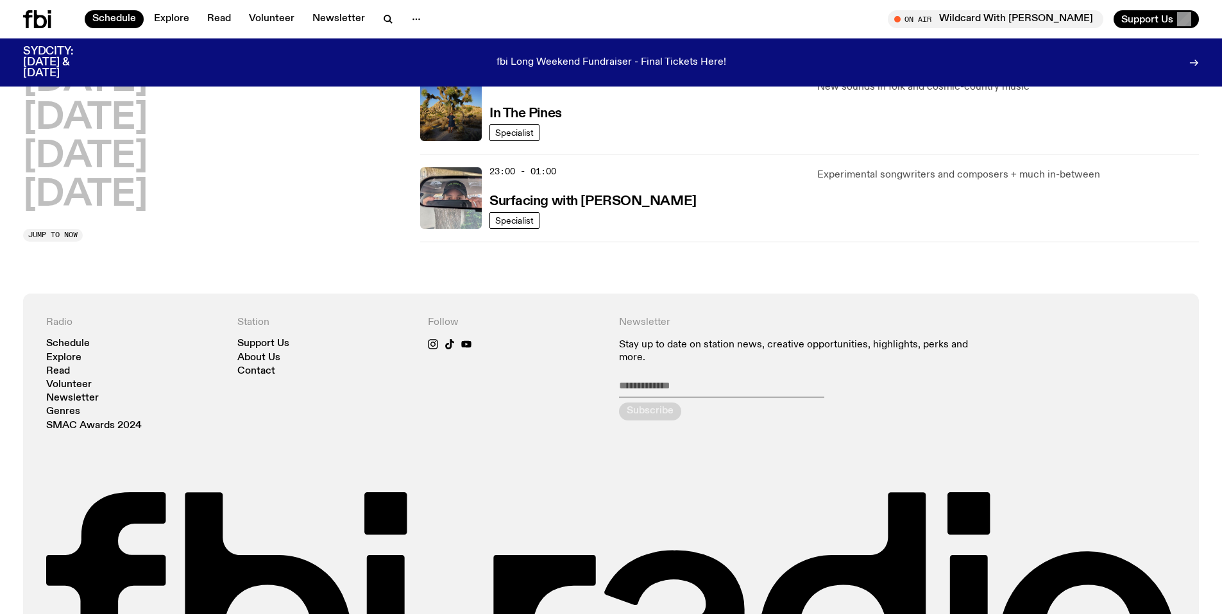
scroll to position [782, 0]
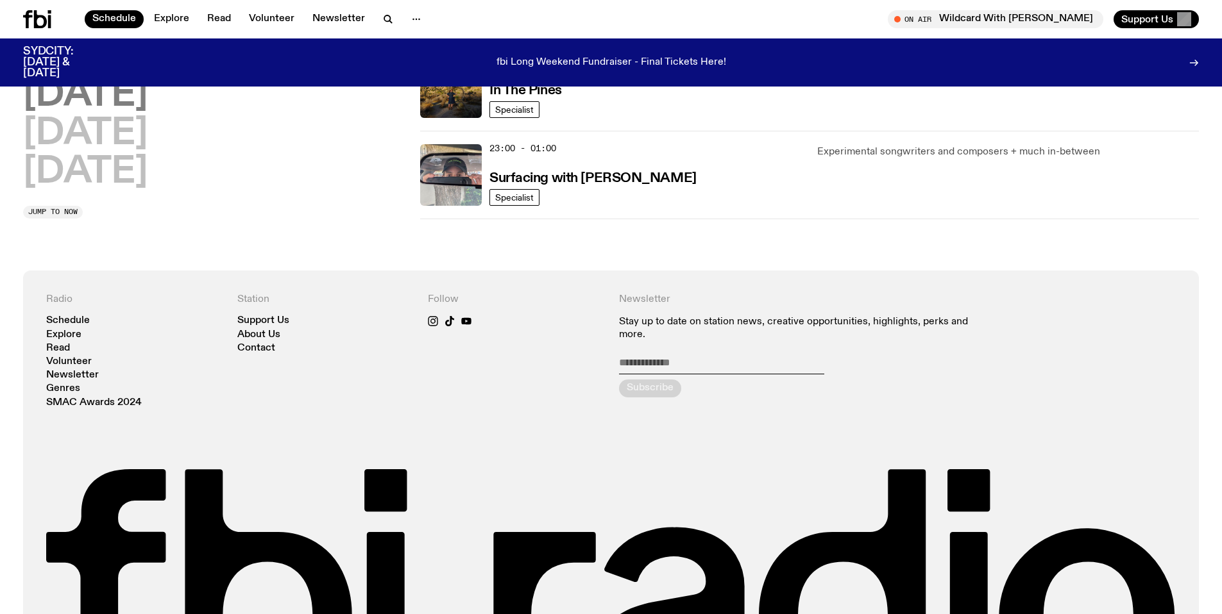
click at [90, 105] on h2 "[DATE]" at bounding box center [85, 96] width 124 height 36
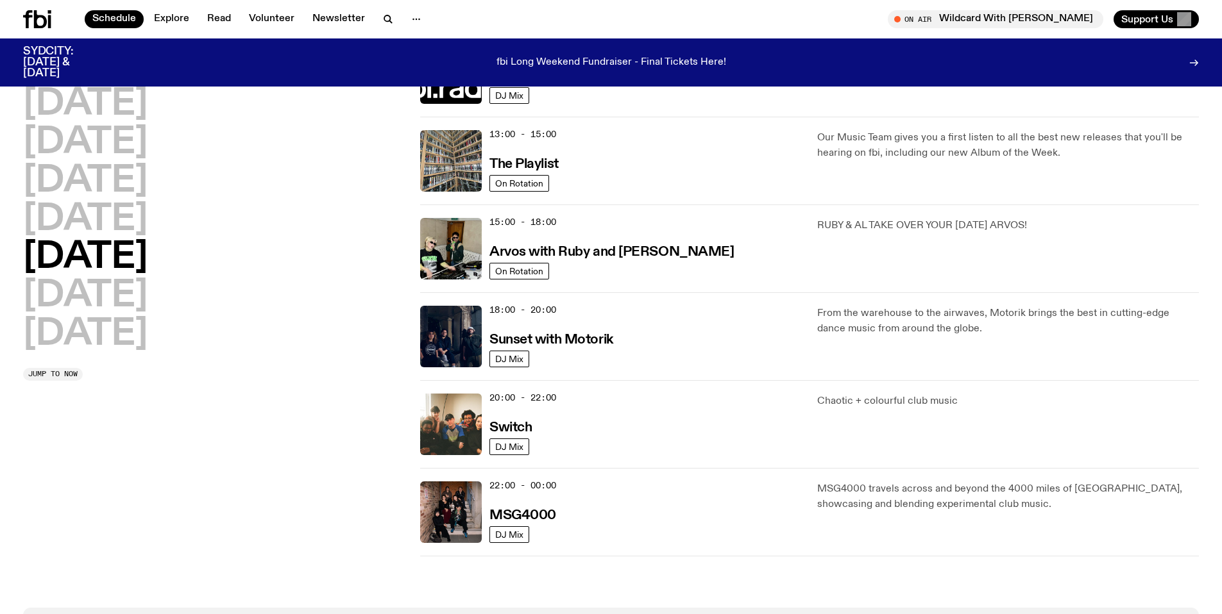
scroll to position [489, 0]
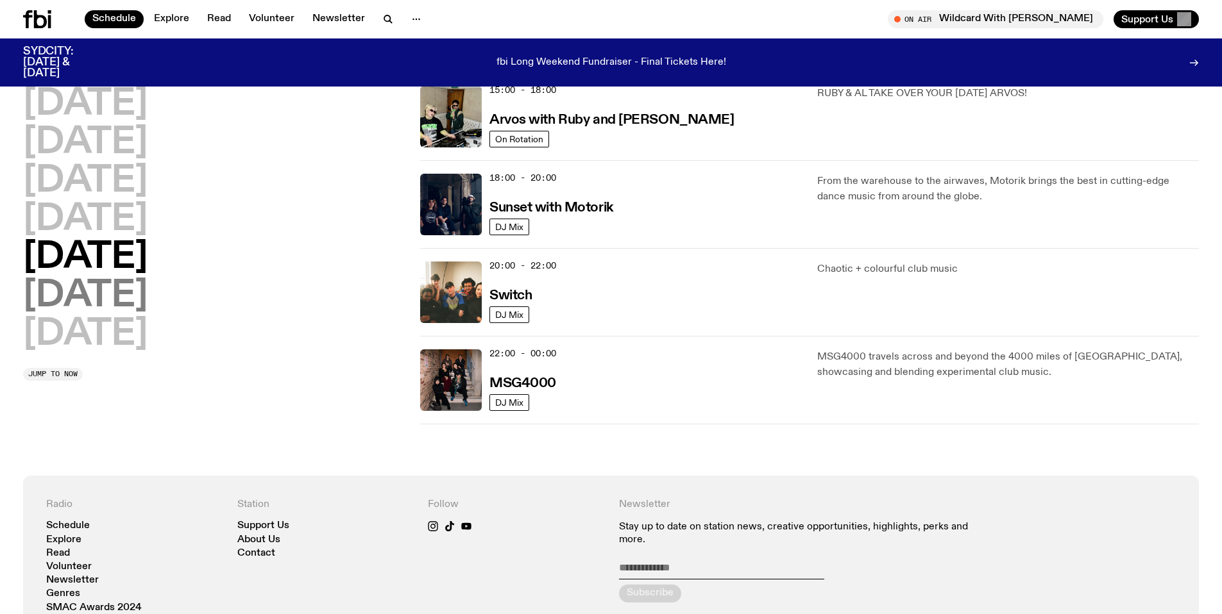
click at [130, 298] on h2 "[DATE]" at bounding box center [85, 296] width 124 height 36
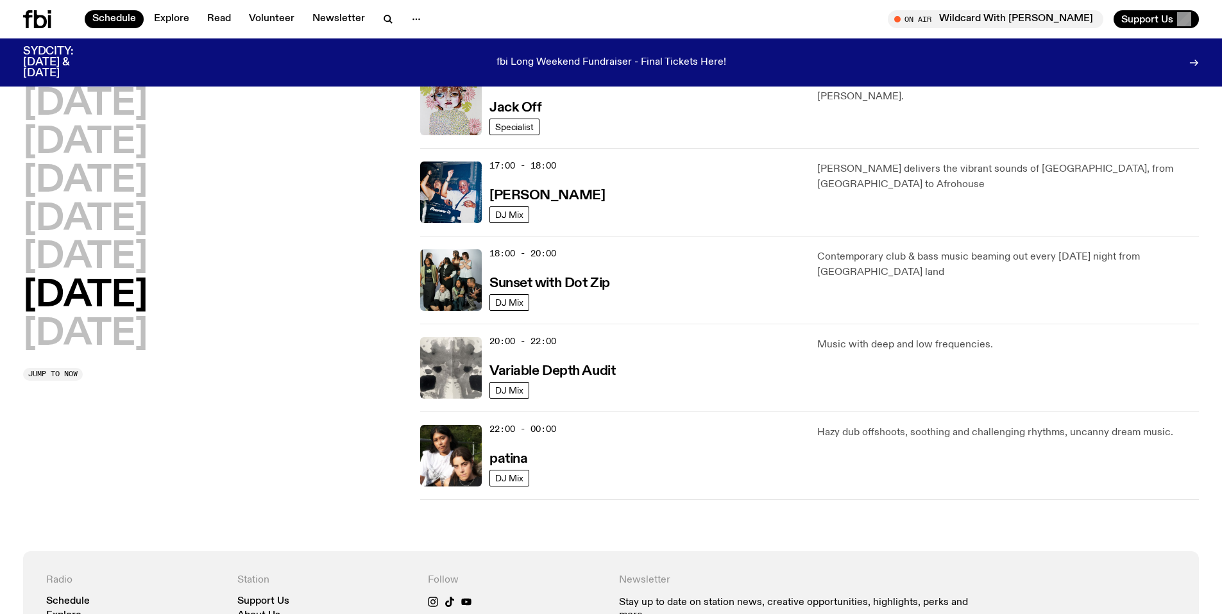
scroll to position [633, 0]
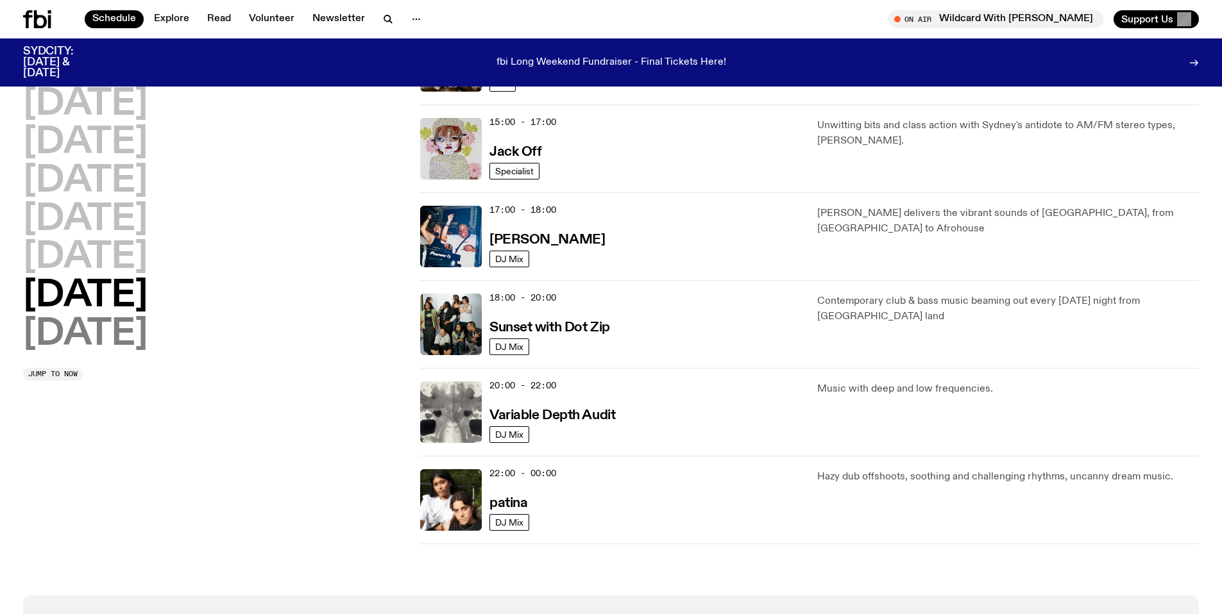
click at [128, 332] on h2 "[DATE]" at bounding box center [85, 335] width 124 height 36
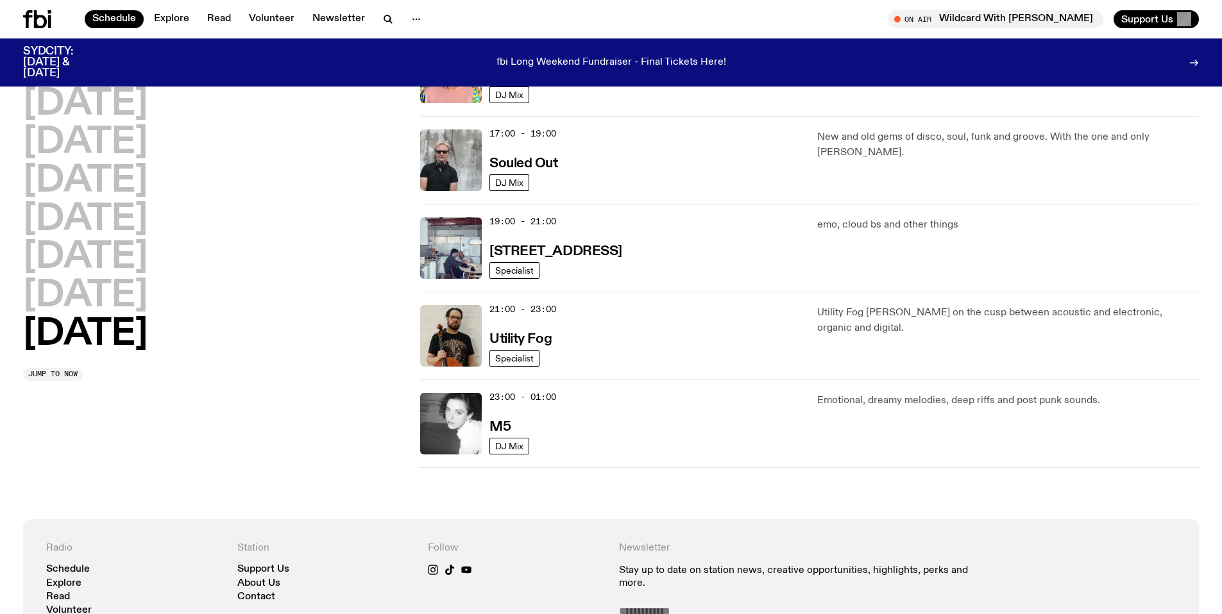
scroll to position [800, 0]
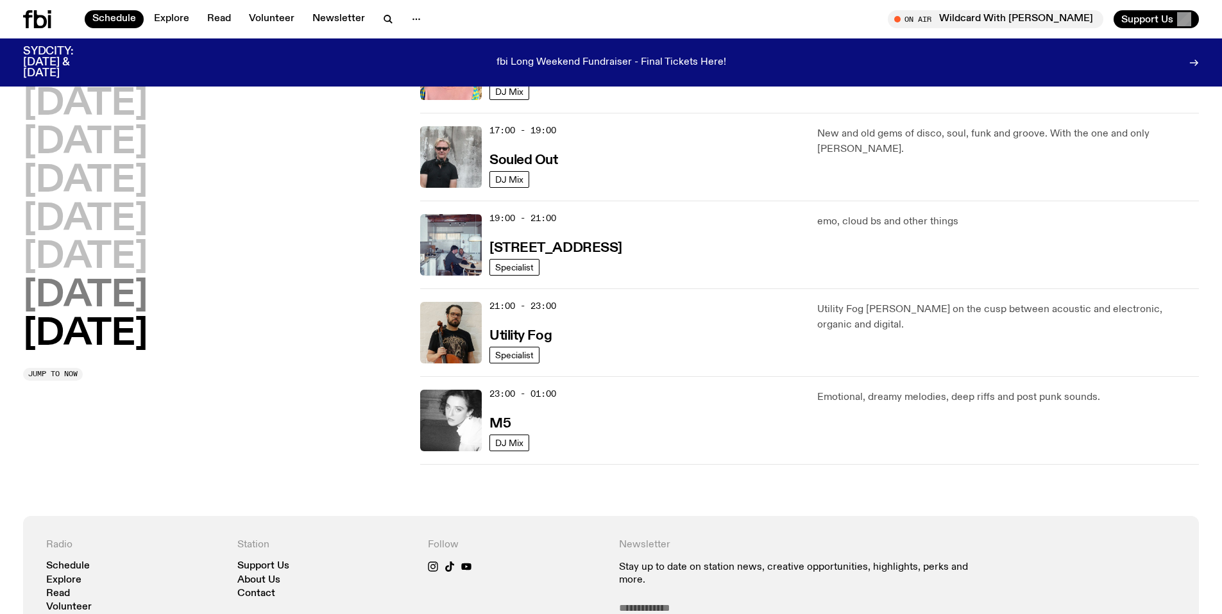
click at [86, 303] on h2 "[DATE]" at bounding box center [85, 296] width 124 height 36
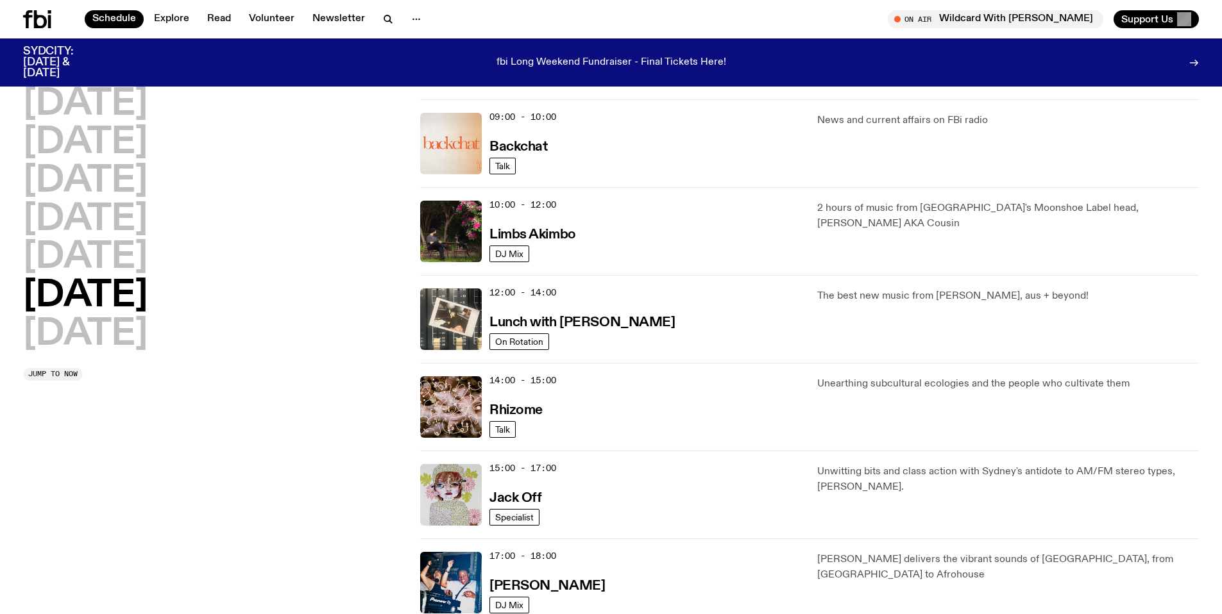
scroll to position [289, 0]
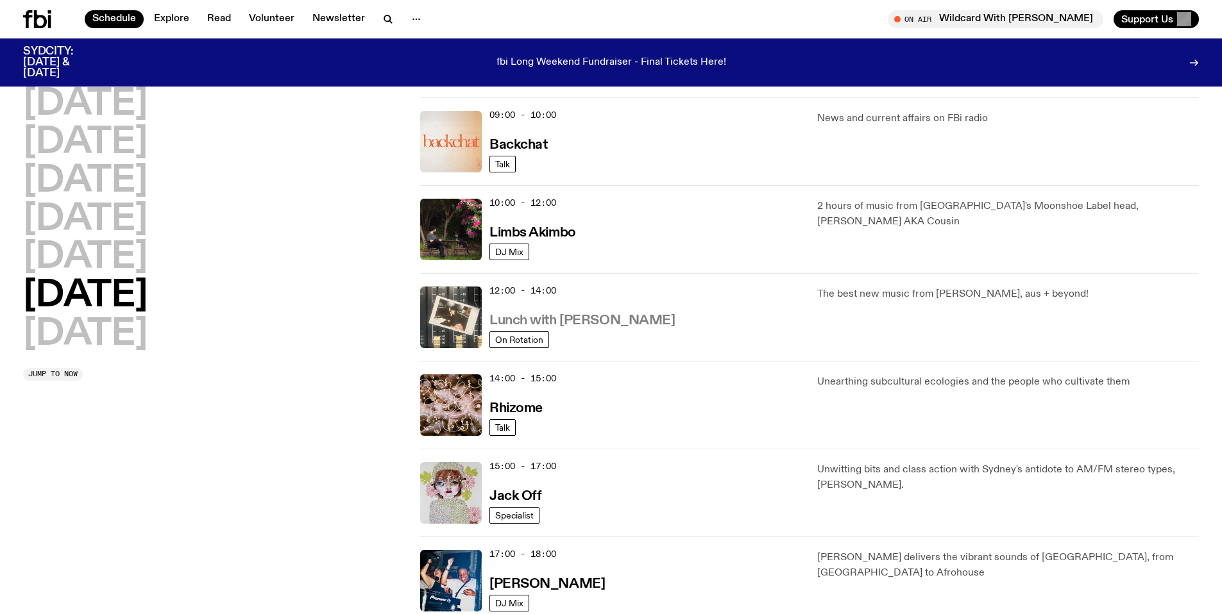
click at [602, 319] on h3 "Lunch with [PERSON_NAME]" at bounding box center [581, 320] width 185 height 13
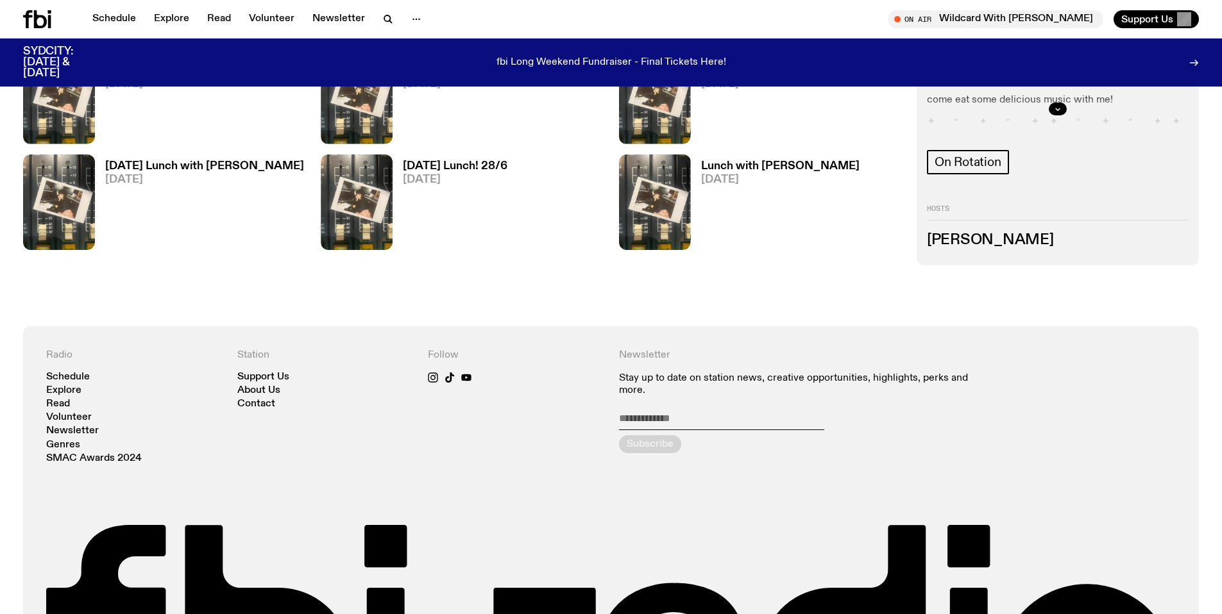
scroll to position [580, 0]
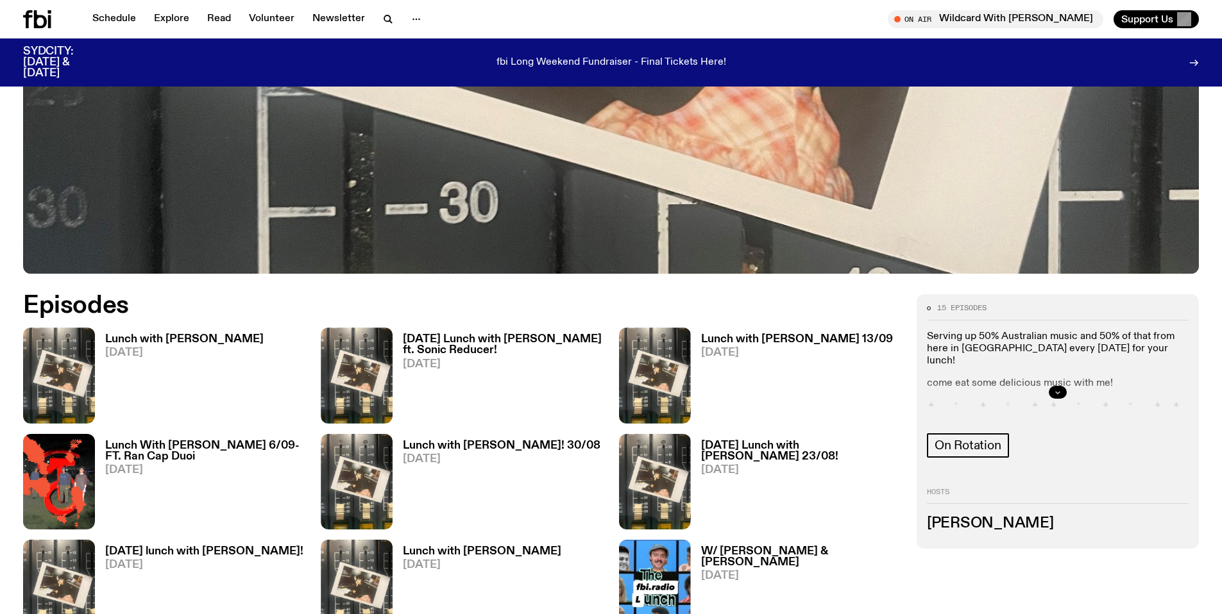
click at [1052, 392] on button "button" at bounding box center [1058, 392] width 18 height 13
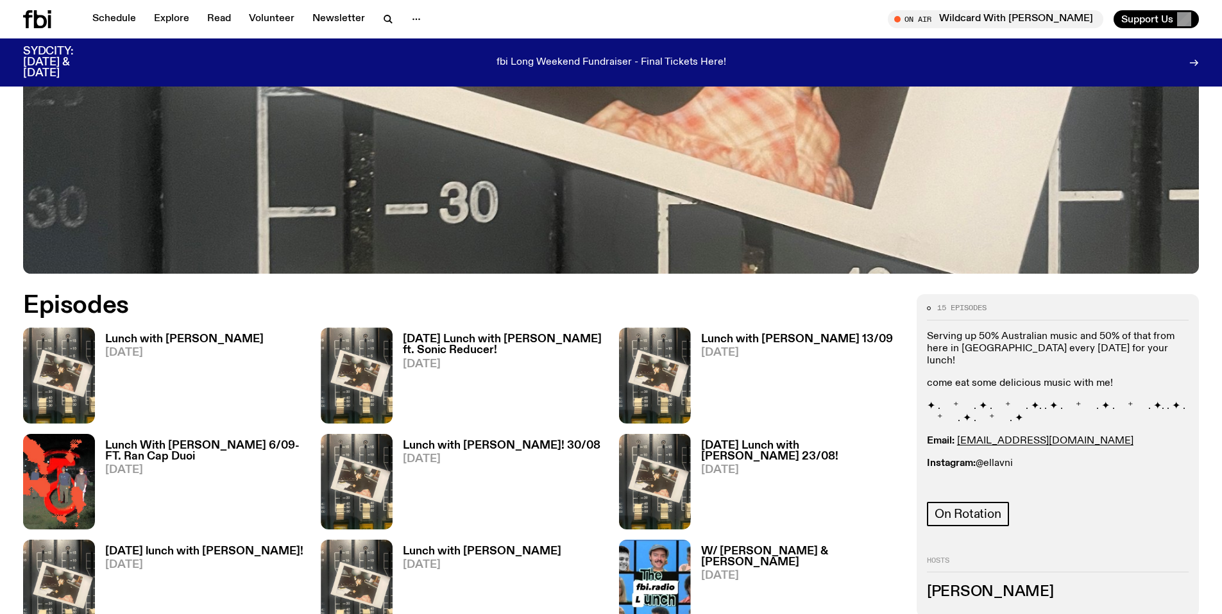
click at [149, 336] on h3 "Lunch with [PERSON_NAME]" at bounding box center [184, 339] width 158 height 11
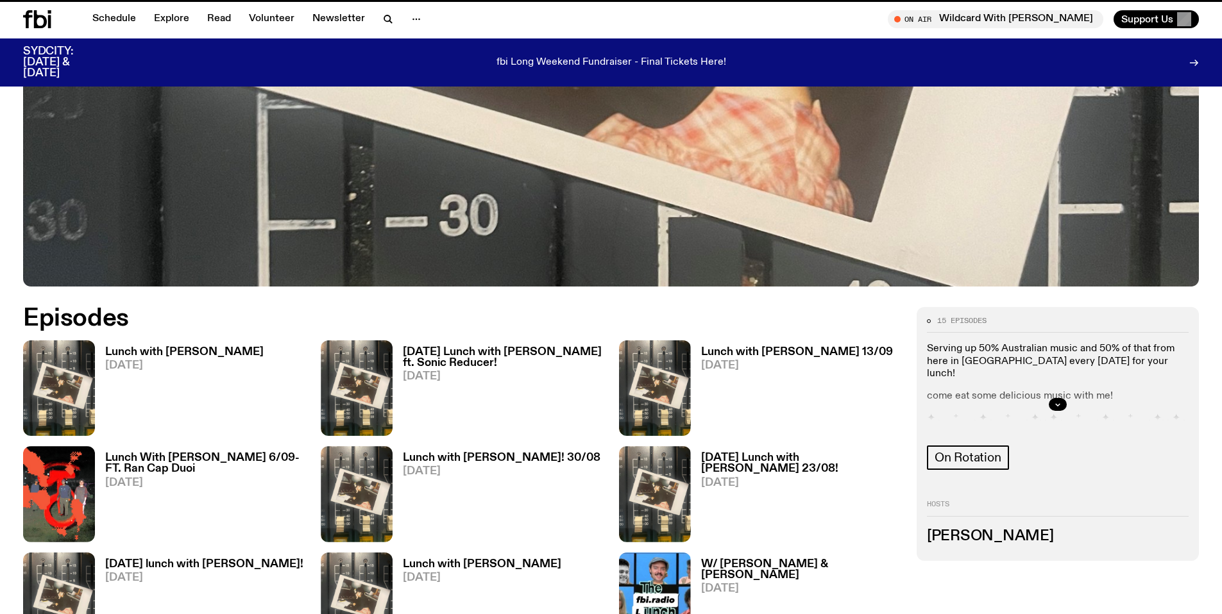
scroll to position [570, 0]
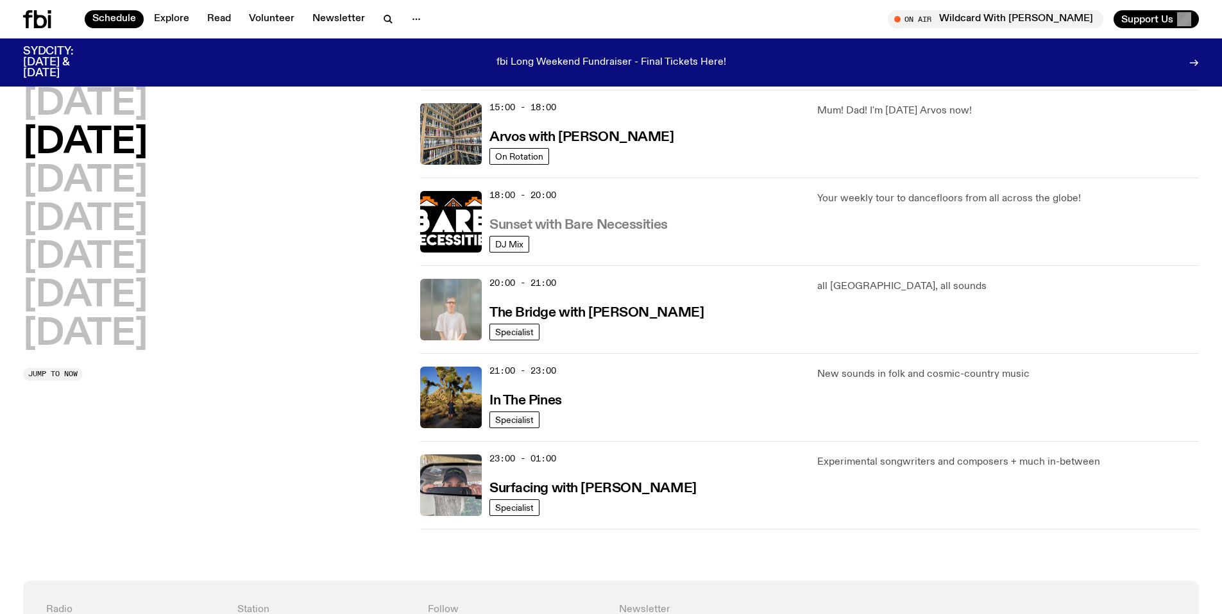
scroll to position [477, 0]
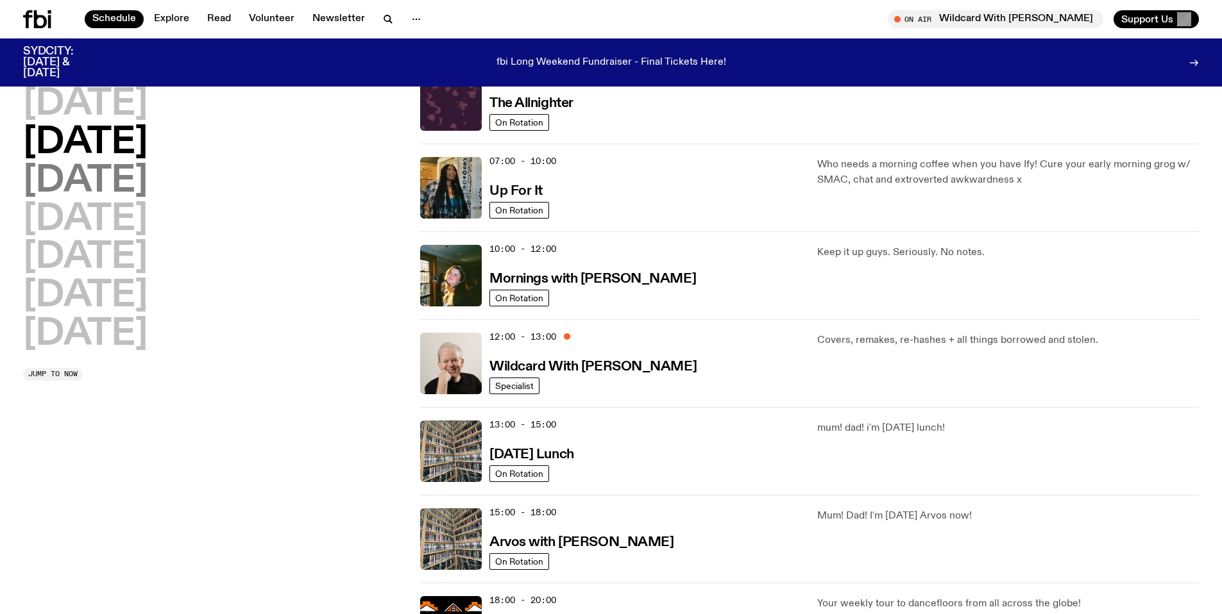
click at [145, 191] on h2 "[DATE]" at bounding box center [85, 182] width 124 height 36
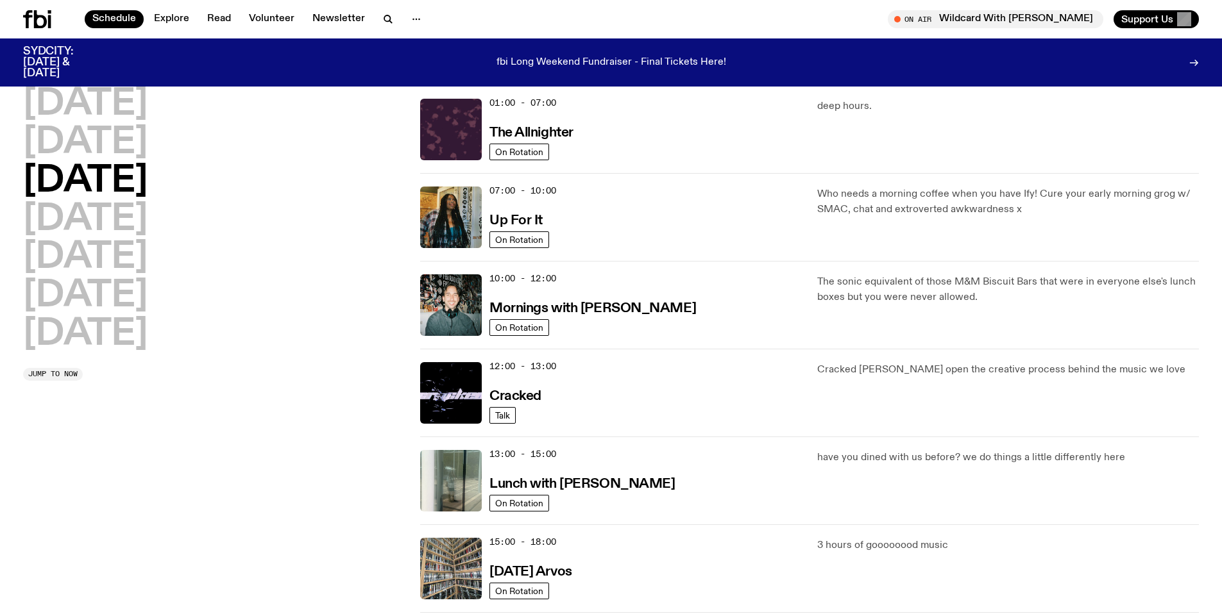
scroll to position [38, 0]
click at [585, 489] on h3 "Lunch with [PERSON_NAME]" at bounding box center [581, 483] width 185 height 13
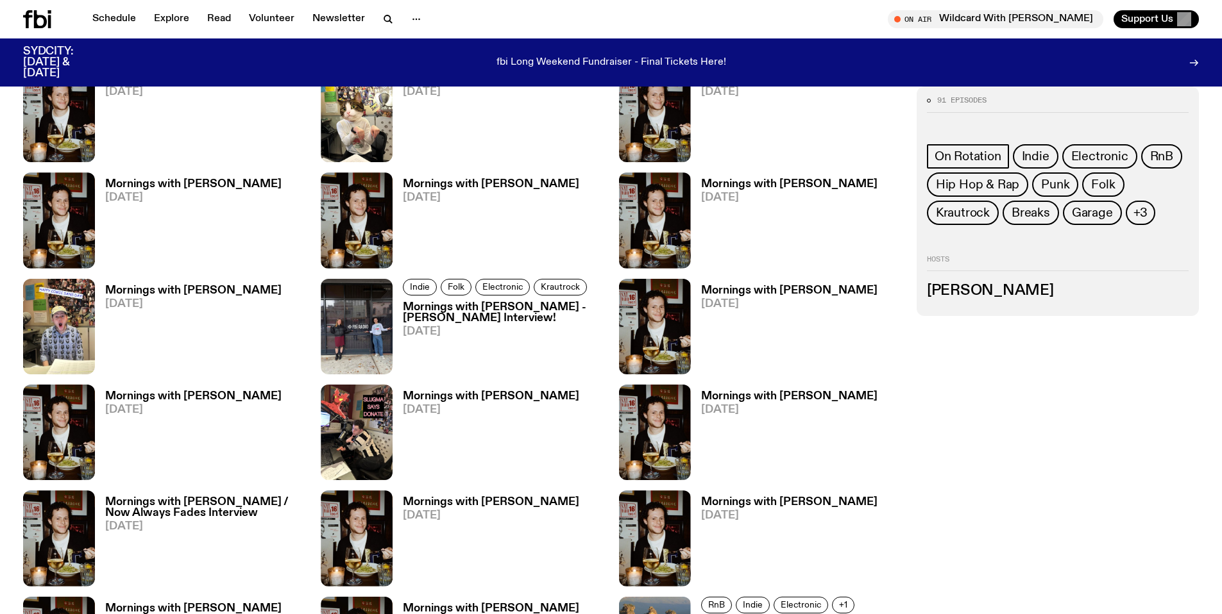
scroll to position [1053, 0]
click at [1142, 215] on span "+3" at bounding box center [1140, 213] width 15 height 14
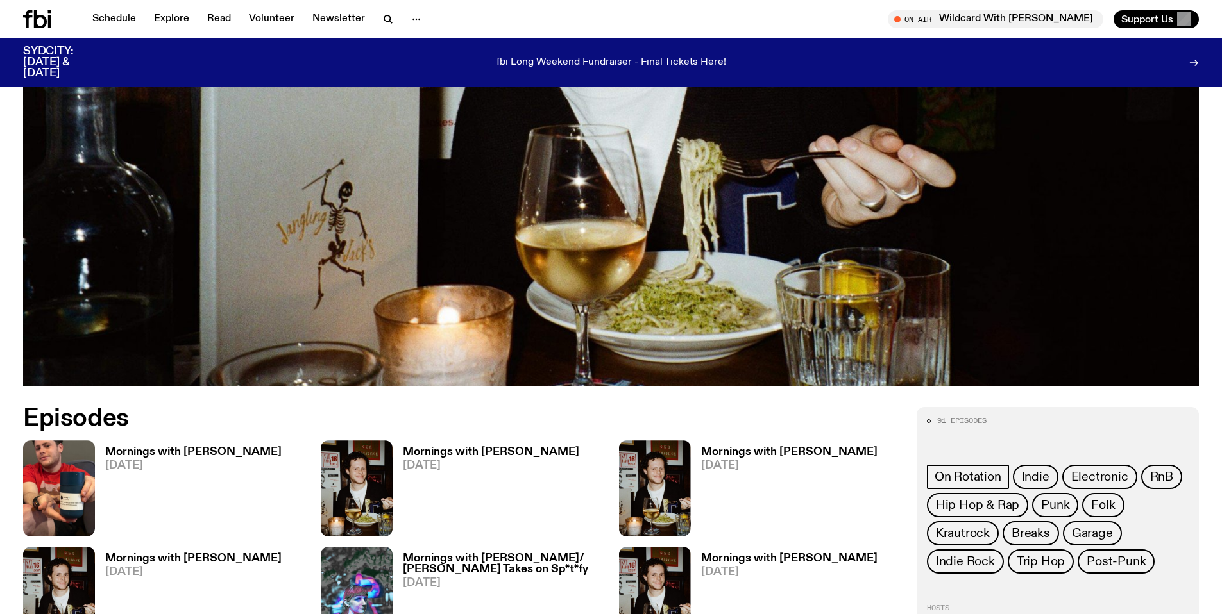
scroll to position [466, 0]
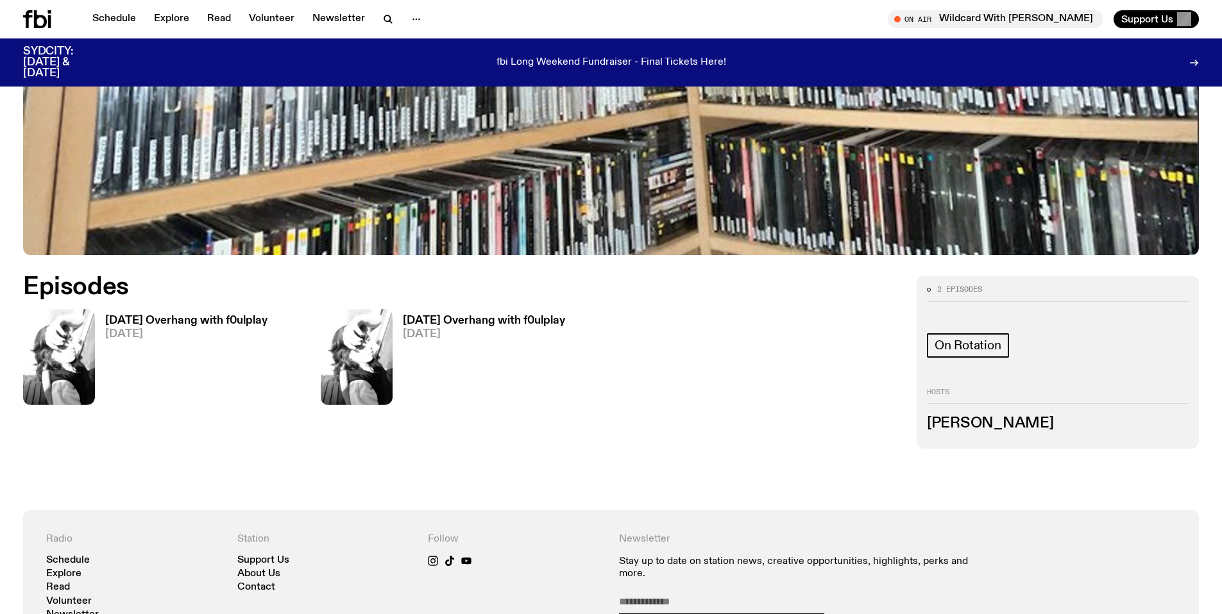
scroll to position [602, 0]
